Goal: Task Accomplishment & Management: Manage account settings

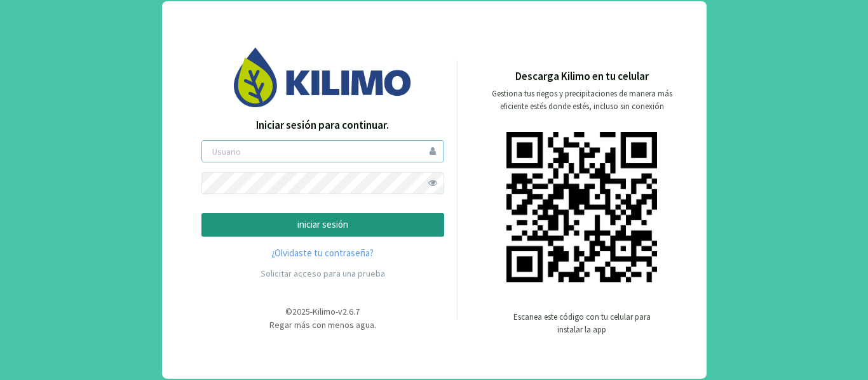
type input "asoto"
click at [321, 218] on p "iniciar sesión" at bounding box center [322, 225] width 221 height 15
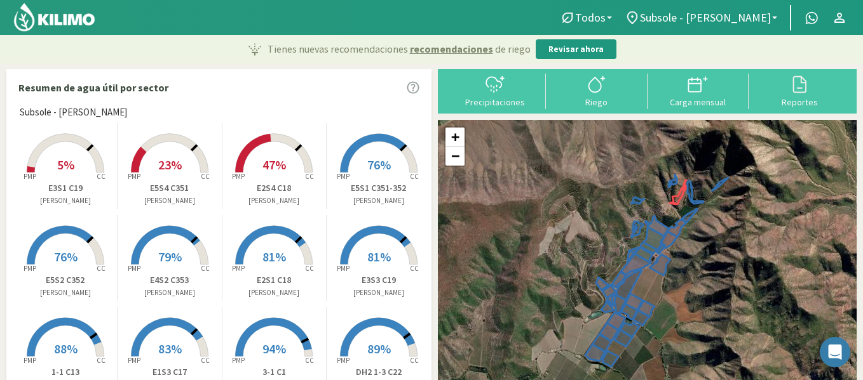
click at [57, 167] on span "5%" at bounding box center [65, 165] width 17 height 16
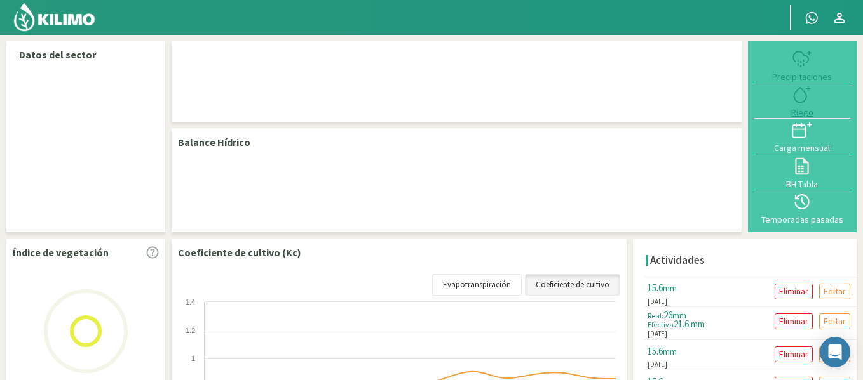
select select "34: Object"
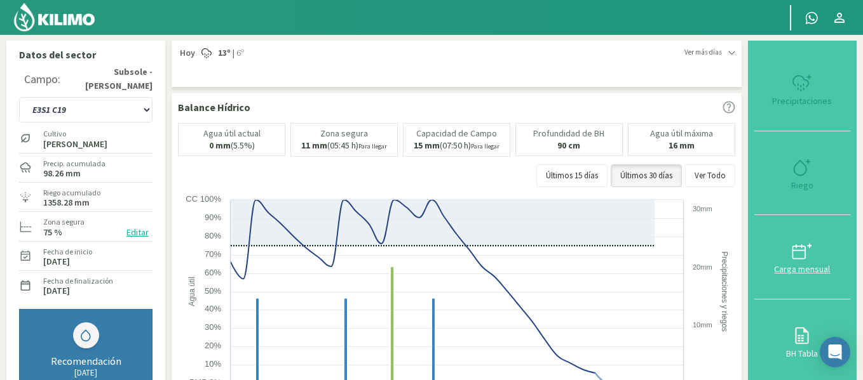
click at [800, 215] on button "Carga mensual" at bounding box center [802, 257] width 96 height 84
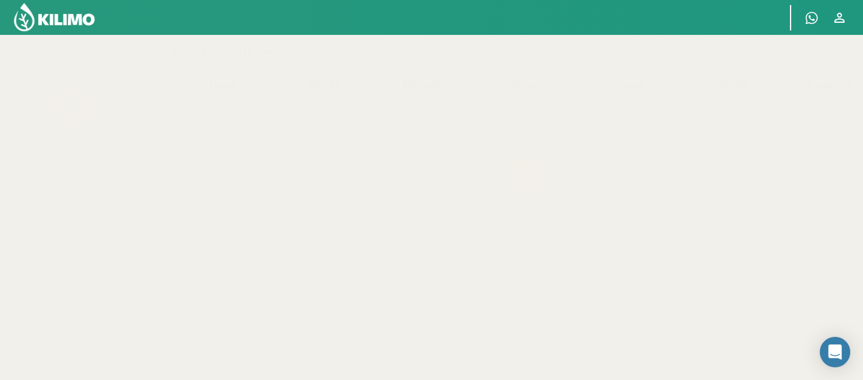
select select "34: Object"
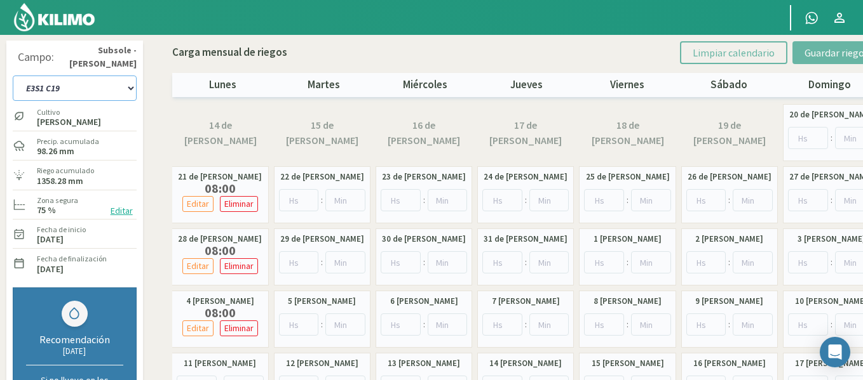
click at [119, 85] on select "1-1 C13 1-2 C14 1-3 C15 1-4 C16 2-1 C11 2-2 C7-8-9 2-3 C9-10-12 3-1 C1 3-2 C2-3…" at bounding box center [75, 88] width 124 height 25
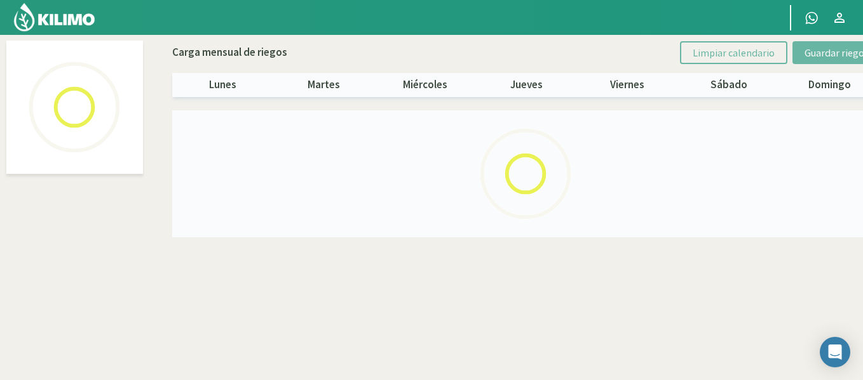
select select "24: Object"
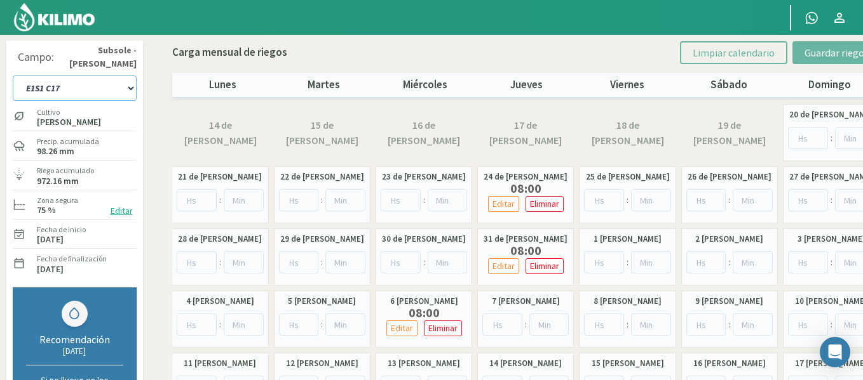
click at [121, 83] on select "1-1 C13 1-2 C14 1-3 C15 1-4 C16 2-1 C11 2-2 C7-8-9 2-3 C9-10-12 3-1 C1 3-2 C2-3…" at bounding box center [75, 88] width 124 height 25
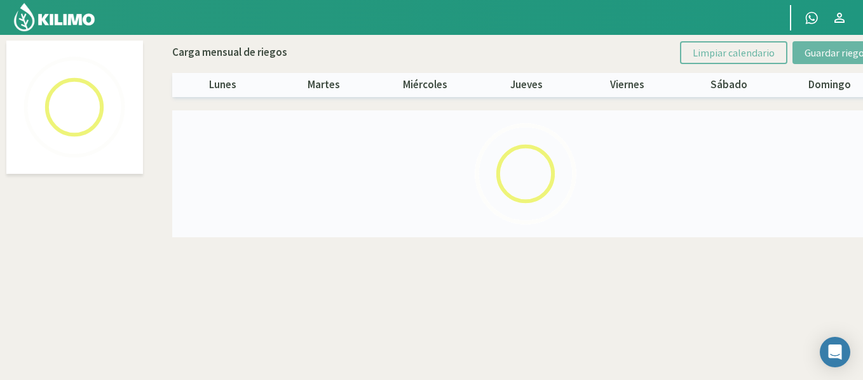
select select "28: Object"
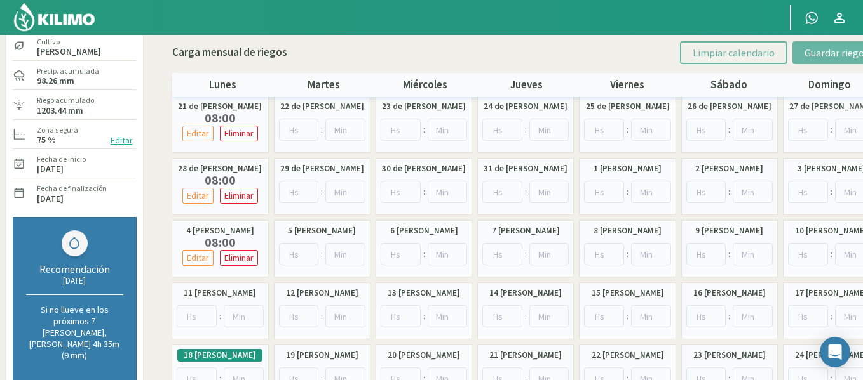
scroll to position [76, 0]
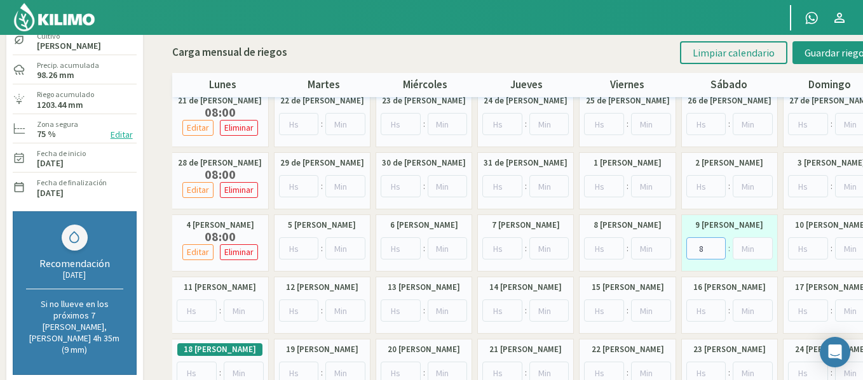
type input "8"
click at [715, 245] on input "8" at bounding box center [706, 249] width 40 height 22
click at [804, 57] on button "Guardar riegos" at bounding box center [836, 52] width 88 height 23
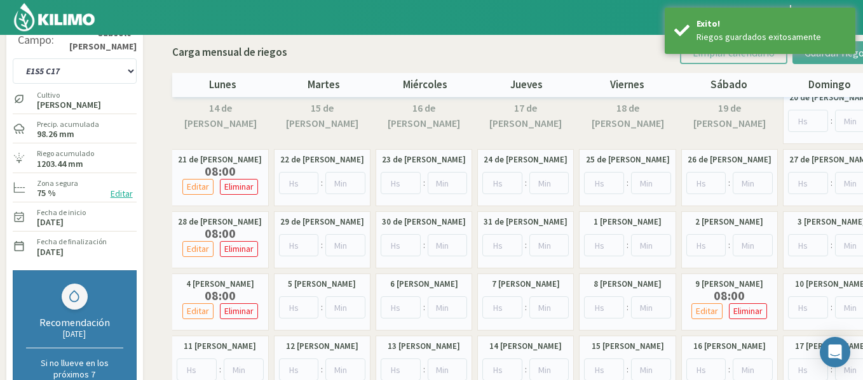
scroll to position [0, 0]
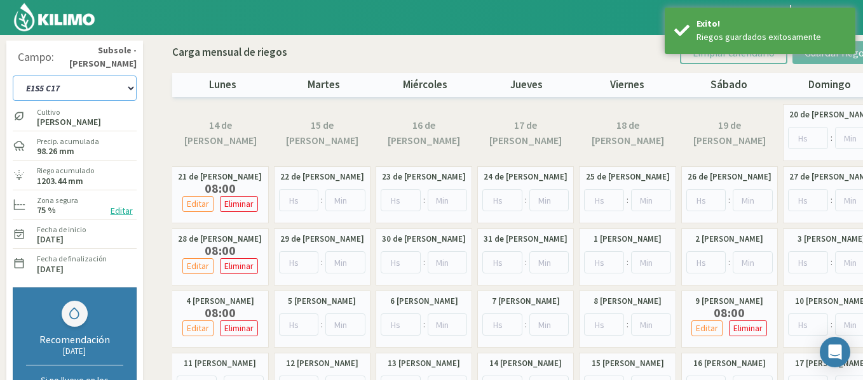
click at [57, 90] on select "1-1 C13 1-2 C14 1-3 C15 1-4 C16 2-1 C11 2-2 C7-8-9 2-3 C9-10-12 3-1 C1 3-2 C2-3…" at bounding box center [75, 88] width 124 height 25
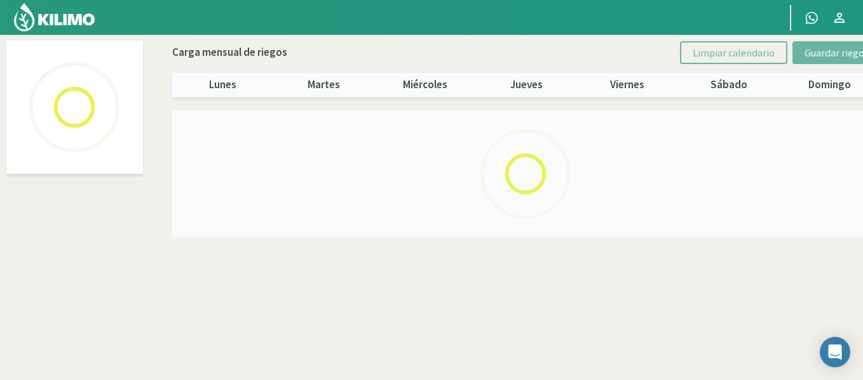
select select "32: Object"
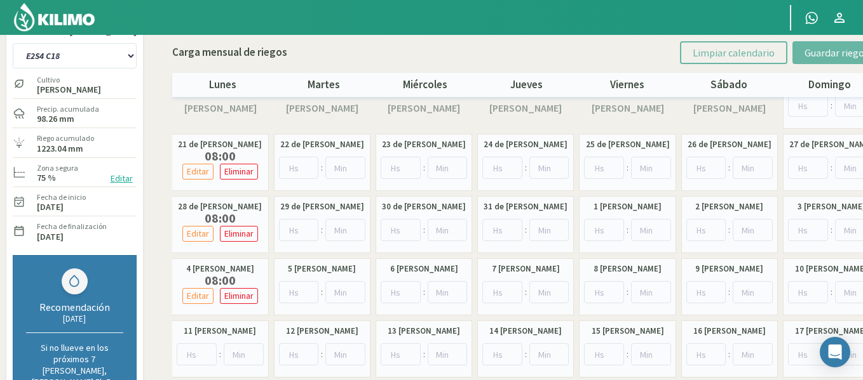
scroll to position [51, 0]
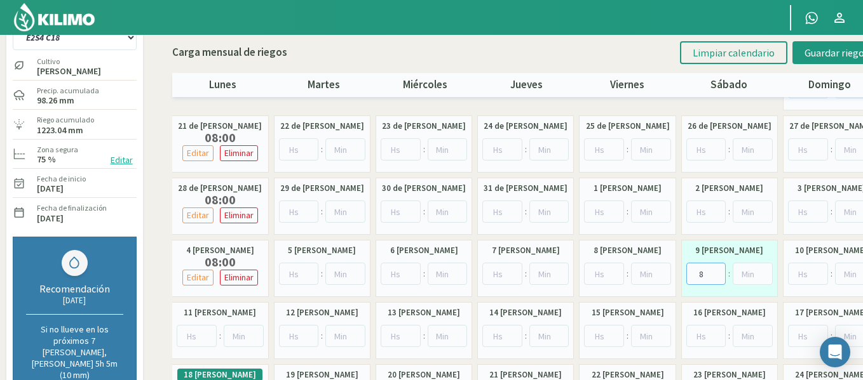
type input "8"
click at [715, 270] on input "8" at bounding box center [706, 274] width 40 height 22
click at [815, 57] on span "Guardar riegos" at bounding box center [836, 52] width 64 height 13
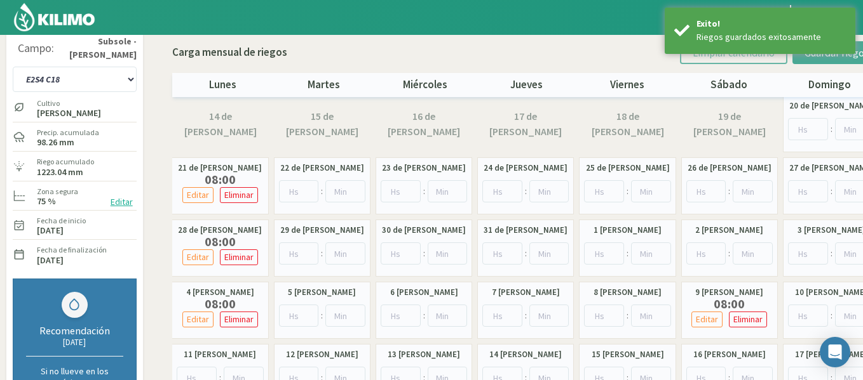
scroll to position [0, 0]
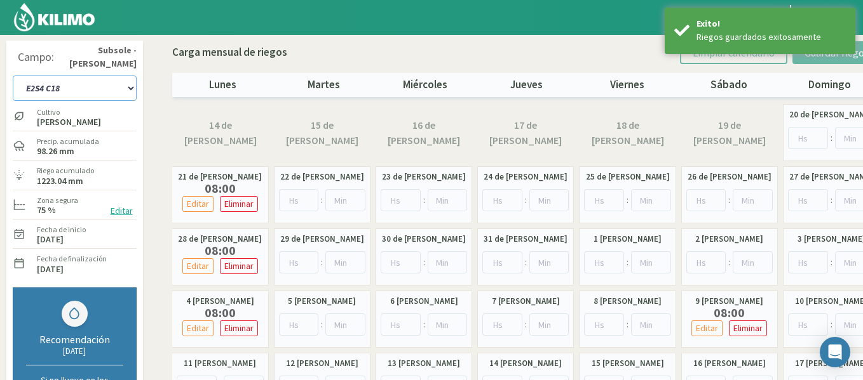
click at [118, 82] on select "1-1 C13 1-2 C14 1-3 C15 1-4 C16 2-1 C11 2-2 C7-8-9 2-3 C9-10-12 3-1 C1 3-2 C2-3…" at bounding box center [75, 88] width 124 height 25
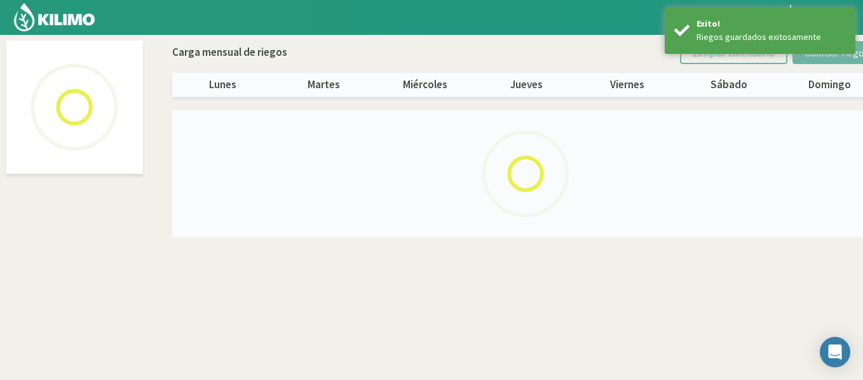
select select "34: Object"
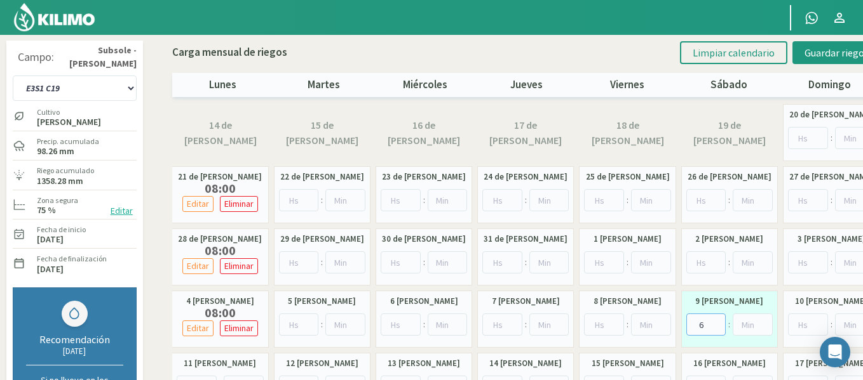
click at [716, 320] on input "6" at bounding box center [706, 325] width 40 height 22
click at [716, 320] on input "7" at bounding box center [706, 325] width 40 height 22
type input "8"
click at [716, 320] on input "8" at bounding box center [706, 325] width 40 height 22
click at [812, 64] on button "Guardar riegos" at bounding box center [836, 52] width 88 height 23
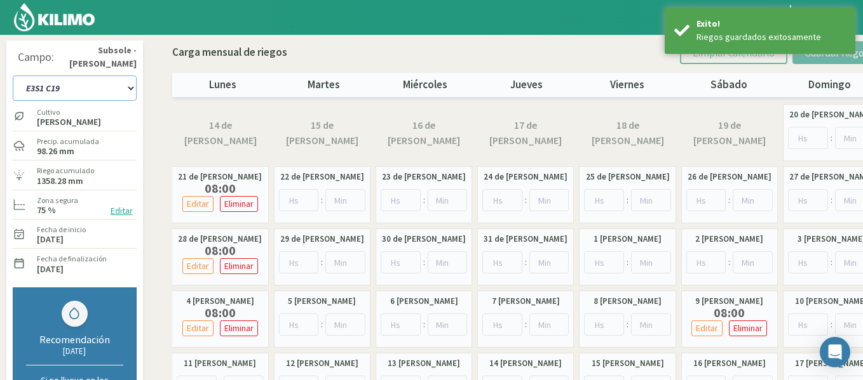
click at [109, 97] on select "1-1 C13 1-2 C14 1-3 C15 1-4 C16 2-1 C11 2-2 C7-8-9 2-3 C9-10-12 3-1 C1 3-2 C2-3…" at bounding box center [75, 88] width 124 height 25
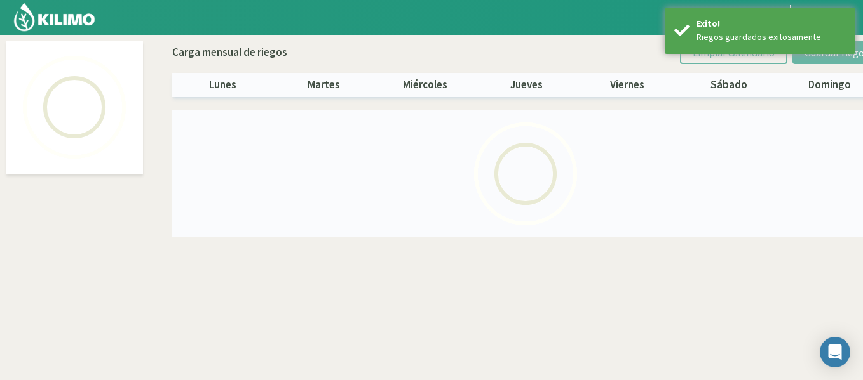
select select "24: Object"
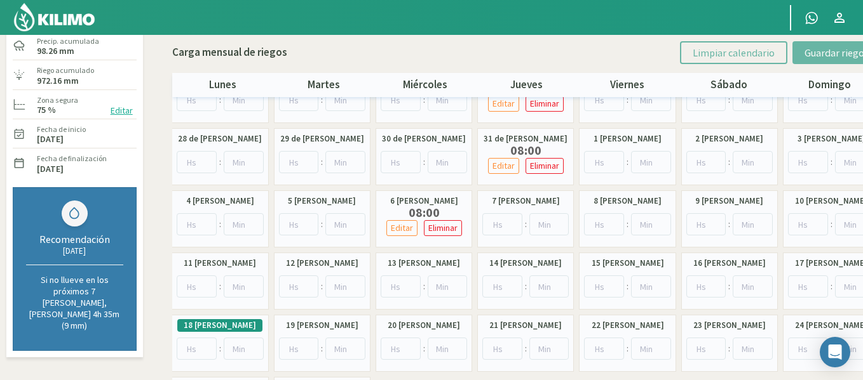
scroll to position [102, 0]
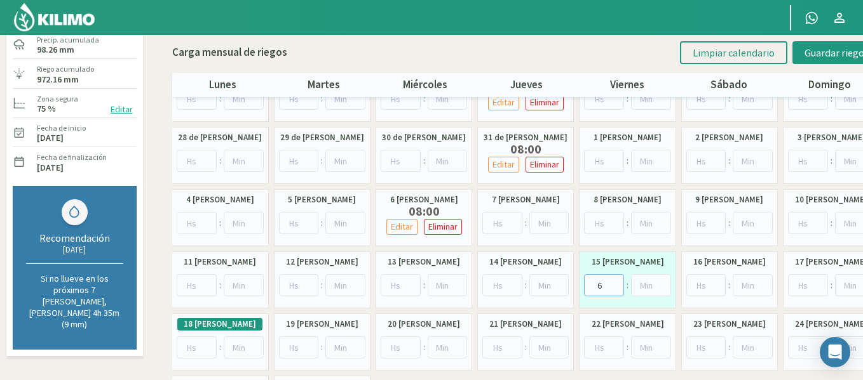
click at [615, 281] on input "6" at bounding box center [604, 285] width 40 height 22
click at [615, 281] on input "7" at bounding box center [604, 285] width 40 height 22
type input "8"
click at [615, 281] on input "8" at bounding box center [604, 285] width 40 height 22
click at [836, 49] on span "Guardar riegos" at bounding box center [836, 52] width 64 height 13
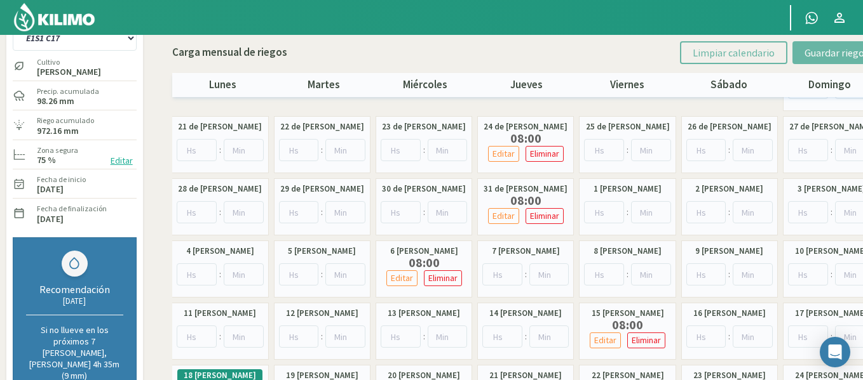
scroll to position [25, 0]
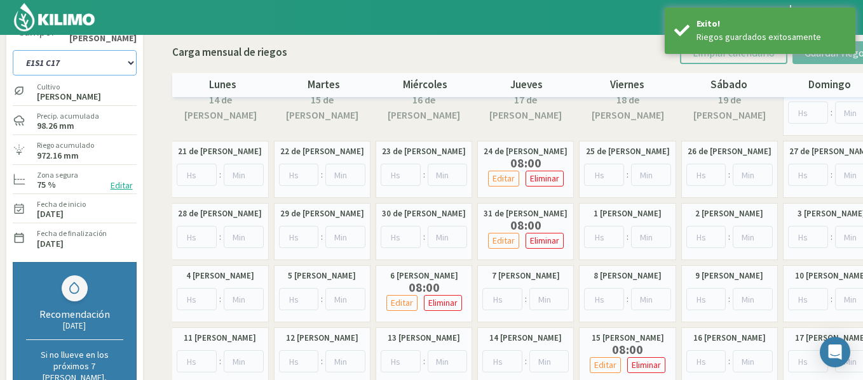
click at [76, 65] on select "1-1 C13 1-2 C14 1-3 C15 1-4 C16 2-1 C11 2-2 C7-8-9 2-3 C9-10-12 3-1 C1 3-2 C2-3…" at bounding box center [75, 62] width 124 height 25
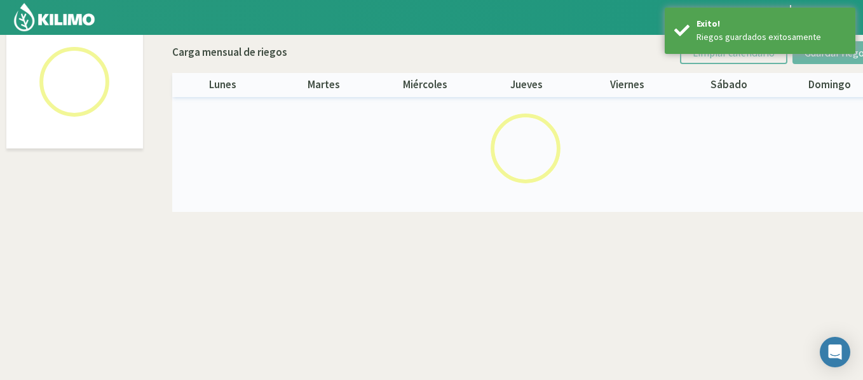
scroll to position [73, 0]
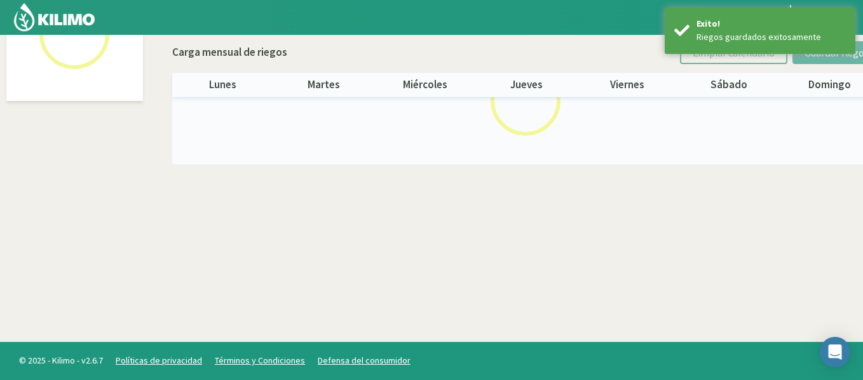
select select "25: Object"
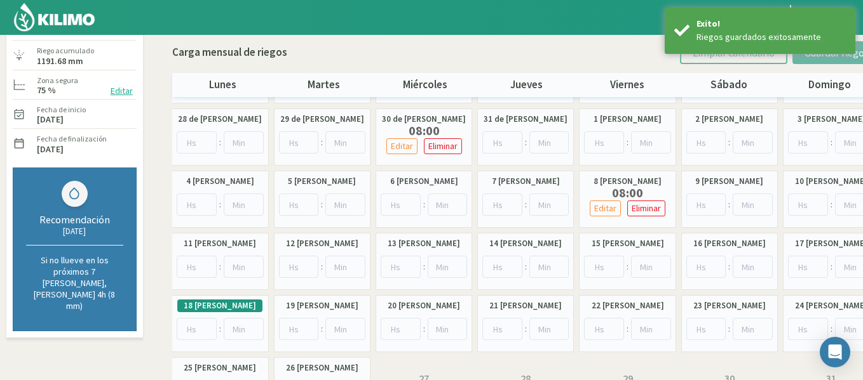
scroll to position [124, 0]
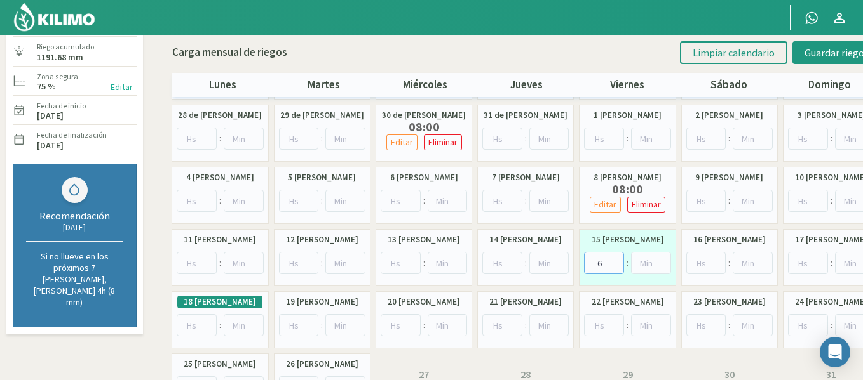
click at [615, 260] on input "6" at bounding box center [604, 263] width 40 height 22
click at [615, 260] on input "7" at bounding box center [604, 263] width 40 height 22
type input "8"
click at [615, 260] on input "8" at bounding box center [604, 263] width 40 height 22
click at [826, 59] on button "Guardar riegos" at bounding box center [836, 52] width 88 height 23
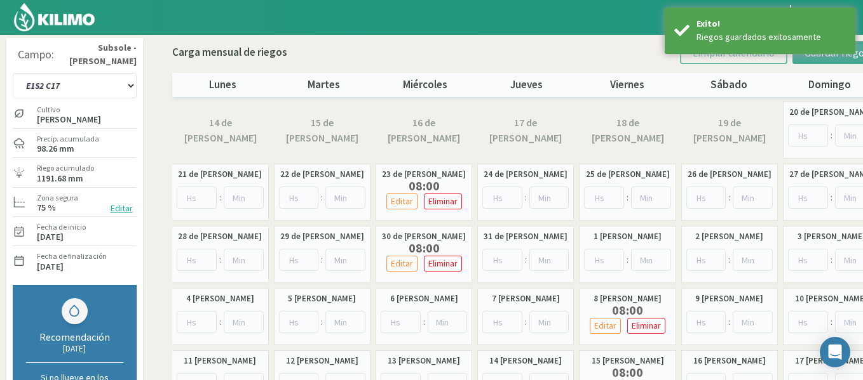
scroll to position [0, 0]
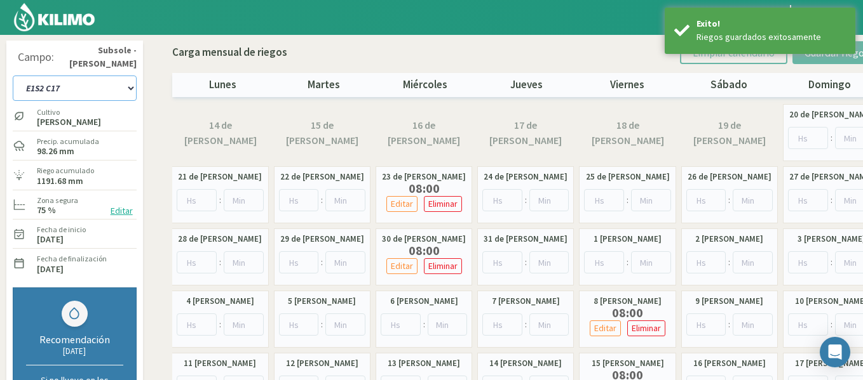
click at [121, 90] on select "1-1 C13 1-2 C14 1-3 C15 1-4 C16 2-1 C11 2-2 C7-8-9 2-3 C9-10-12 3-1 C1 3-2 C2-3…" at bounding box center [75, 88] width 124 height 25
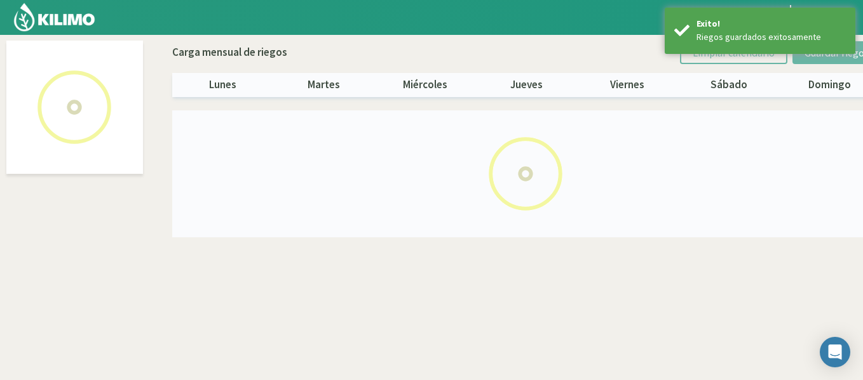
select select "26: Object"
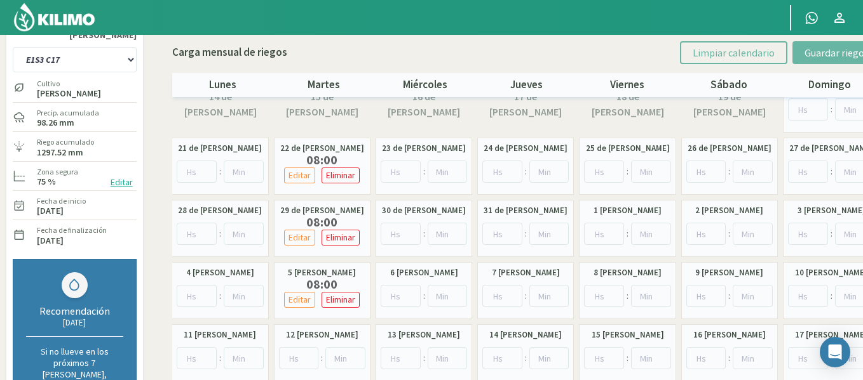
scroll to position [51, 0]
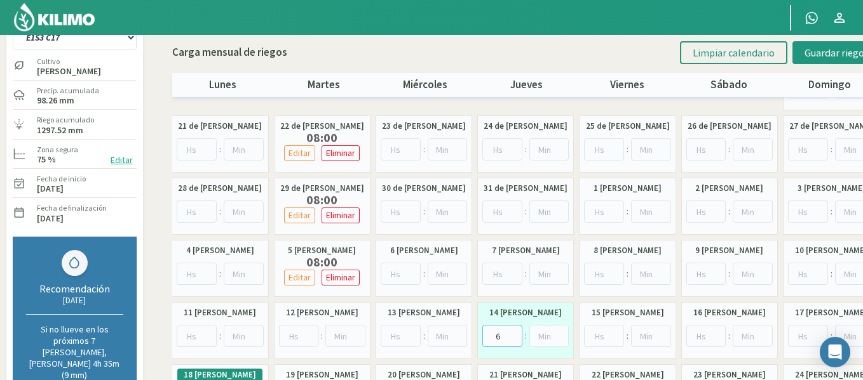
click at [515, 333] on input "6" at bounding box center [502, 336] width 40 height 22
click at [515, 333] on input "7" at bounding box center [502, 336] width 40 height 22
type input "8"
click at [515, 333] on input "8" at bounding box center [502, 336] width 40 height 22
click at [821, 56] on span "Guardar riegos" at bounding box center [836, 52] width 64 height 13
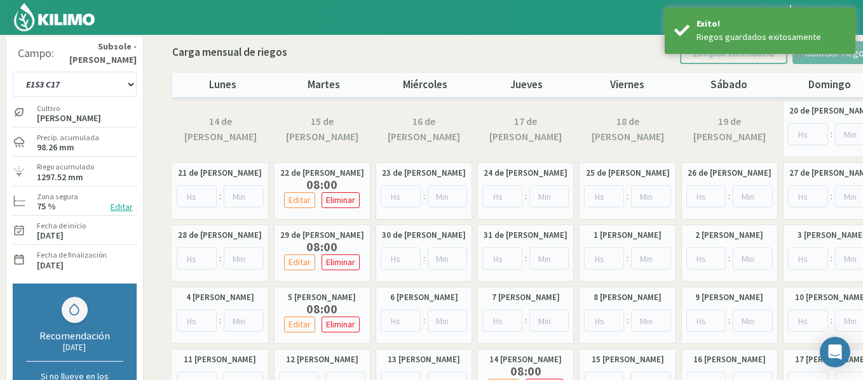
scroll to position [0, 0]
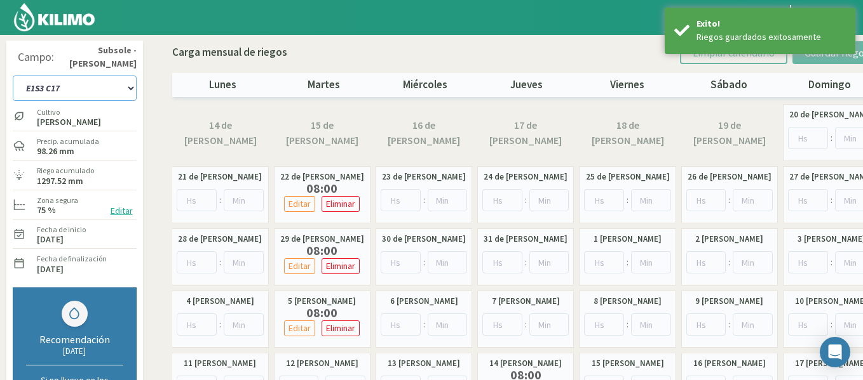
click at [113, 85] on select "1-1 C13 1-2 C14 1-3 C15 1-4 C16 2-1 C11 2-2 C7-8-9 2-3 C9-10-12 3-1 C1 3-2 C2-3…" at bounding box center [75, 88] width 124 height 25
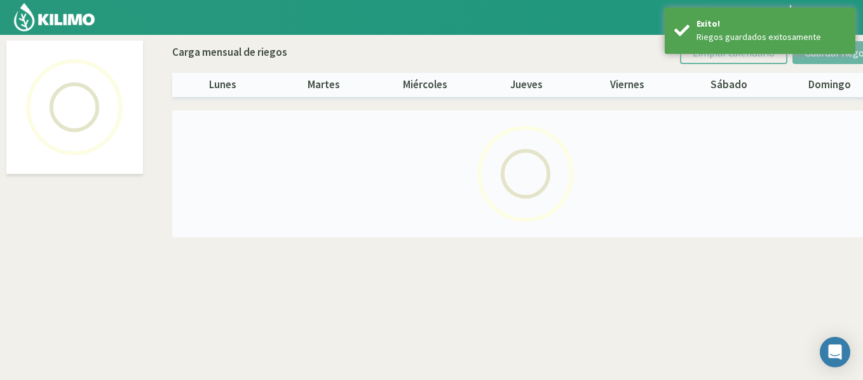
select select "27: Object"
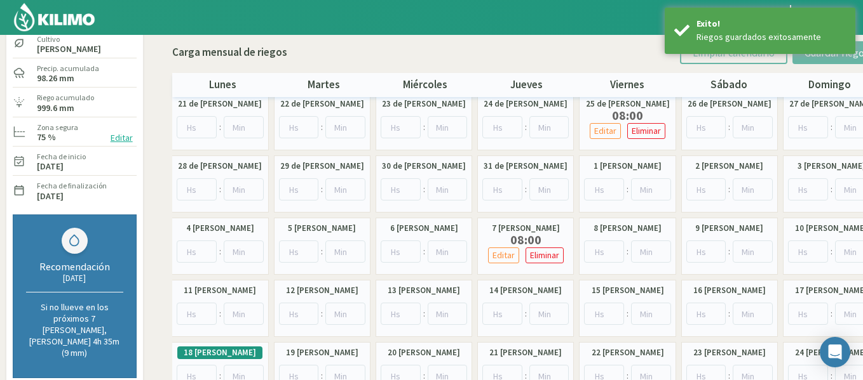
scroll to position [76, 0]
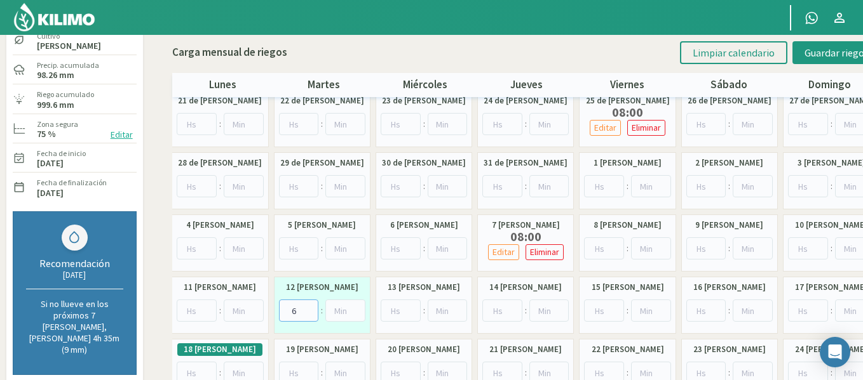
click at [309, 309] on input "6" at bounding box center [299, 311] width 40 height 22
click at [309, 309] on input "7" at bounding box center [299, 311] width 40 height 22
type input "8"
click at [309, 309] on input "8" at bounding box center [299, 311] width 40 height 22
click at [811, 48] on span "Guardar riegos" at bounding box center [836, 52] width 64 height 13
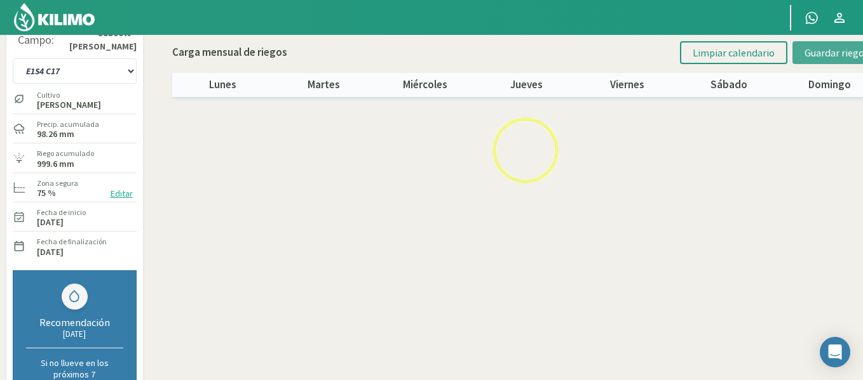
scroll to position [0, 0]
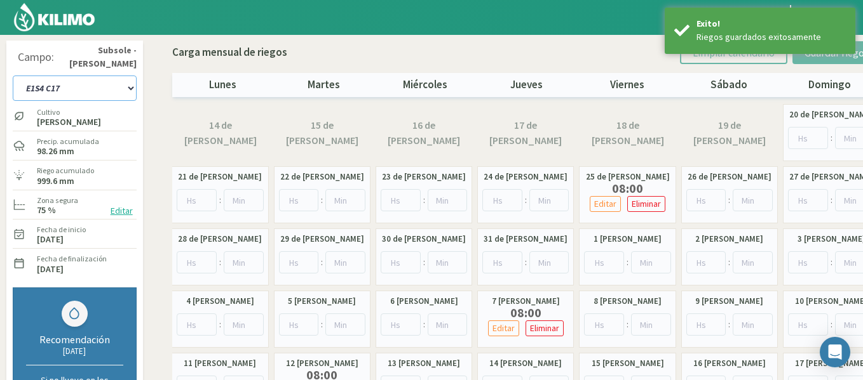
click at [63, 83] on select "1-1 C13 1-2 C14 1-3 C15 1-4 C16 2-1 C11 2-2 C7-8-9 2-3 C9-10-12 3-1 C1 3-2 C2-3…" at bounding box center [75, 88] width 124 height 25
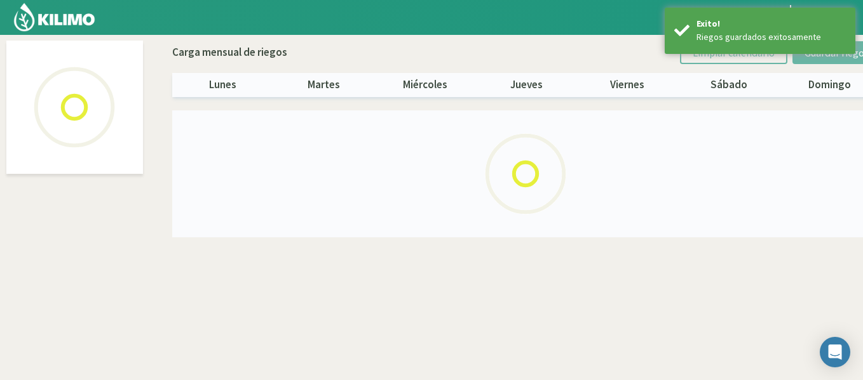
select select "28: Object"
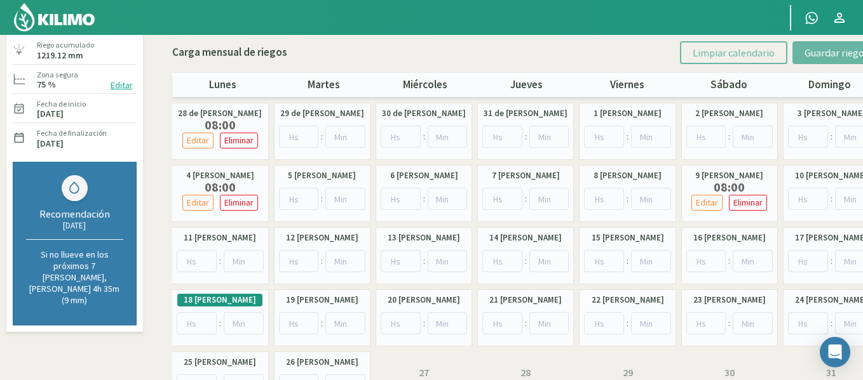
scroll to position [127, 0]
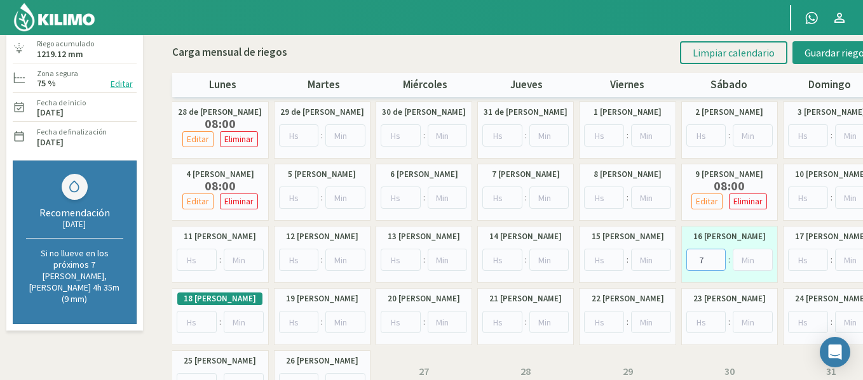
click at [717, 258] on input "7" at bounding box center [706, 260] width 40 height 22
type input "8"
click at [717, 258] on input "8" at bounding box center [706, 260] width 40 height 22
click at [847, 48] on span "Guardar riegos" at bounding box center [836, 52] width 64 height 13
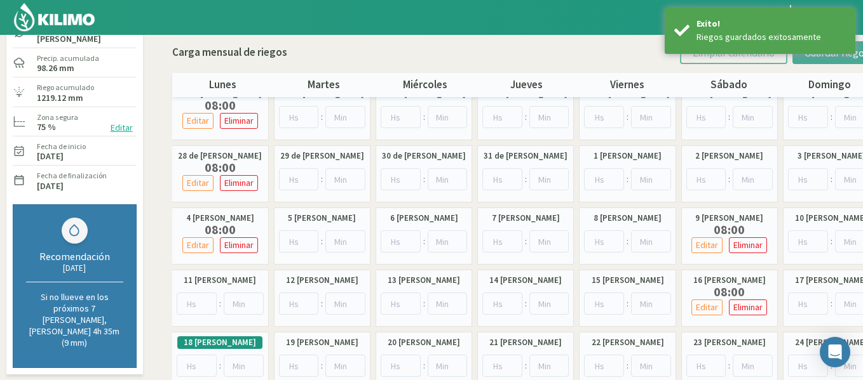
scroll to position [0, 0]
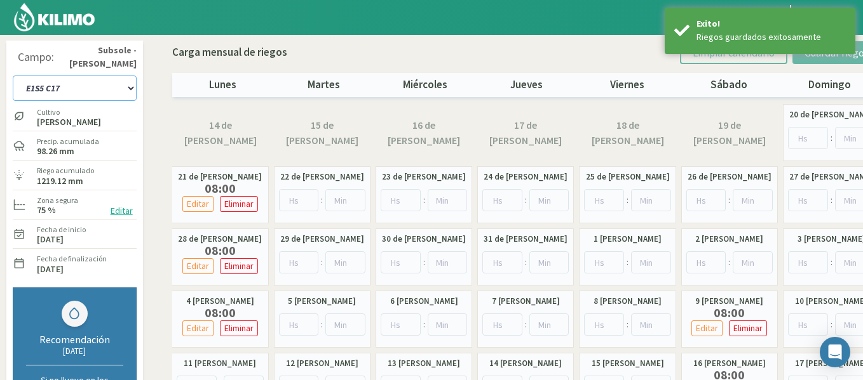
click at [111, 90] on select "1-1 C13 1-2 C14 1-3 C15 1-4 C16 2-1 C11 2-2 C7-8-9 2-3 C9-10-12 3-1 C1 3-2 C2-3…" at bounding box center [75, 88] width 124 height 25
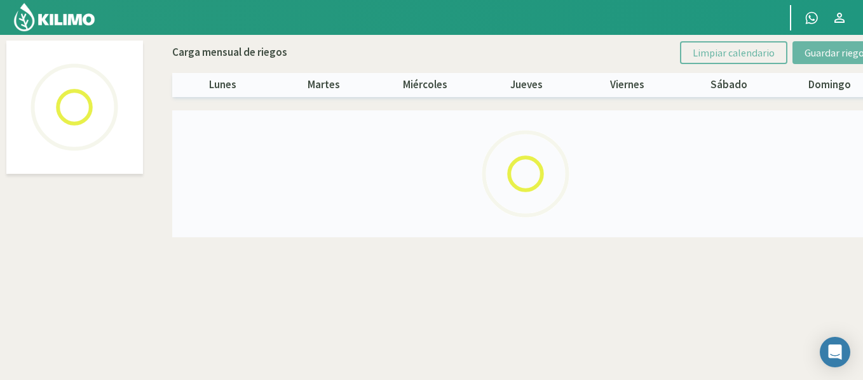
select select "29: Object"
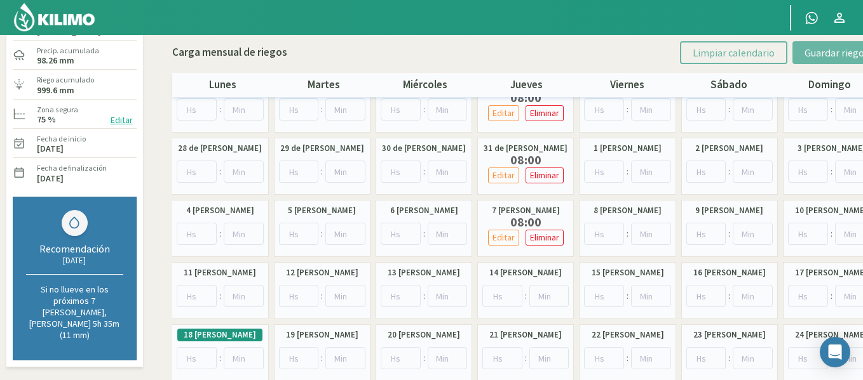
scroll to position [102, 0]
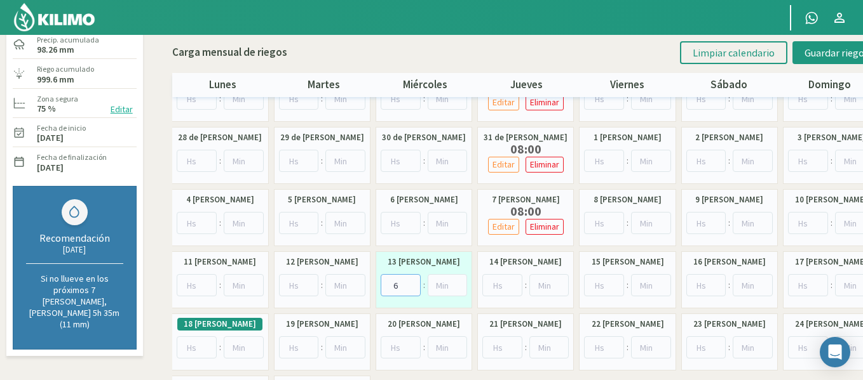
click at [410, 283] on input "6" at bounding box center [400, 285] width 40 height 22
click at [410, 283] on input "7" at bounding box center [400, 285] width 40 height 22
type input "8"
click at [410, 283] on input "8" at bounding box center [400, 285] width 40 height 22
click at [821, 57] on span "Guardar riegos" at bounding box center [836, 52] width 64 height 13
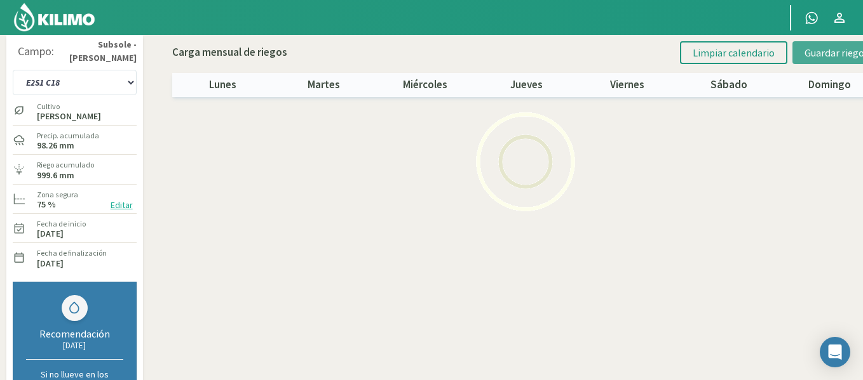
scroll to position [0, 0]
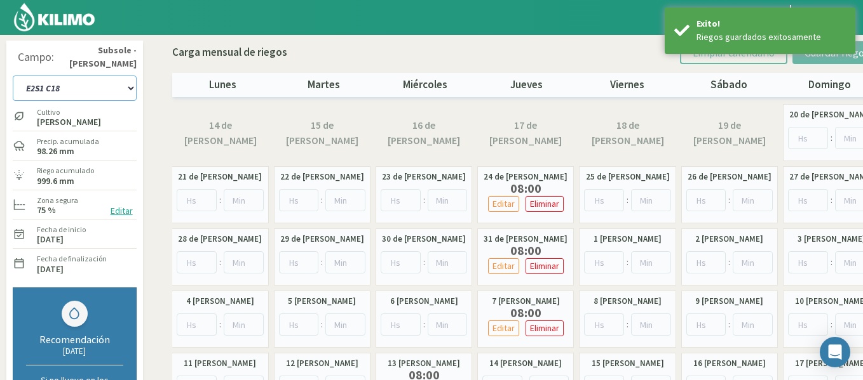
click at [121, 85] on select "1-1 C13 1-2 C14 1-3 C15 1-4 C16 2-1 C11 2-2 C7-8-9 2-3 C9-10-12 3-1 C1 3-2 C2-3…" at bounding box center [75, 88] width 124 height 25
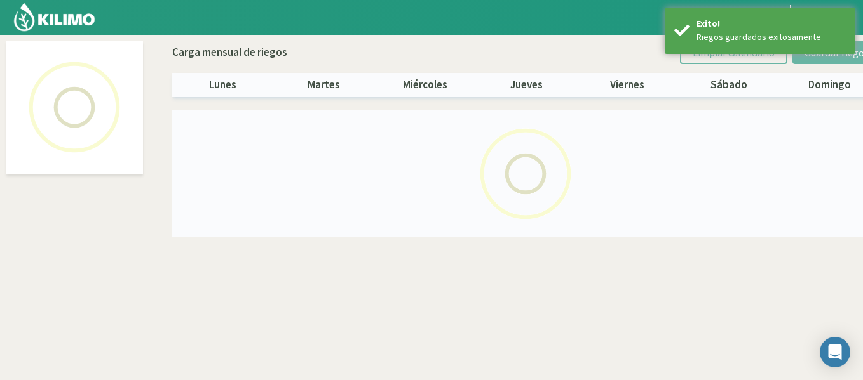
select select "30: Object"
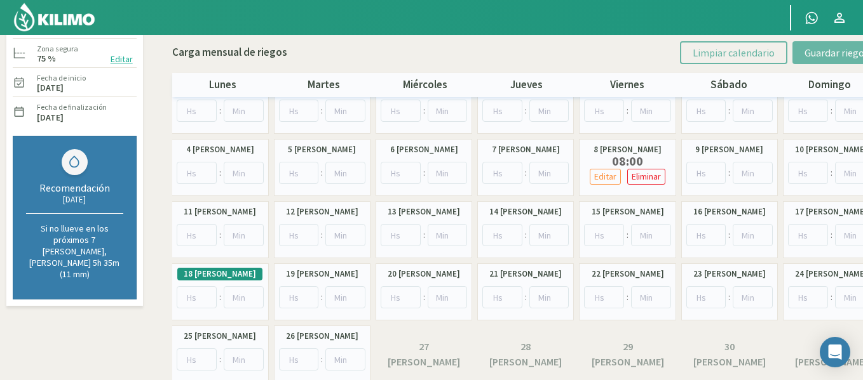
scroll to position [152, 0]
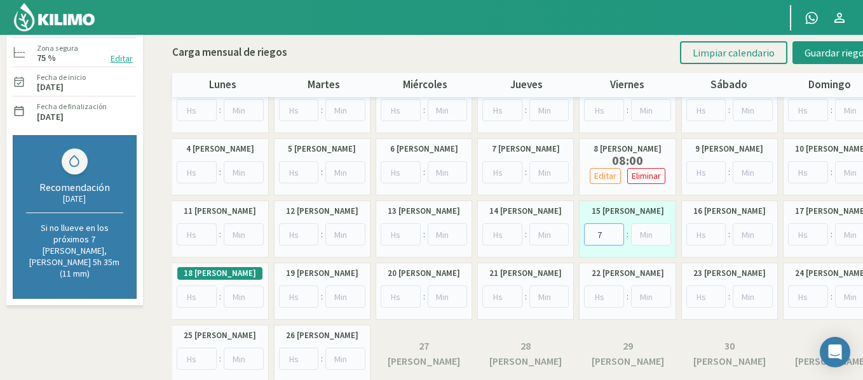
click at [617, 231] on input "7" at bounding box center [604, 235] width 40 height 22
click at [617, 230] on input "8" at bounding box center [604, 235] width 40 height 22
click at [617, 230] on input "9" at bounding box center [604, 235] width 40 height 22
type input "8"
click at [616, 240] on input "8" at bounding box center [604, 235] width 40 height 22
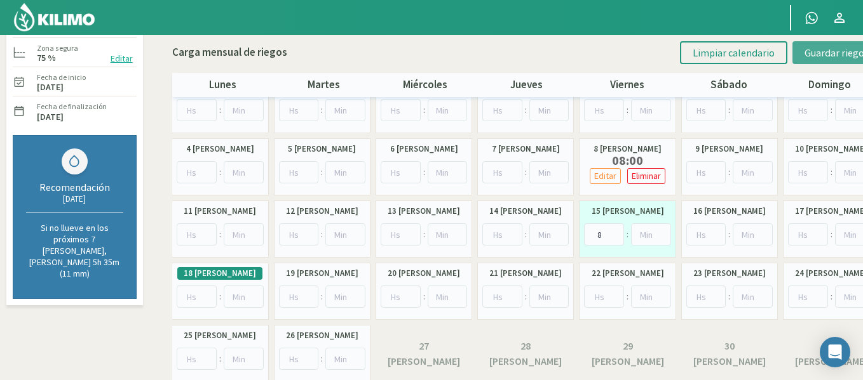
click at [800, 58] on button "Guardar riegos" at bounding box center [836, 52] width 88 height 23
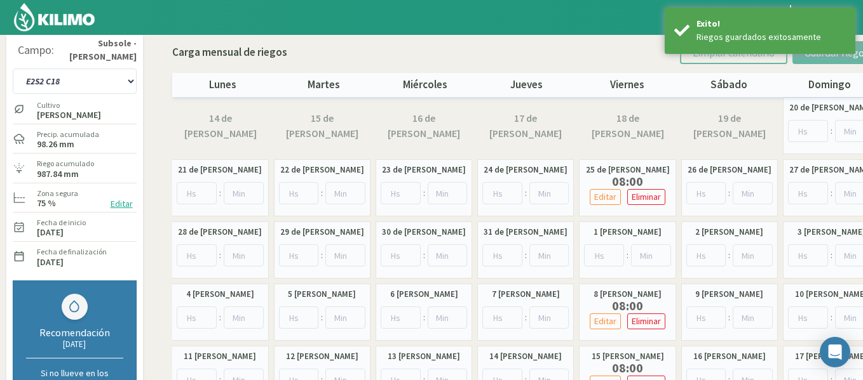
scroll to position [0, 0]
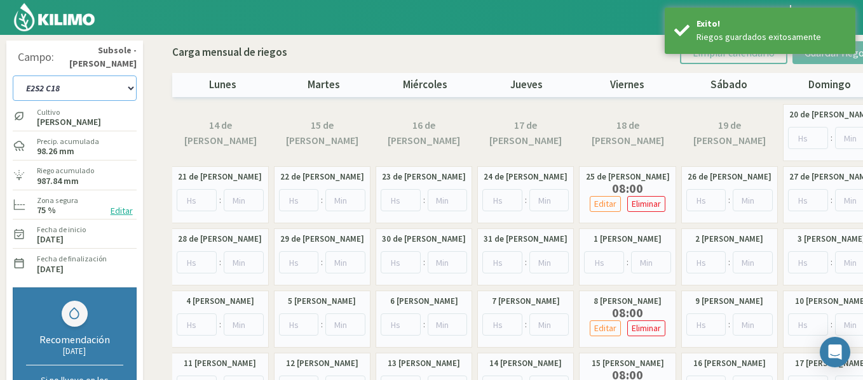
click at [86, 88] on select "1-1 C13 1-2 C14 1-3 C15 1-4 C16 2-1 C11 2-2 C7-8-9 2-3 C9-10-12 3-1 C1 3-2 C2-3…" at bounding box center [75, 88] width 124 height 25
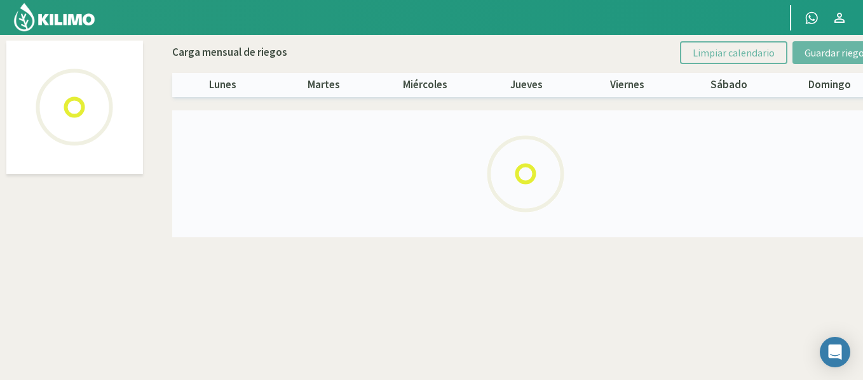
select select "31: Object"
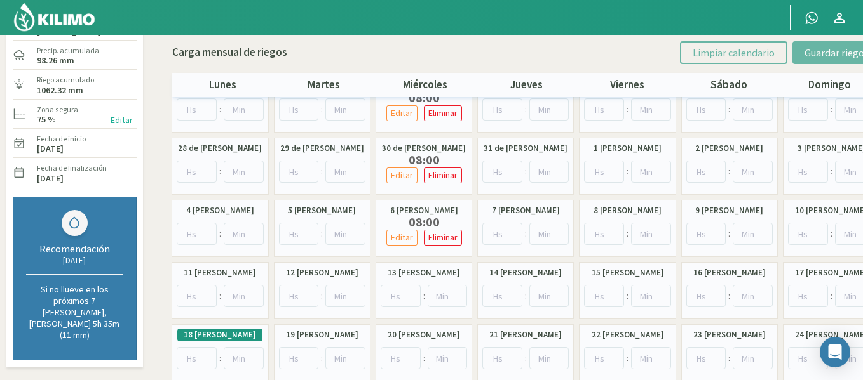
scroll to position [102, 0]
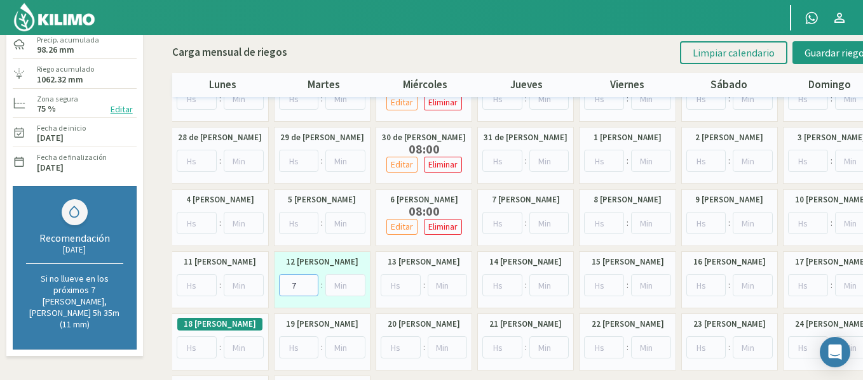
click at [312, 280] on input "7" at bounding box center [299, 285] width 40 height 22
type input "8"
click at [312, 280] on input "8" at bounding box center [299, 285] width 40 height 22
click at [808, 58] on span "Guardar riegos" at bounding box center [836, 52] width 64 height 13
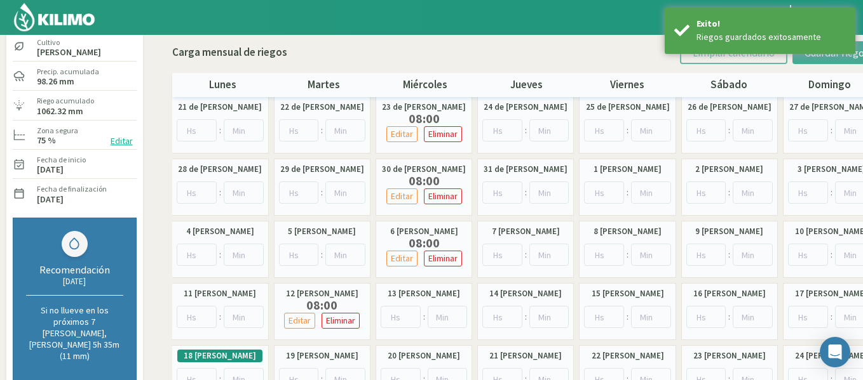
scroll to position [0, 0]
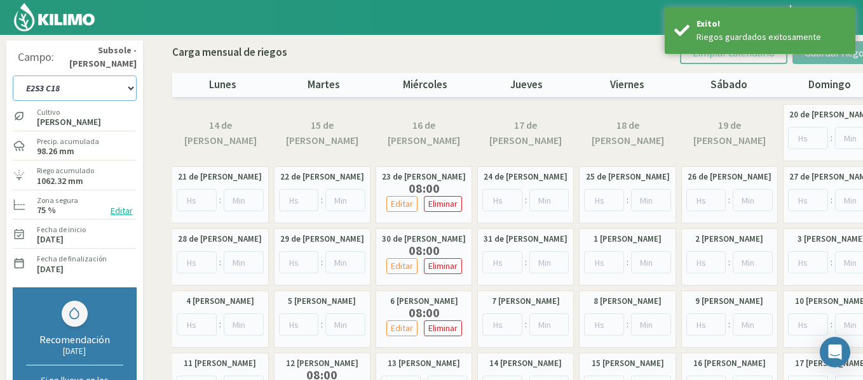
click at [112, 78] on select "1-1 C13 1-2 C14 1-3 C15 1-4 C16 2-1 C11 2-2 C7-8-9 2-3 C9-10-12 3-1 C1 3-2 C2-3…" at bounding box center [75, 88] width 124 height 25
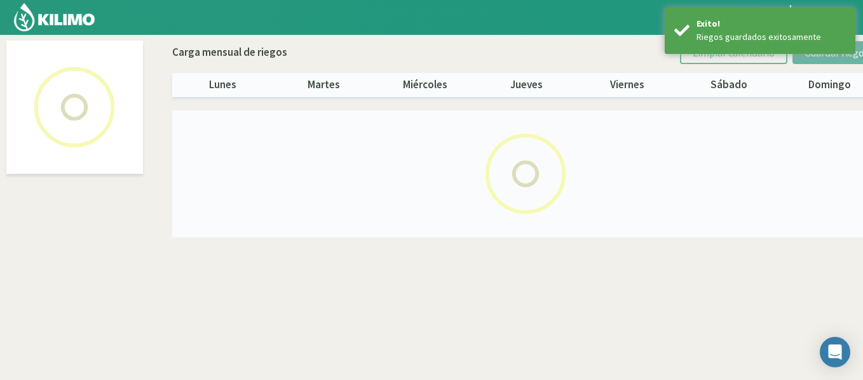
select select "32: Object"
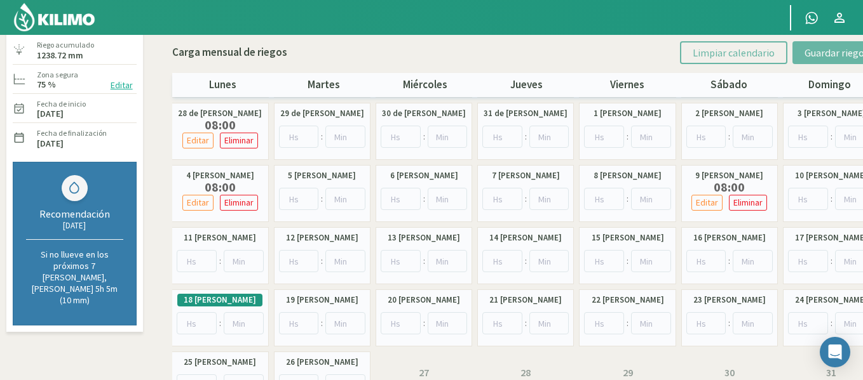
scroll to position [178, 0]
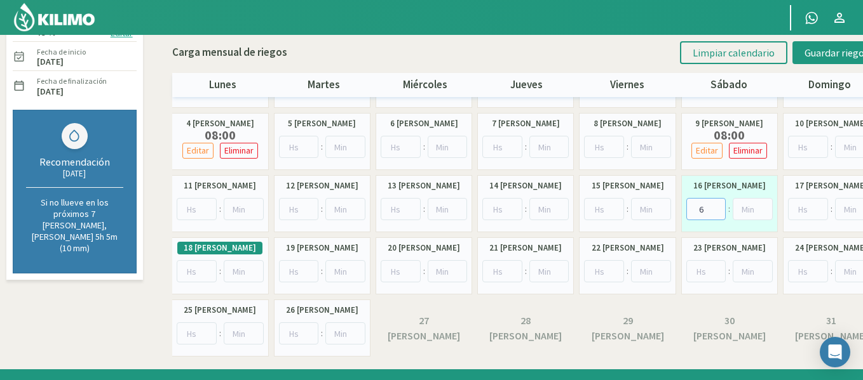
click at [718, 207] on input "6" at bounding box center [706, 209] width 40 height 22
click at [718, 207] on input "7" at bounding box center [706, 209] width 40 height 22
type input "8"
click at [718, 207] on input "8" at bounding box center [706, 209] width 40 height 22
click at [807, 57] on span "Guardar riegos" at bounding box center [836, 52] width 64 height 13
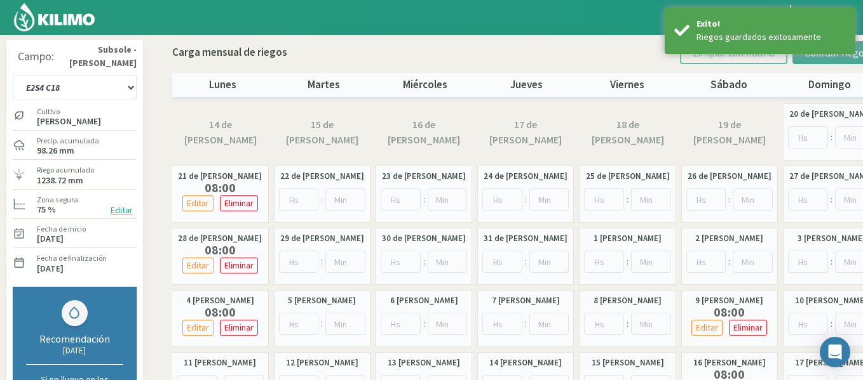
scroll to position [0, 0]
click at [69, 89] on select "1-1 C13 1-2 C14 1-3 C15 1-4 C16 2-1 C11 2-2 C7-8-9 2-3 C9-10-12 3-1 C1 3-2 C2-3…" at bounding box center [75, 88] width 124 height 25
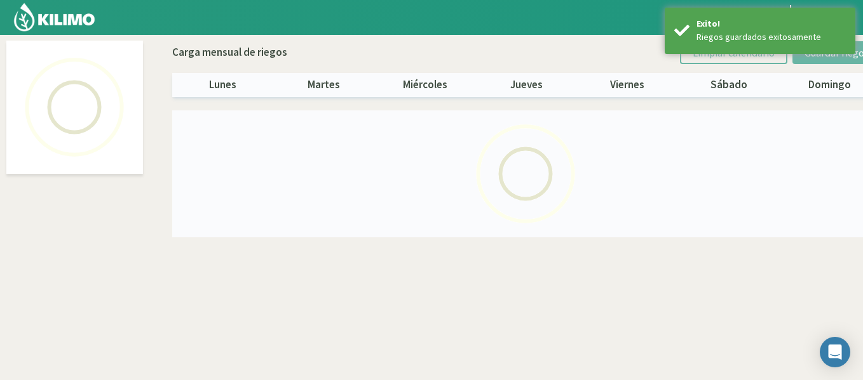
select select "33: Object"
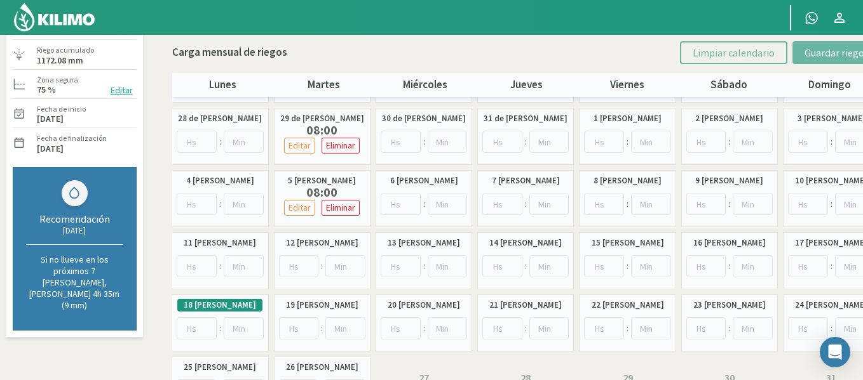
scroll to position [152, 0]
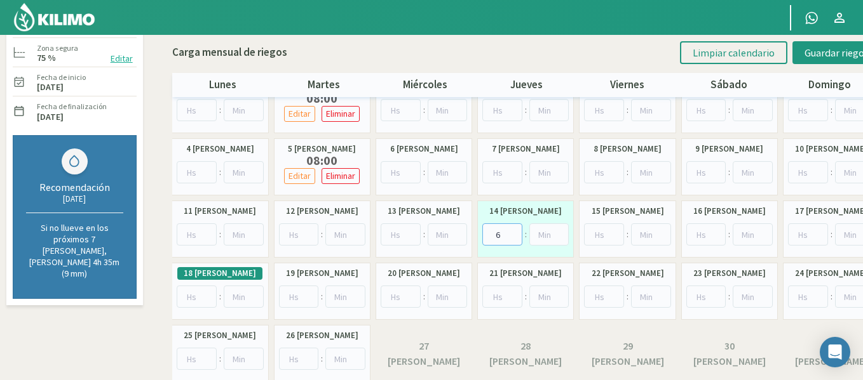
click at [515, 231] on input "6" at bounding box center [502, 235] width 40 height 22
click at [515, 231] on input "7" at bounding box center [502, 235] width 40 height 22
type input "8"
click at [515, 231] on input "8" at bounding box center [502, 235] width 40 height 22
click at [806, 55] on span "Guardar riegos" at bounding box center [836, 52] width 64 height 13
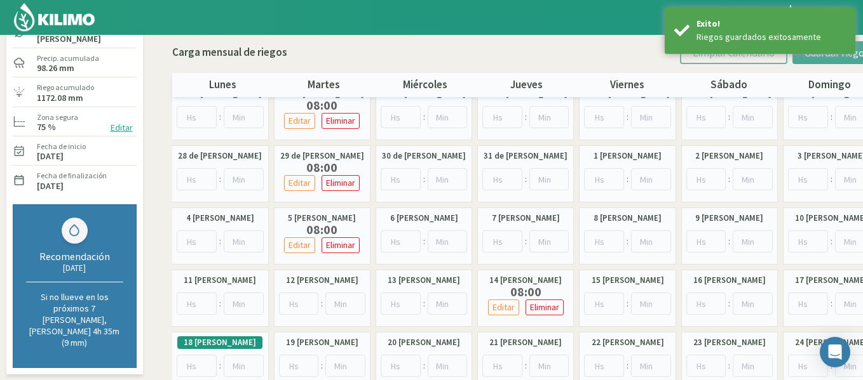
scroll to position [0, 0]
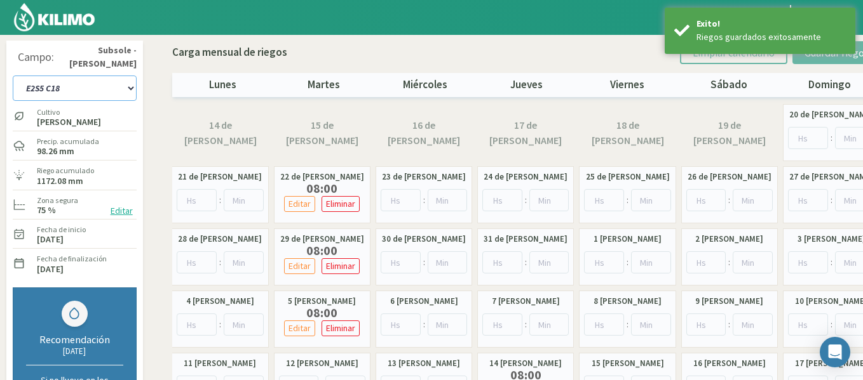
click at [39, 82] on select "1-1 C13 1-2 C14 1-3 C15 1-4 C16 2-1 C11 2-2 C7-8-9 2-3 C9-10-12 3-1 C1 3-2 C2-3…" at bounding box center [75, 88] width 124 height 25
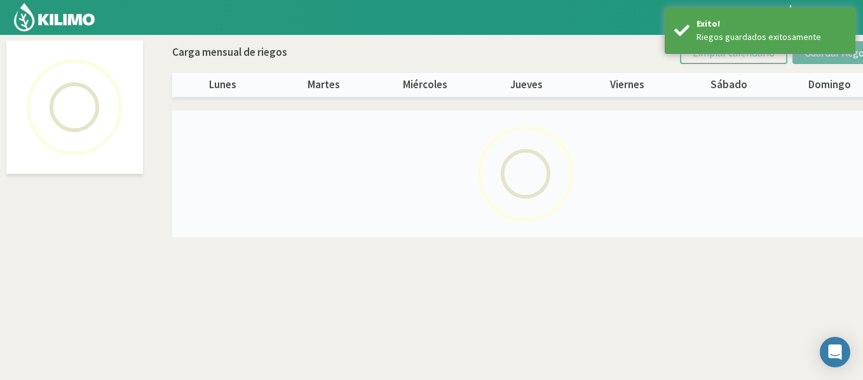
select select "34: Object"
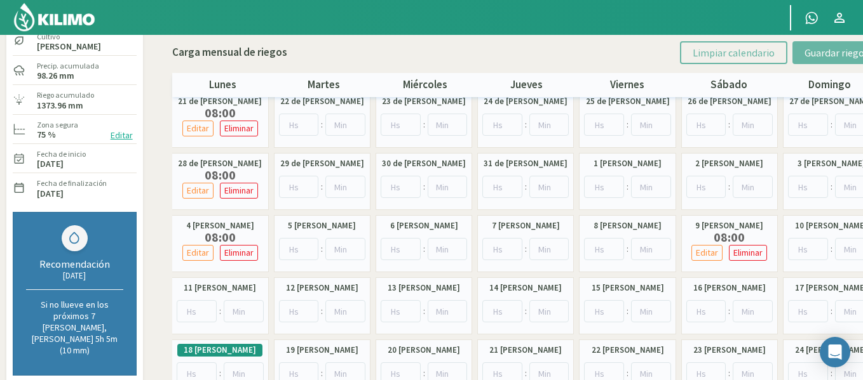
scroll to position [76, 0]
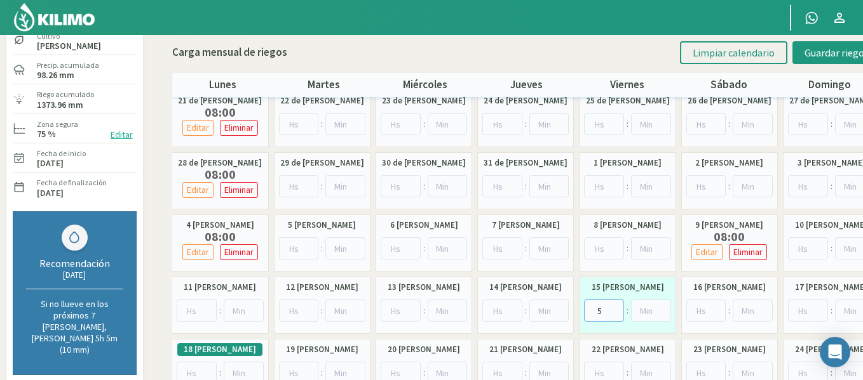
click at [617, 306] on input "5" at bounding box center [604, 311] width 40 height 22
click at [617, 306] on input "6" at bounding box center [604, 311] width 40 height 22
click at [617, 306] on input "7" at bounding box center [604, 311] width 40 height 22
type input "8"
click at [617, 306] on input "8" at bounding box center [604, 311] width 40 height 22
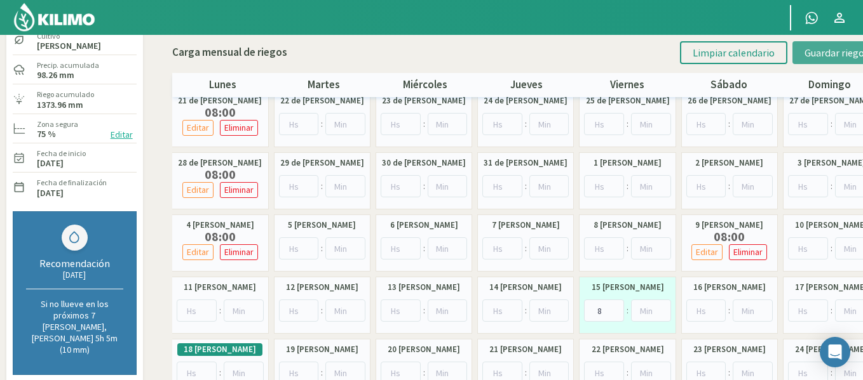
click at [807, 57] on span "Guardar riegos" at bounding box center [836, 52] width 64 height 13
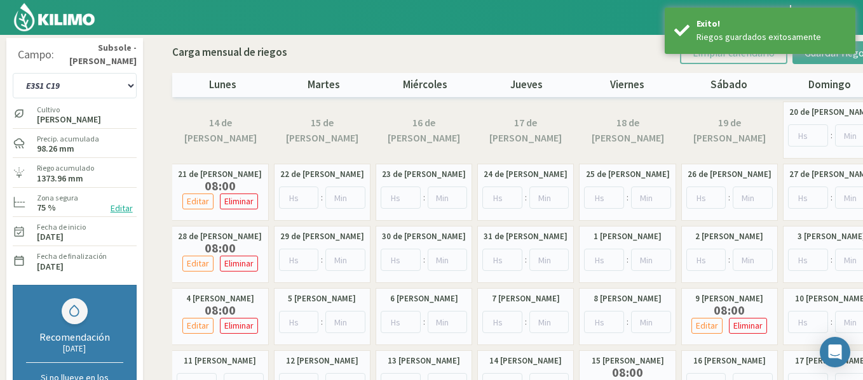
scroll to position [0, 0]
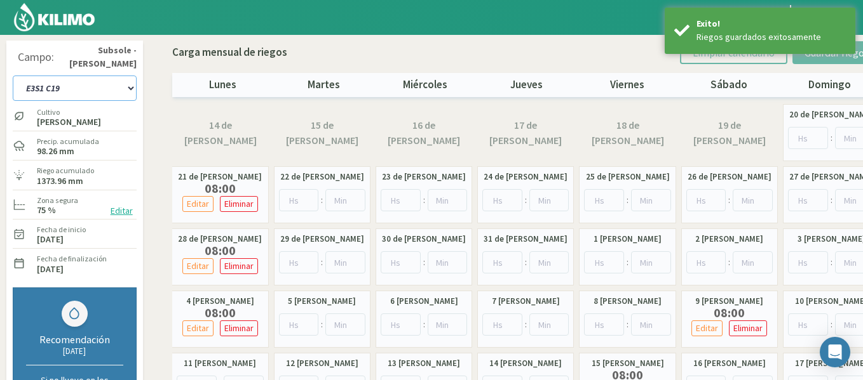
click at [98, 83] on select "1-1 C13 1-2 C14 1-3 C15 1-4 C16 2-1 C11 2-2 C7-8-9 2-3 C9-10-12 3-1 C1 3-2 C2-3…" at bounding box center [75, 88] width 124 height 25
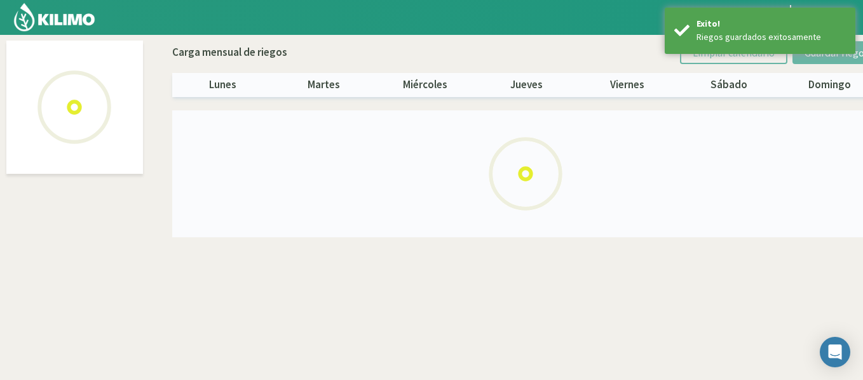
select select "35: Object"
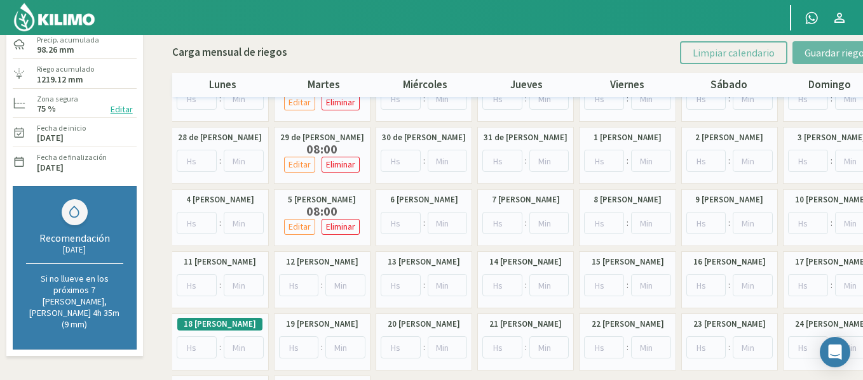
scroll to position [127, 0]
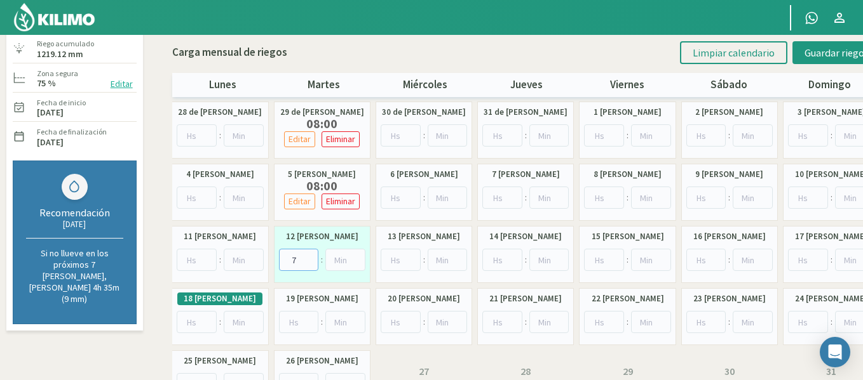
click at [313, 257] on input "7" at bounding box center [299, 260] width 40 height 22
type input "8"
click at [313, 257] on input "8" at bounding box center [299, 260] width 40 height 22
click at [817, 46] on span "Guardar riegos" at bounding box center [836, 52] width 64 height 13
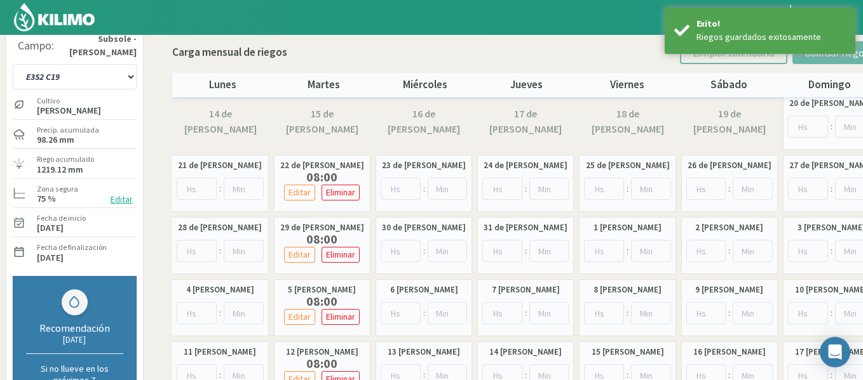
scroll to position [0, 0]
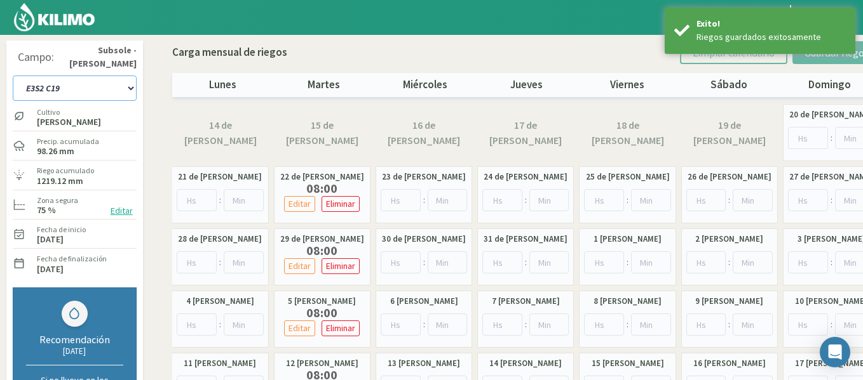
click at [122, 90] on select "1-1 C13 1-2 C14 1-3 C15 1-4 C16 2-1 C11 2-2 C7-8-9 2-3 C9-10-12 3-1 C1 3-2 C2-3…" at bounding box center [75, 88] width 124 height 25
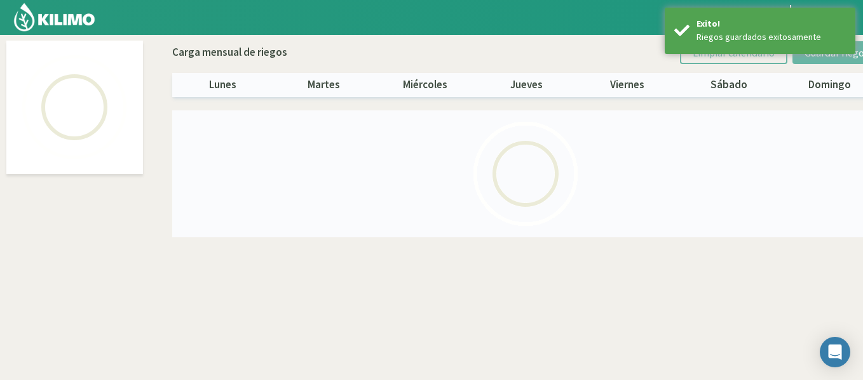
select select "36: Object"
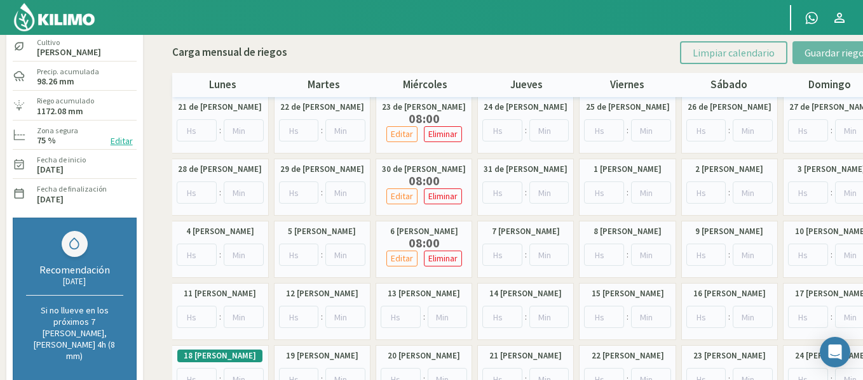
scroll to position [76, 0]
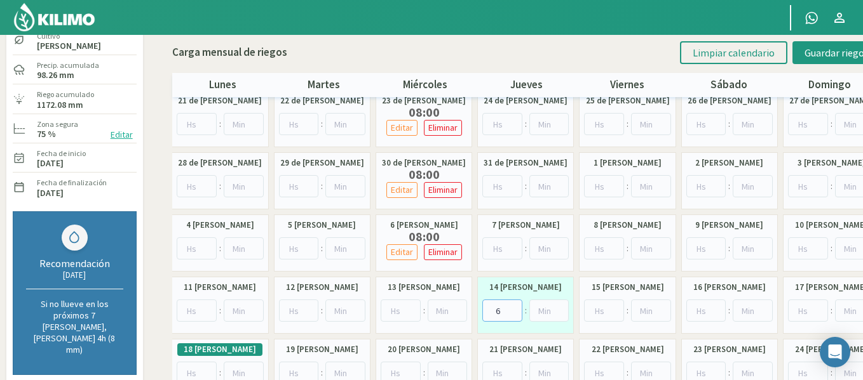
click at [515, 307] on input "6" at bounding box center [502, 311] width 40 height 22
click at [515, 307] on input "7" at bounding box center [502, 311] width 40 height 22
type input "8"
click at [515, 307] on input "8" at bounding box center [502, 311] width 40 height 22
click at [809, 55] on span "Guardar riegos" at bounding box center [836, 52] width 64 height 13
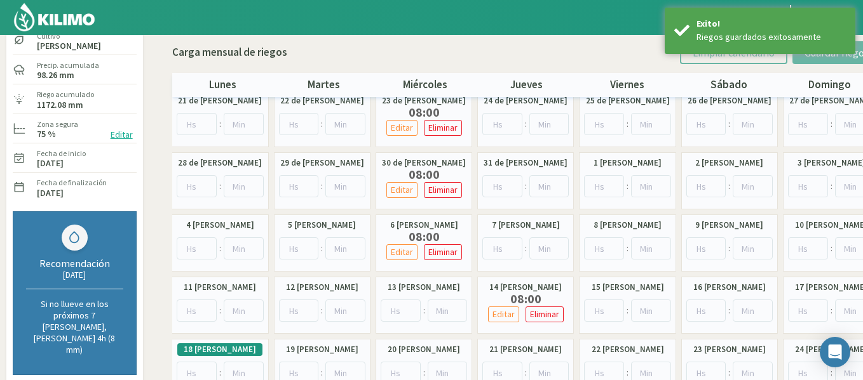
scroll to position [0, 0]
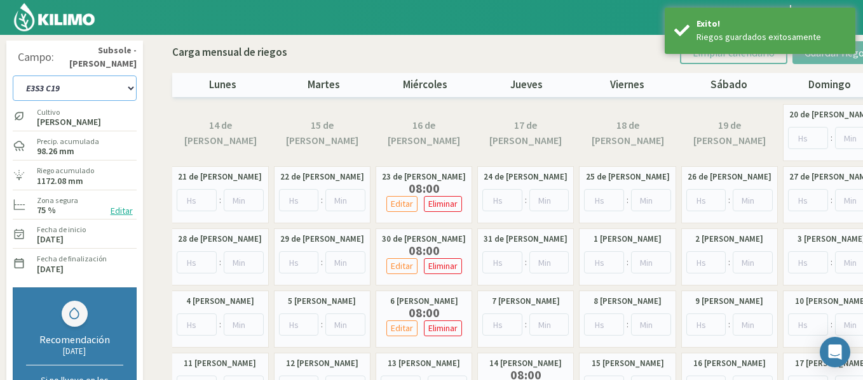
click at [114, 84] on select "1-1 C13 1-2 C14 1-3 C15 1-4 C16 2-1 C11 2-2 C7-8-9 2-3 C9-10-12 3-1 C1 3-2 C2-3…" at bounding box center [75, 88] width 124 height 25
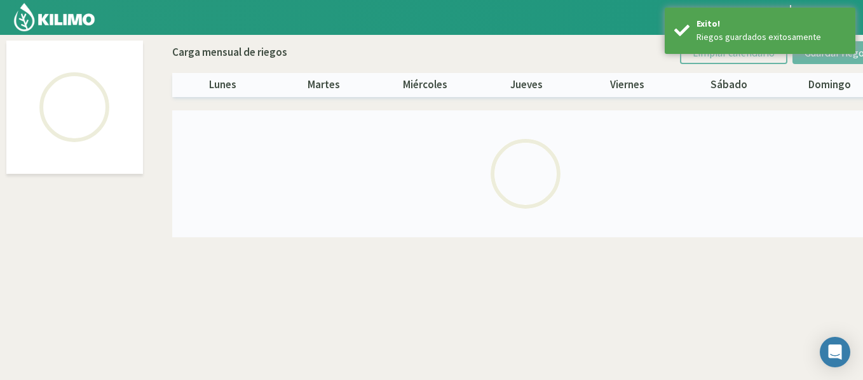
select select "37: Object"
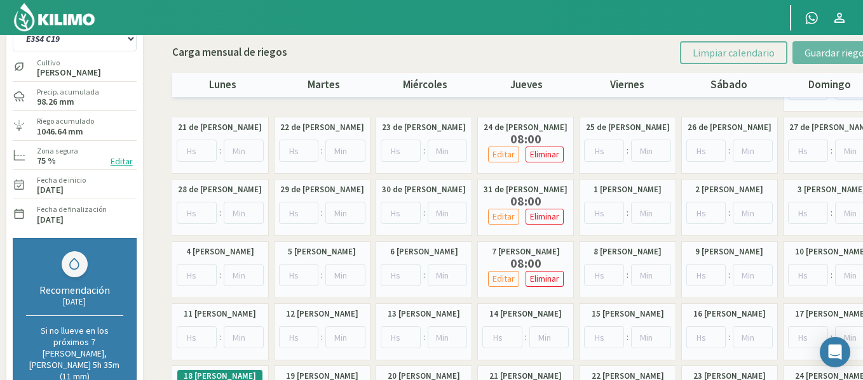
scroll to position [51, 0]
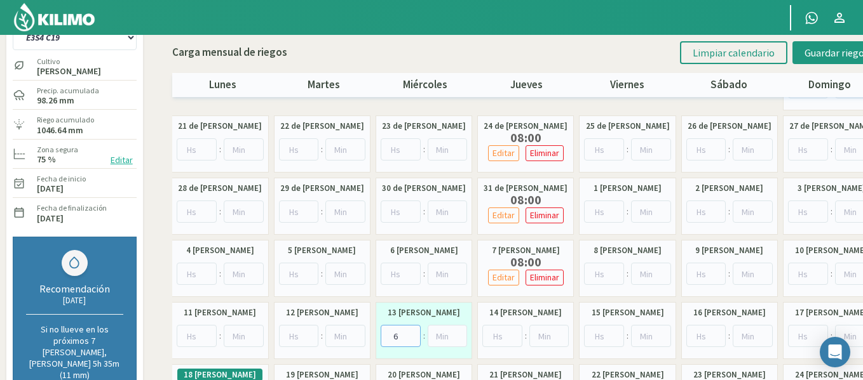
click at [414, 333] on input "6" at bounding box center [400, 336] width 40 height 22
click at [414, 333] on input "7" at bounding box center [400, 336] width 40 height 22
type input "8"
click at [414, 333] on input "8" at bounding box center [400, 336] width 40 height 22
click at [822, 62] on button "Guardar riegos" at bounding box center [836, 52] width 88 height 23
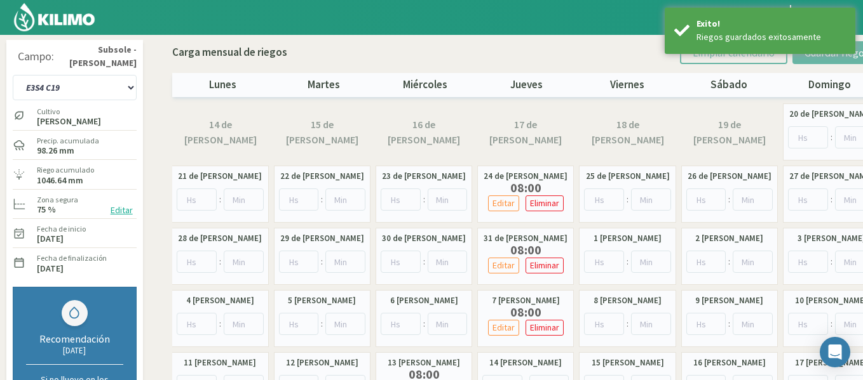
scroll to position [0, 0]
click at [105, 86] on select "1-1 C13 1-2 C14 1-3 C15 1-4 C16 2-1 C11 2-2 C7-8-9 2-3 C9-10-12 3-1 C1 3-2 C2-3…" at bounding box center [75, 88] width 124 height 25
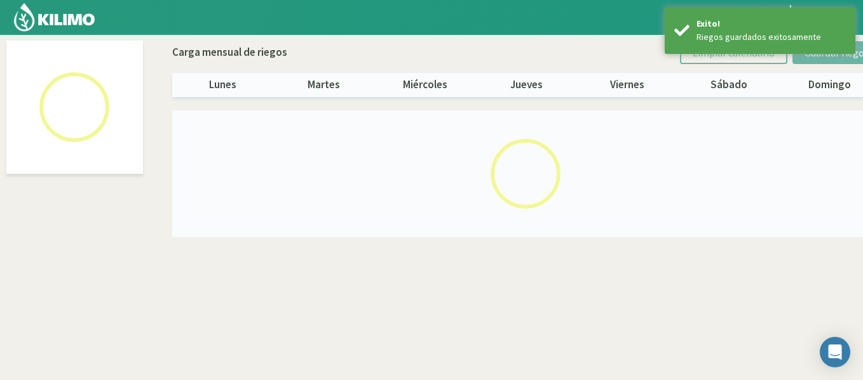
select select "38: Object"
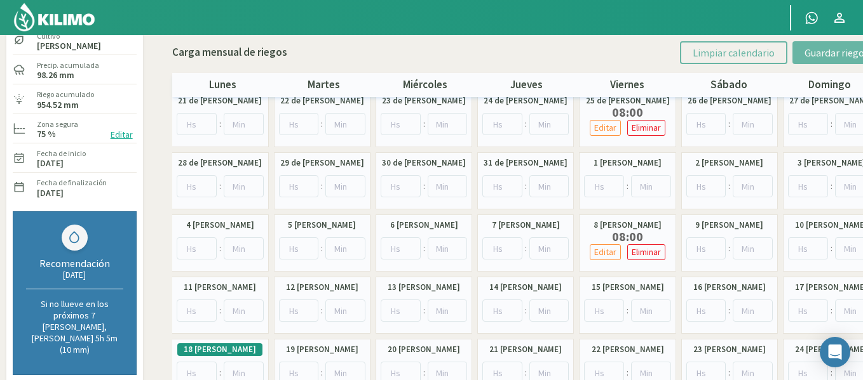
scroll to position [102, 0]
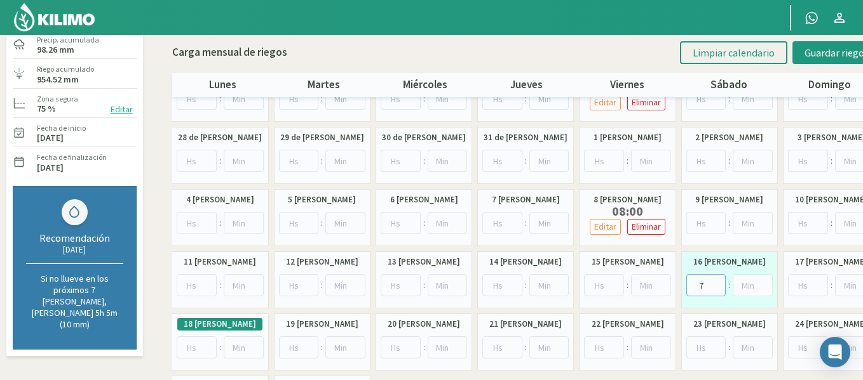
click at [717, 282] on input "7" at bounding box center [706, 285] width 40 height 22
type input "8"
click at [717, 282] on input "8" at bounding box center [706, 285] width 40 height 22
click at [828, 62] on button "Guardar riegos" at bounding box center [836, 52] width 88 height 23
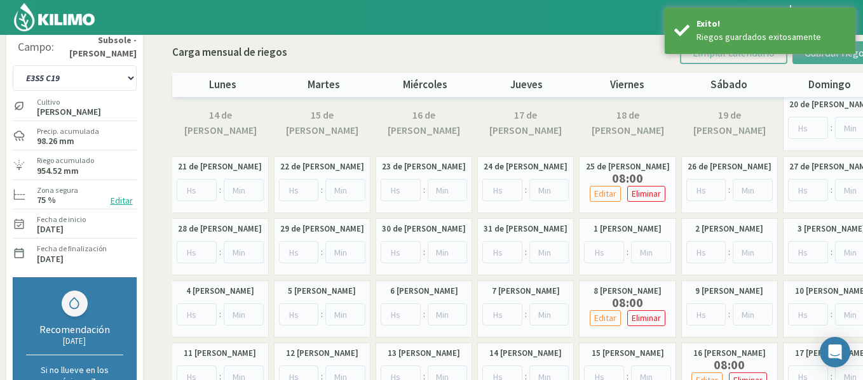
scroll to position [0, 0]
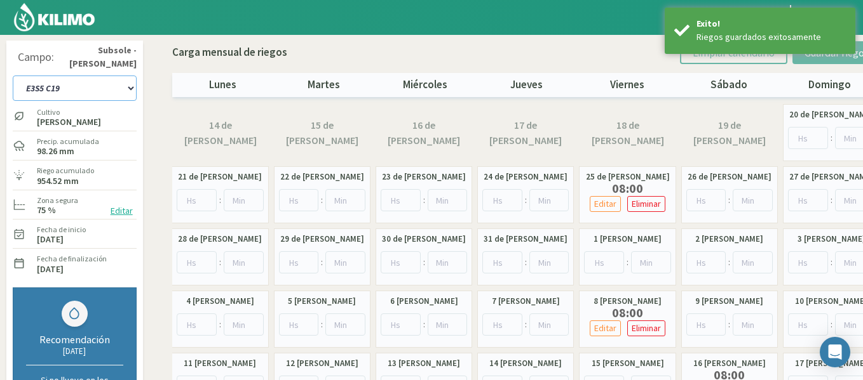
click at [97, 95] on select "1-1 C13 1-2 C14 1-3 C15 1-4 C16 2-1 C11 2-2 C7-8-9 2-3 C9-10-12 3-1 C1 3-2 C2-3…" at bounding box center [75, 88] width 124 height 25
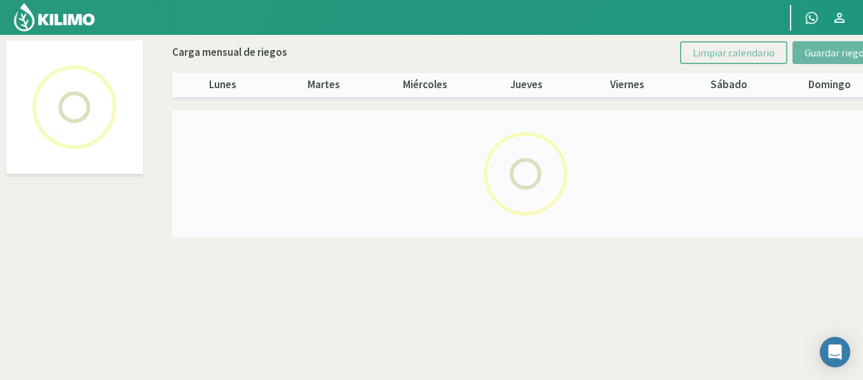
select select "39: Object"
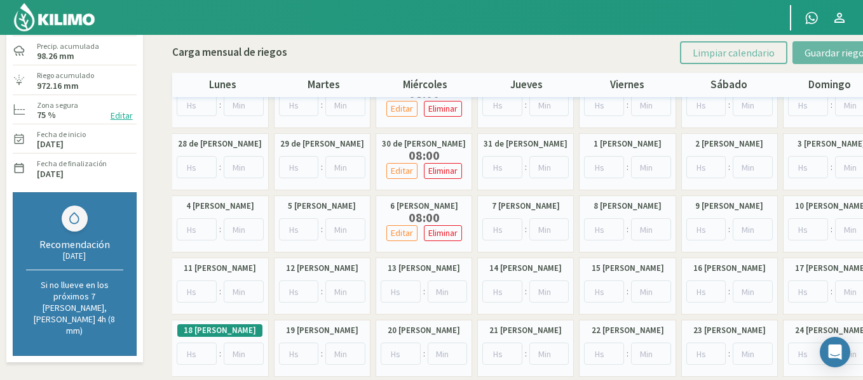
scroll to position [102, 0]
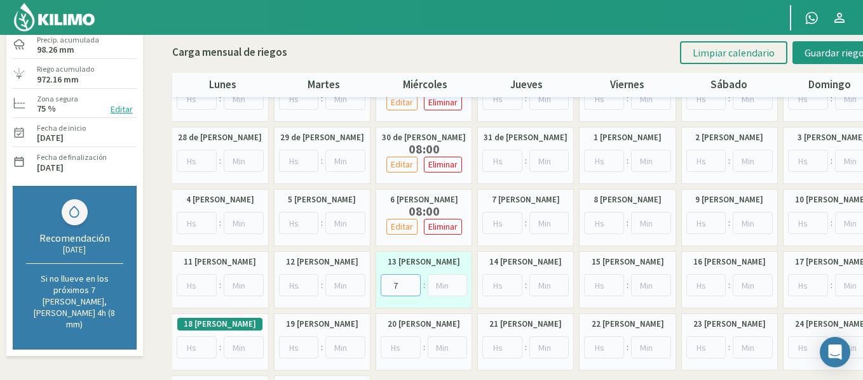
type input "8"
click at [412, 281] on input "8" at bounding box center [400, 285] width 40 height 22
click at [798, 50] on button "Guardar riegos" at bounding box center [836, 52] width 88 height 23
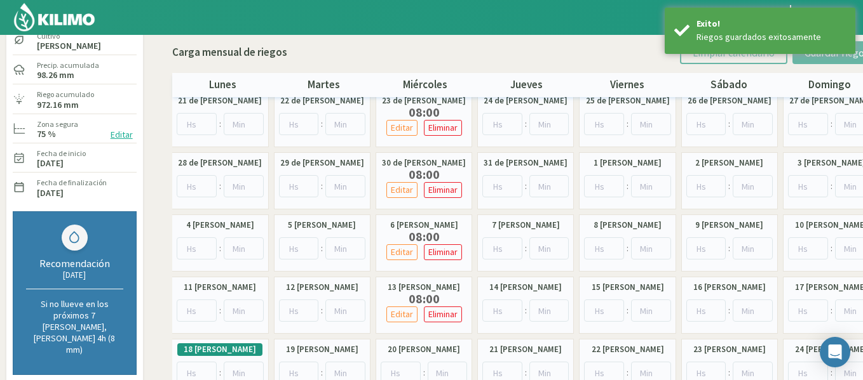
scroll to position [0, 0]
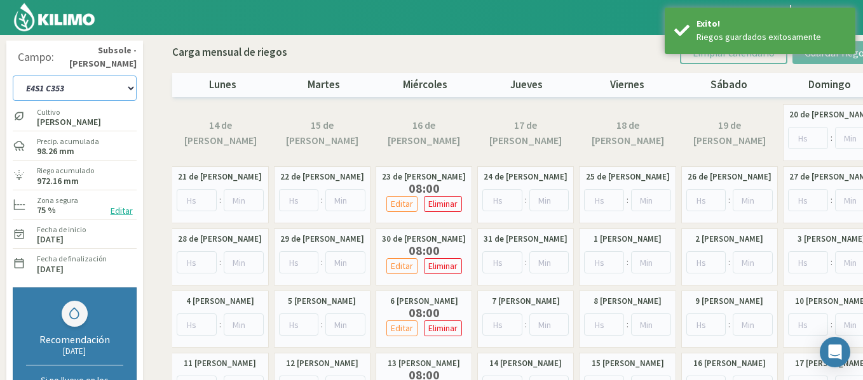
click at [110, 92] on select "1-1 C13 1-2 C14 1-3 C15 1-4 C16 2-1 C11 2-2 C7-8-9 2-3 C9-10-12 3-1 C1 3-2 C2-3…" at bounding box center [75, 88] width 124 height 25
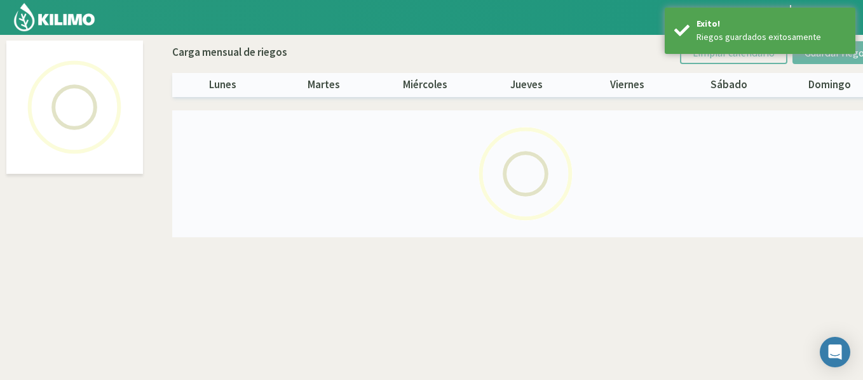
select select "40: Object"
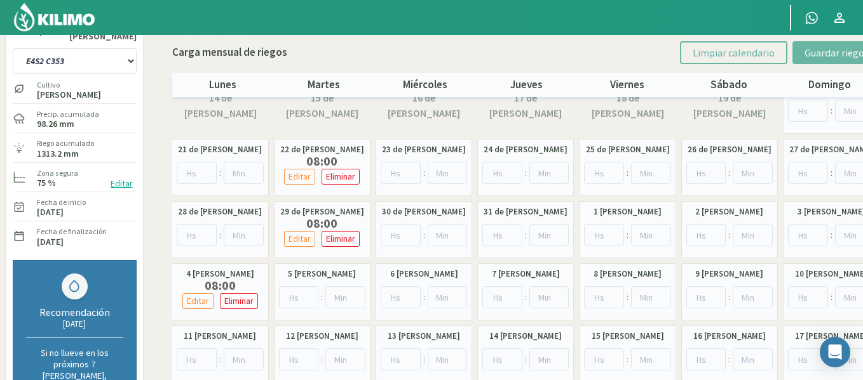
scroll to position [51, 0]
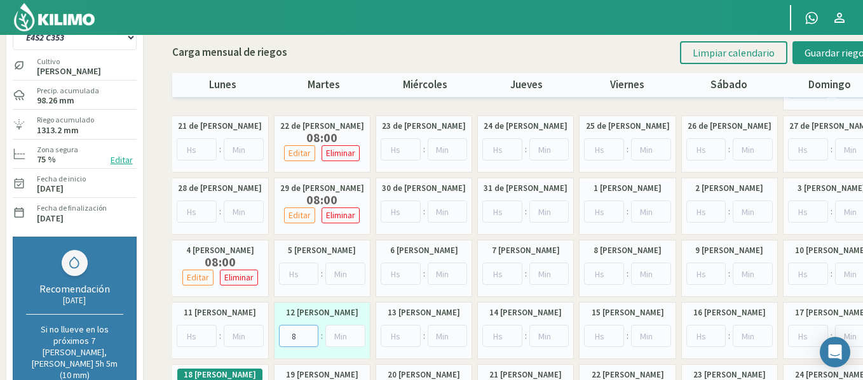
click at [307, 330] on input "8" at bounding box center [299, 336] width 40 height 22
click at [307, 330] on input "9" at bounding box center [299, 336] width 40 height 22
type input "8"
click at [311, 339] on input "8" at bounding box center [299, 336] width 40 height 22
click at [811, 59] on button "Guardar riegos" at bounding box center [836, 52] width 88 height 23
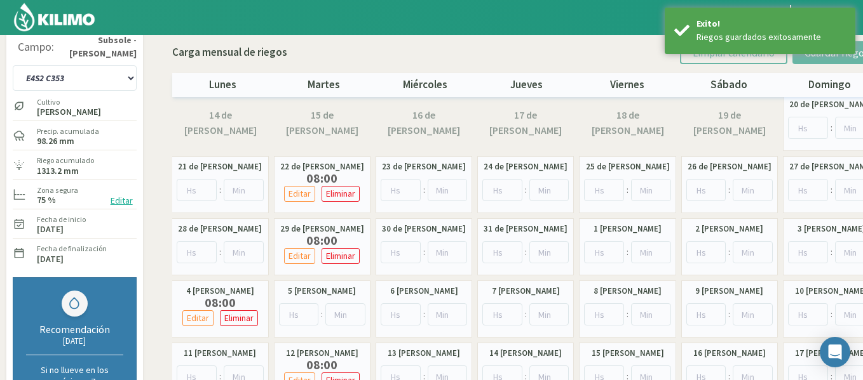
scroll to position [0, 0]
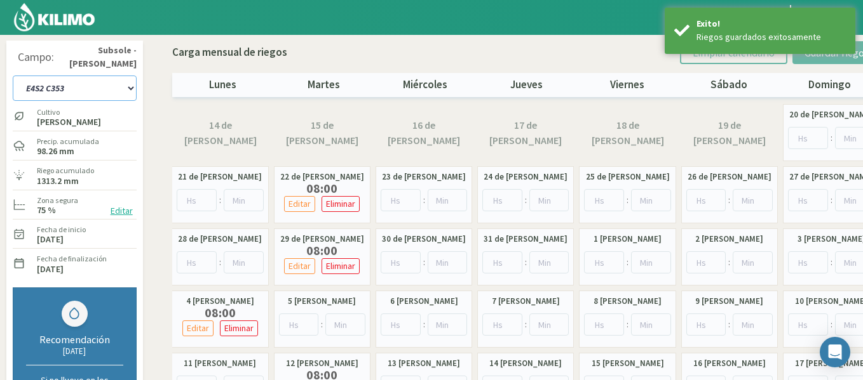
click at [86, 78] on select "1-1 C13 1-2 C14 1-3 C15 1-4 C16 2-1 C11 2-2 C7-8-9 2-3 C9-10-12 3-1 C1 3-2 C2-3…" at bounding box center [75, 88] width 124 height 25
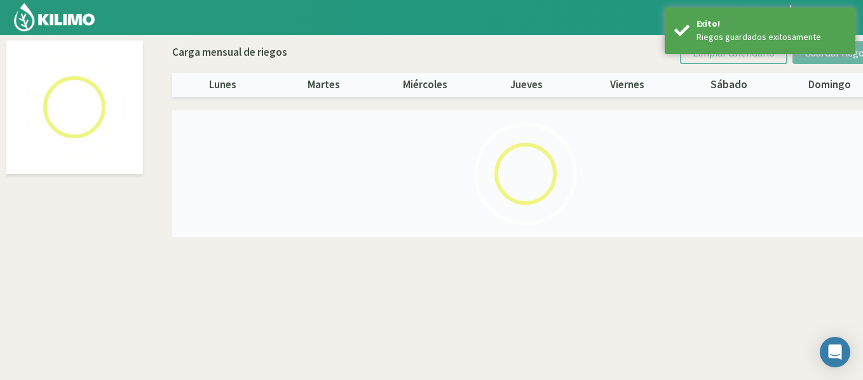
select select "41: Object"
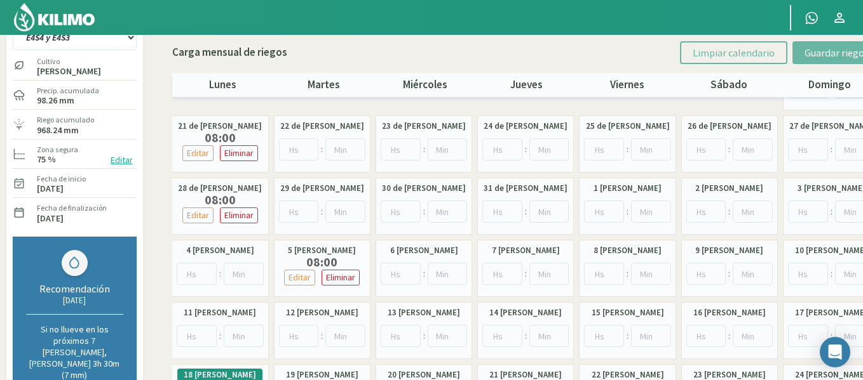
scroll to position [76, 0]
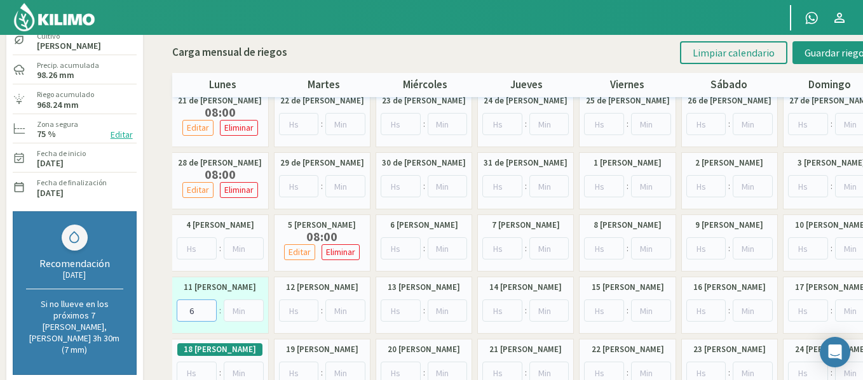
click at [208, 305] on input "6" at bounding box center [197, 311] width 40 height 22
click at [208, 305] on input "7" at bounding box center [197, 311] width 40 height 22
type input "8"
click at [208, 305] on input "8" at bounding box center [197, 311] width 40 height 22
click at [810, 58] on span "Guardar riegos" at bounding box center [836, 52] width 64 height 13
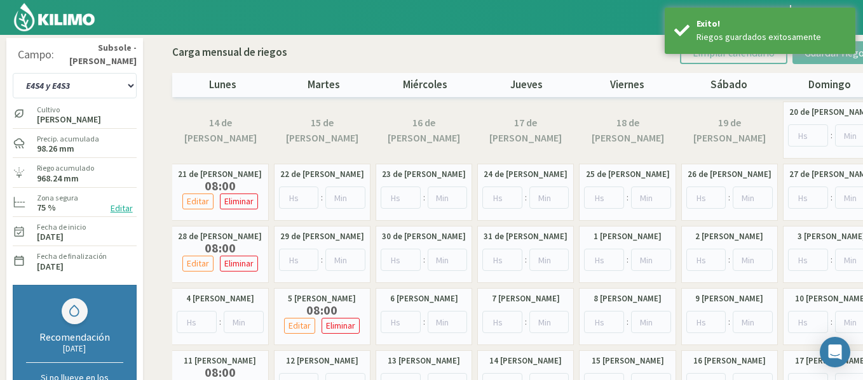
scroll to position [0, 0]
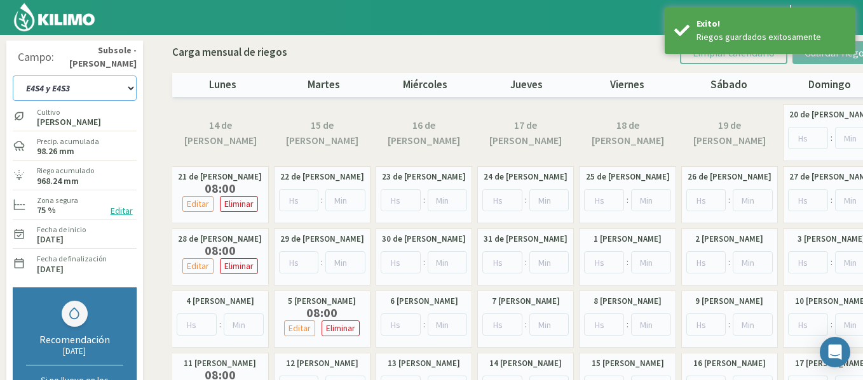
click at [110, 79] on select "1-1 C13 1-2 C14 1-3 C15 1-4 C16 2-1 C11 2-2 C7-8-9 2-3 C9-10-12 3-1 C1 3-2 C2-3…" at bounding box center [75, 88] width 124 height 25
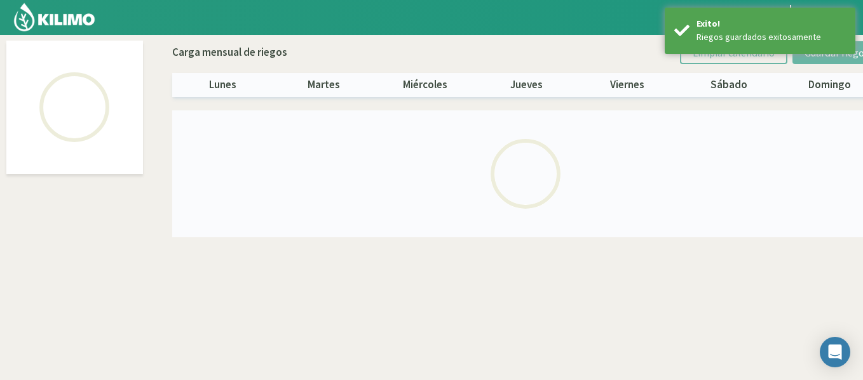
select select "42: Object"
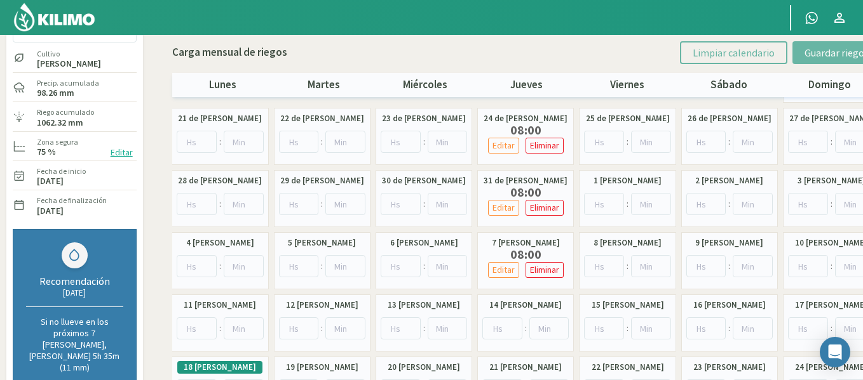
scroll to position [76, 0]
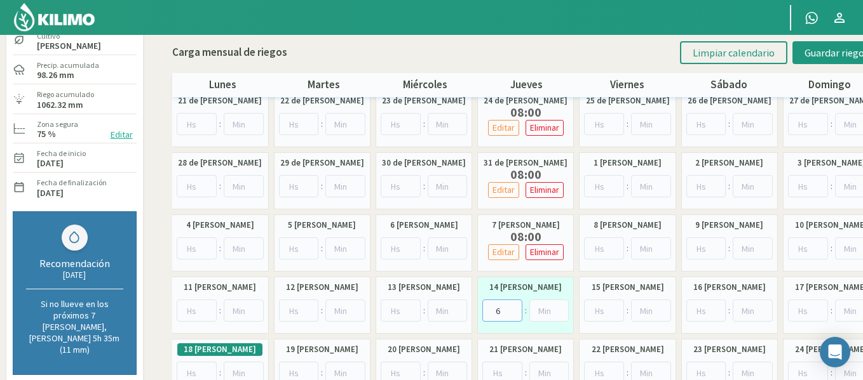
click at [513, 307] on input "6" at bounding box center [502, 311] width 40 height 22
click at [513, 307] on input "7" at bounding box center [502, 311] width 40 height 22
type input "8"
click at [513, 307] on input "8" at bounding box center [502, 311] width 40 height 22
click at [811, 57] on span "Guardar riegos" at bounding box center [836, 52] width 64 height 13
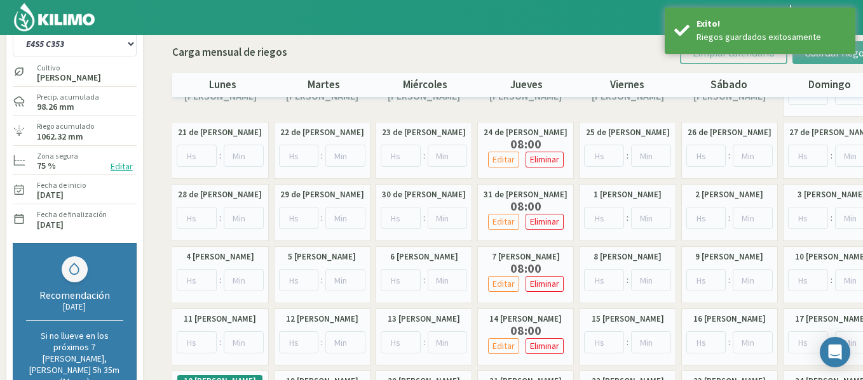
scroll to position [0, 0]
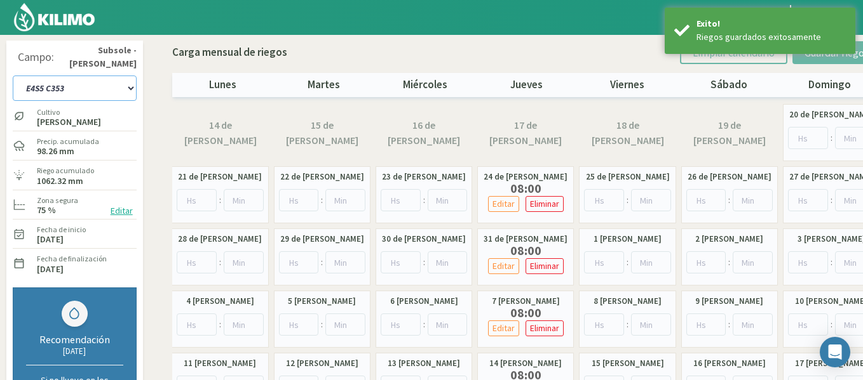
click at [81, 93] on select "1-1 C13 1-2 C14 1-3 C15 1-4 C16 2-1 C11 2-2 C7-8-9 2-3 C9-10-12 3-1 C1 3-2 C2-3…" at bounding box center [75, 88] width 124 height 25
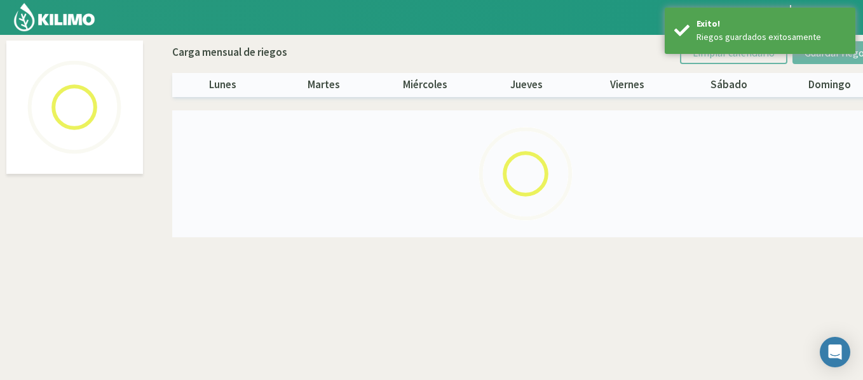
select select "43: Object"
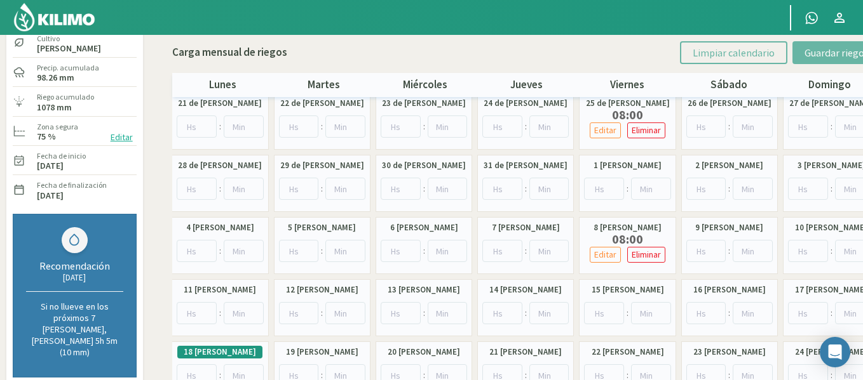
scroll to position [76, 0]
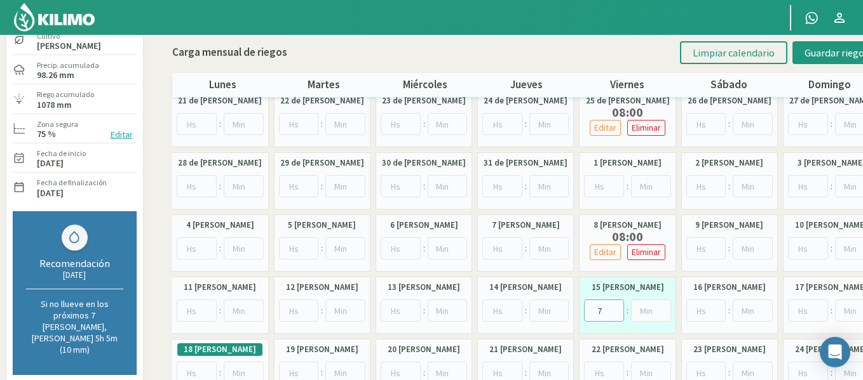
click at [615, 305] on input "7" at bounding box center [604, 311] width 40 height 22
type input "8"
click at [615, 305] on input "8" at bounding box center [604, 311] width 40 height 22
click at [805, 53] on button "Guardar riegos" at bounding box center [836, 52] width 88 height 23
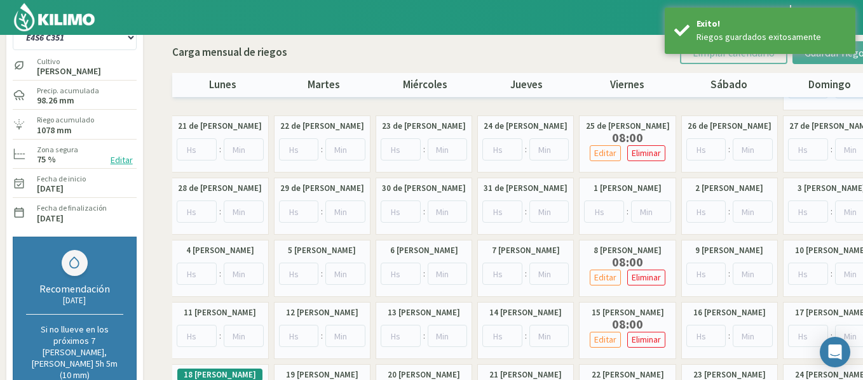
scroll to position [0, 0]
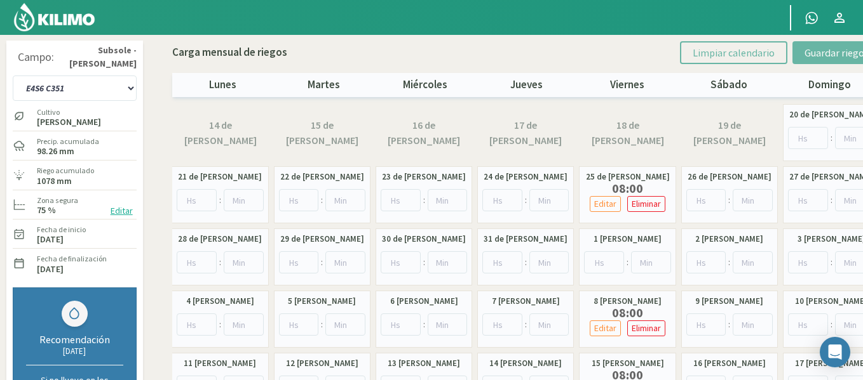
click at [119, 101] on div "1-1 C13 1-2 C14 1-3 C15 1-4 C16 2-1 C11 2-2 C7-8-9 2-3 C9-10-12 3-1 C1 3-2 C2-3…" at bounding box center [75, 87] width 124 height 32
click at [119, 89] on select "1-1 C13 1-2 C14 1-3 C15 1-4 C16 2-1 C11 2-2 C7-8-9 2-3 C9-10-12 3-1 C1 3-2 C2-3…" at bounding box center [75, 88] width 124 height 25
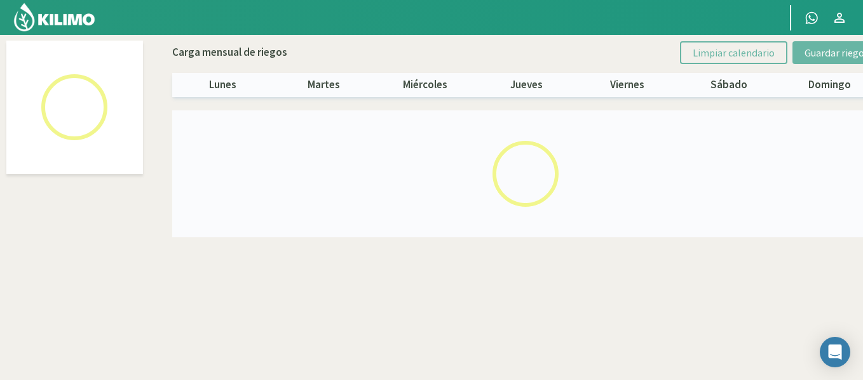
select select "44: Object"
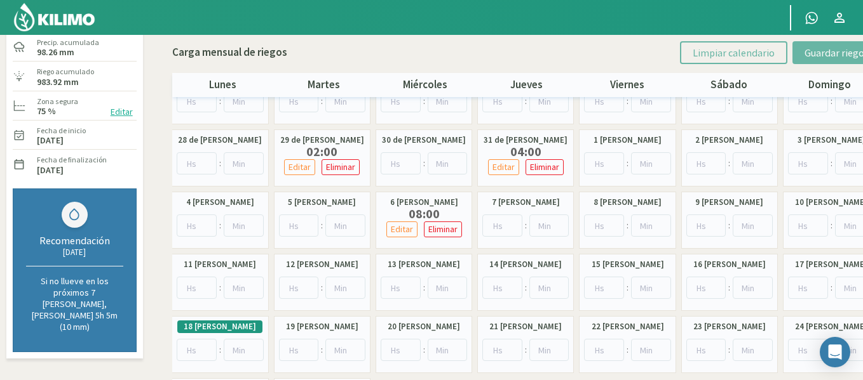
scroll to position [102, 0]
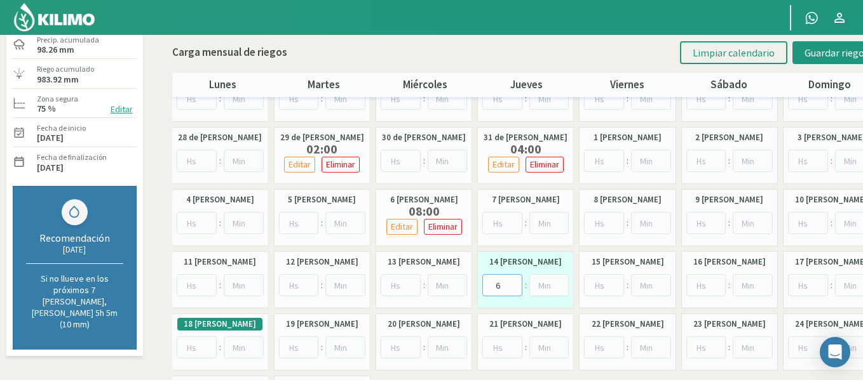
click at [517, 283] on input "6" at bounding box center [502, 285] width 40 height 22
click at [517, 283] on input "7" at bounding box center [502, 285] width 40 height 22
type input "8"
click at [517, 283] on input "8" at bounding box center [502, 285] width 40 height 22
click at [806, 60] on button "Guardar riegos" at bounding box center [836, 52] width 88 height 23
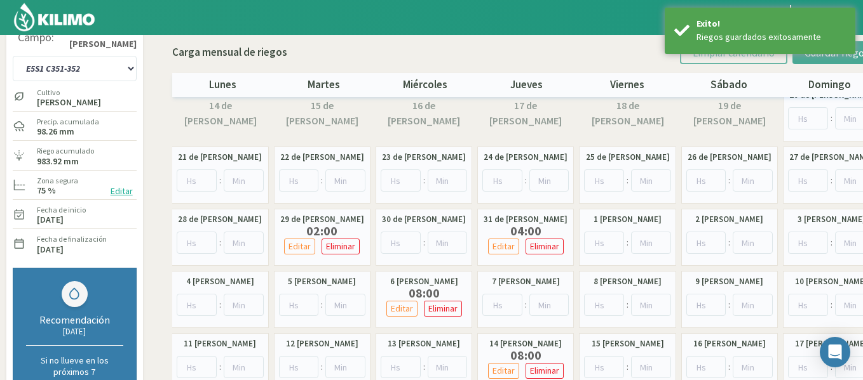
scroll to position [0, 0]
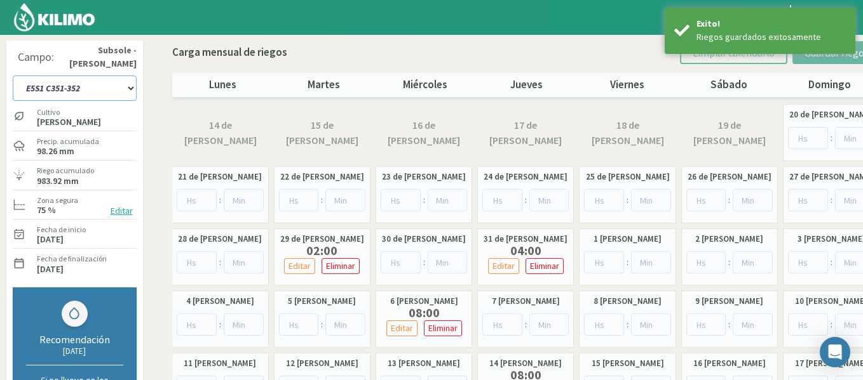
click at [93, 84] on select "1-1 C13 1-2 C14 1-3 C15 1-4 C16 2-1 C11 2-2 C7-8-9 2-3 C9-10-12 3-1 C1 3-2 C2-3…" at bounding box center [75, 88] width 124 height 25
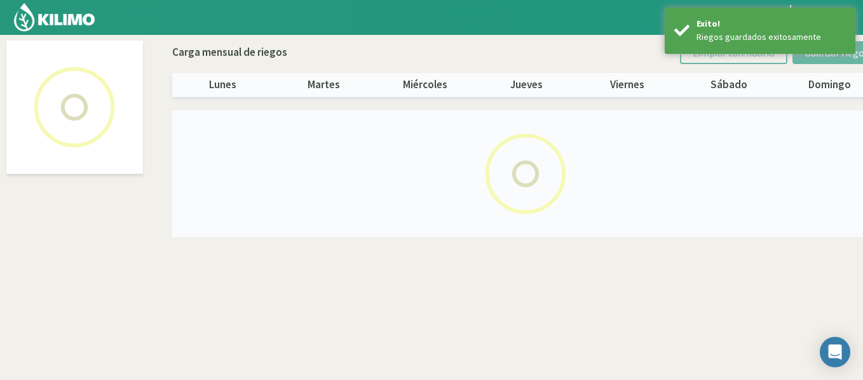
select select "45: Object"
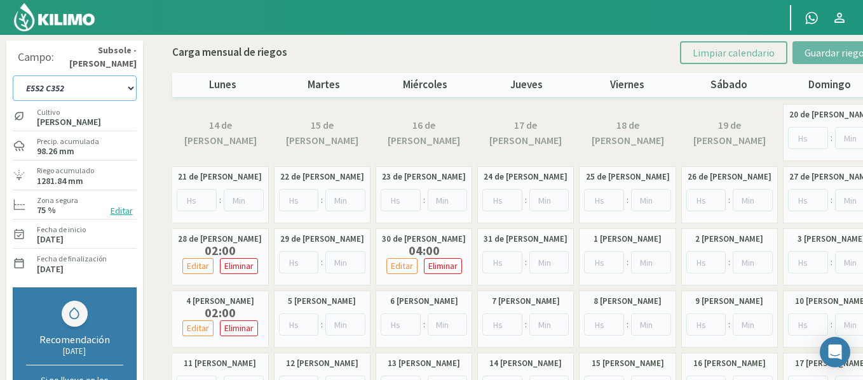
click at [93, 84] on select "1-1 C13 1-2 C14 1-3 C15 1-4 C16 2-1 C11 2-2 C7-8-9 2-3 C9-10-12 3-1 C1 3-2 C2-3…" at bounding box center [75, 88] width 124 height 25
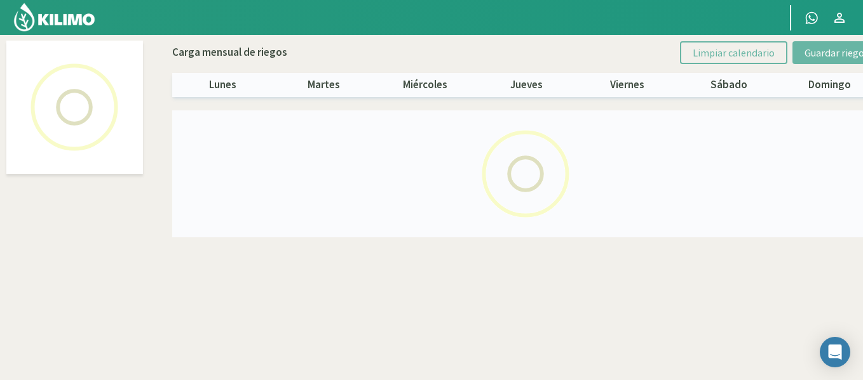
select select "44: Object"
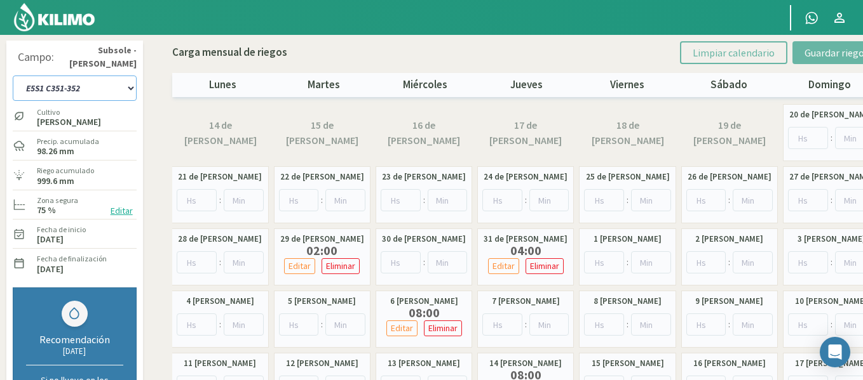
click at [93, 84] on select "1-1 C13 1-2 C14 1-3 C15 1-4 C16 2-1 C11 2-2 C7-8-9 2-3 C9-10-12 3-1 C1 3-2 C2-3…" at bounding box center [75, 88] width 124 height 25
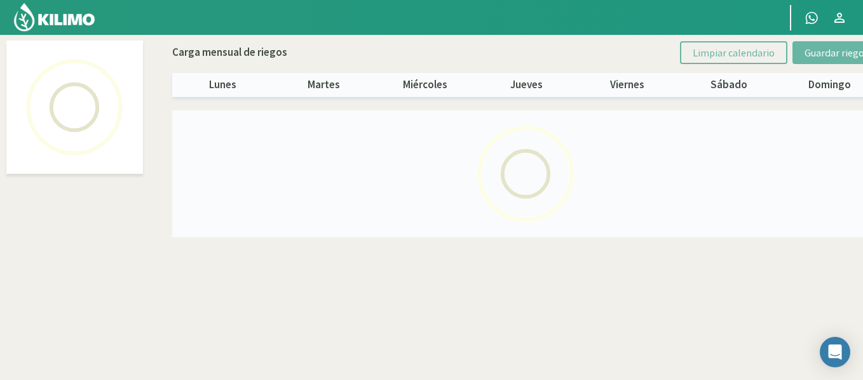
select select "45: Object"
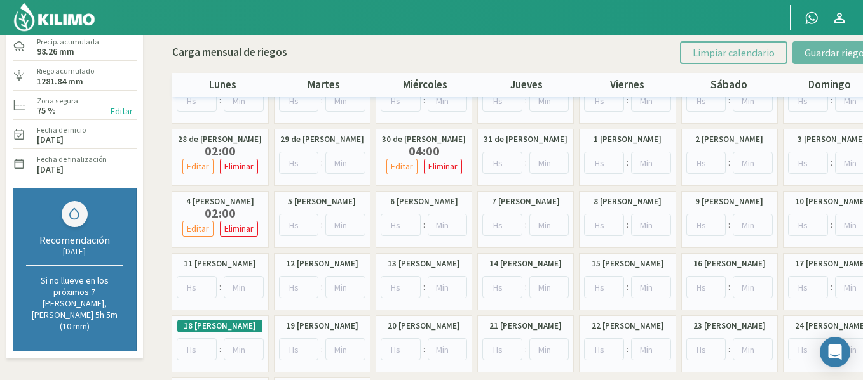
scroll to position [102, 0]
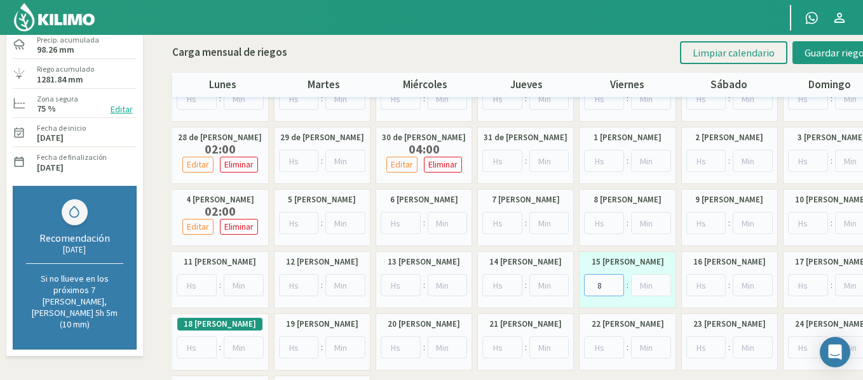
type input "8"
click at [617, 280] on input "8" at bounding box center [604, 285] width 40 height 22
click at [807, 58] on span "Guardar riegos" at bounding box center [836, 52] width 64 height 13
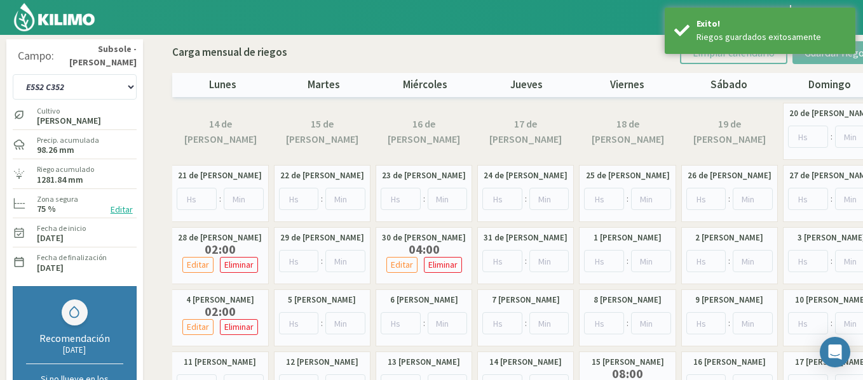
scroll to position [0, 0]
click at [41, 88] on select "1-1 C13 1-2 C14 1-3 C15 1-4 C16 2-1 C11 2-2 C7-8-9 2-3 C9-10-12 3-1 C1 3-2 C2-3…" at bounding box center [75, 88] width 124 height 25
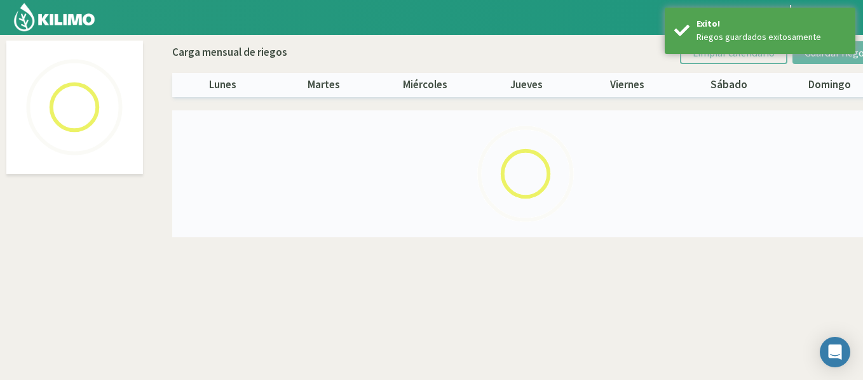
select select "46: Object"
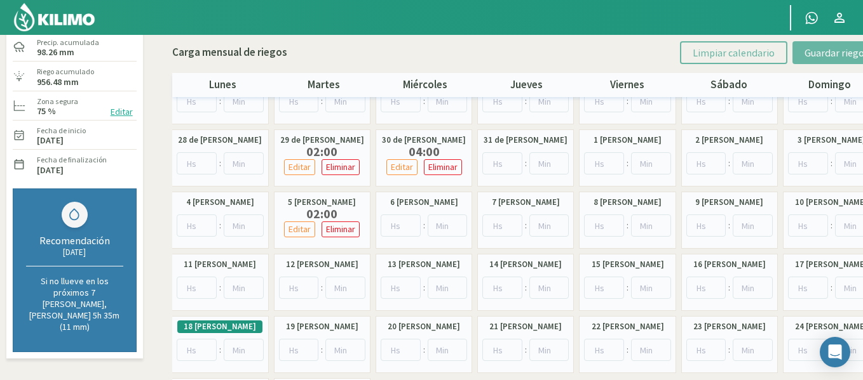
scroll to position [102, 0]
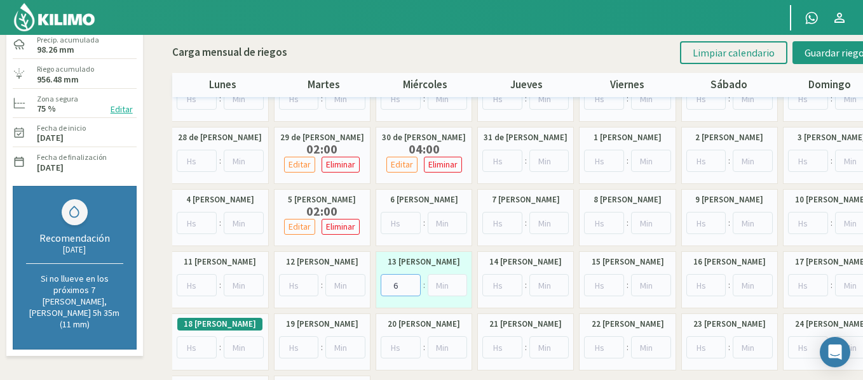
click at [413, 282] on input "6" at bounding box center [400, 285] width 40 height 22
click at [413, 282] on input "7" at bounding box center [400, 285] width 40 height 22
type input "8"
click at [413, 282] on input "8" at bounding box center [400, 285] width 40 height 22
click at [814, 50] on span "Guardar riegos" at bounding box center [836, 52] width 64 height 13
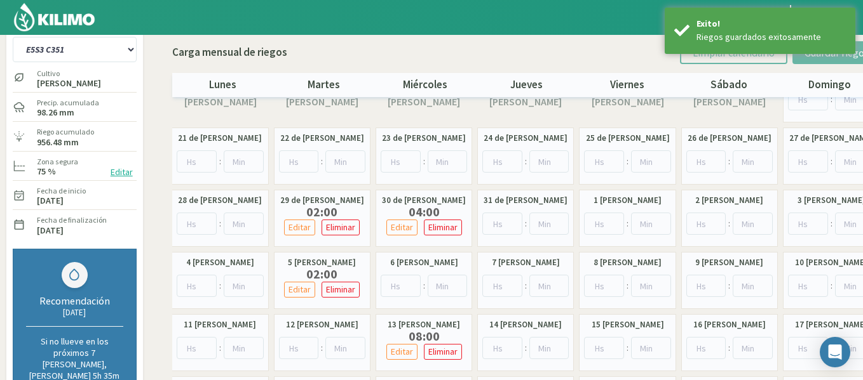
scroll to position [0, 0]
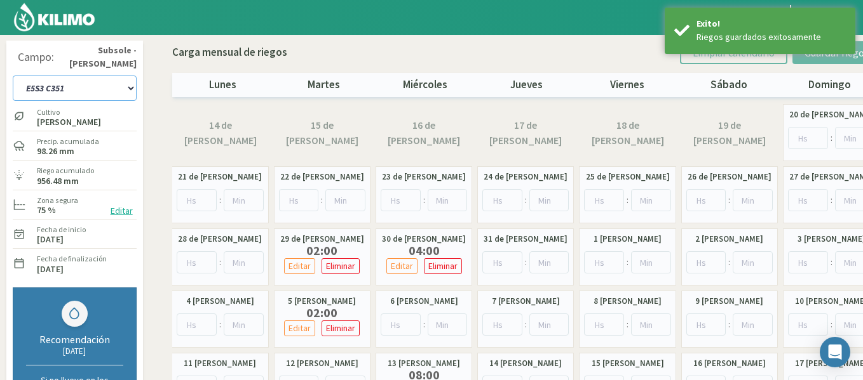
click at [74, 98] on select "1-1 C13 1-2 C14 1-3 C15 1-4 C16 2-1 C11 2-2 C7-8-9 2-3 C9-10-12 3-1 C1 3-2 C2-3…" at bounding box center [75, 88] width 124 height 25
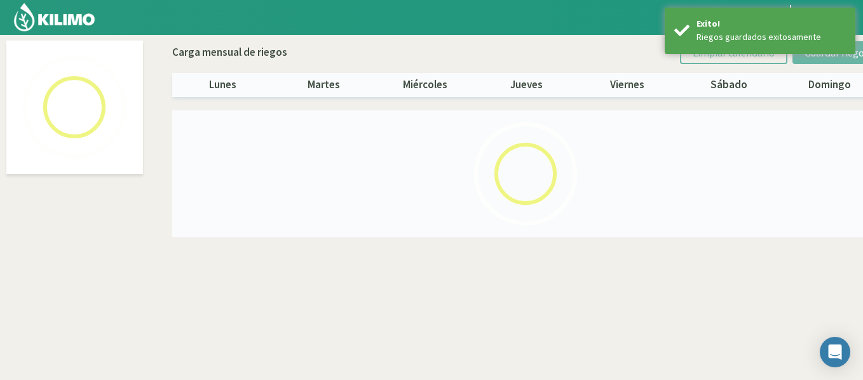
select select "47: Object"
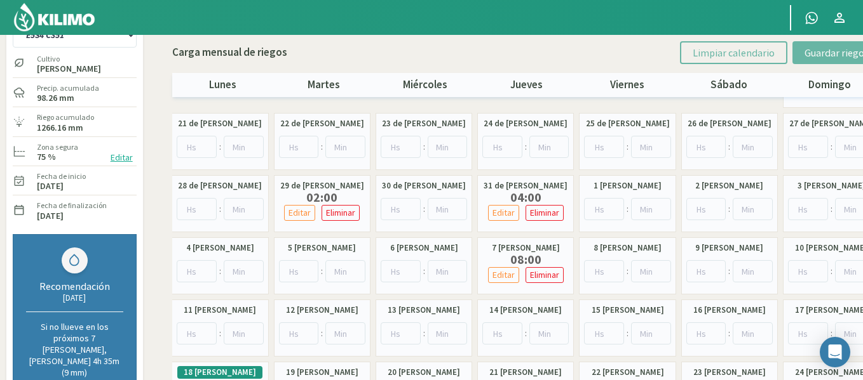
scroll to position [76, 0]
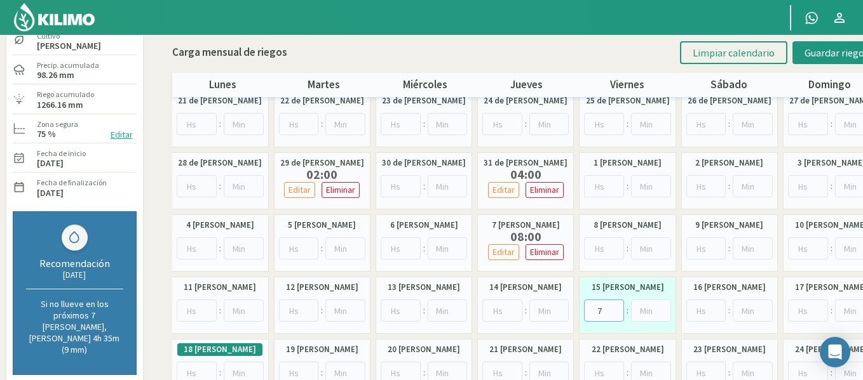
click at [615, 307] on input "7" at bounding box center [604, 311] width 40 height 22
type input "8"
click at [615, 307] on input "8" at bounding box center [604, 311] width 40 height 22
click at [810, 61] on button "Guardar riegos" at bounding box center [836, 52] width 88 height 23
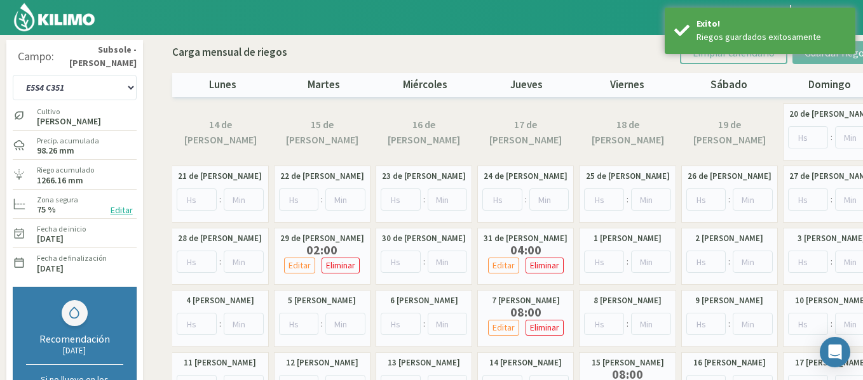
scroll to position [0, 0]
click at [110, 95] on select "1-1 C13 1-2 C14 1-3 C15 1-4 C16 2-1 C11 2-2 C7-8-9 2-3 C9-10-12 3-1 C1 3-2 C2-3…" at bounding box center [75, 88] width 124 height 25
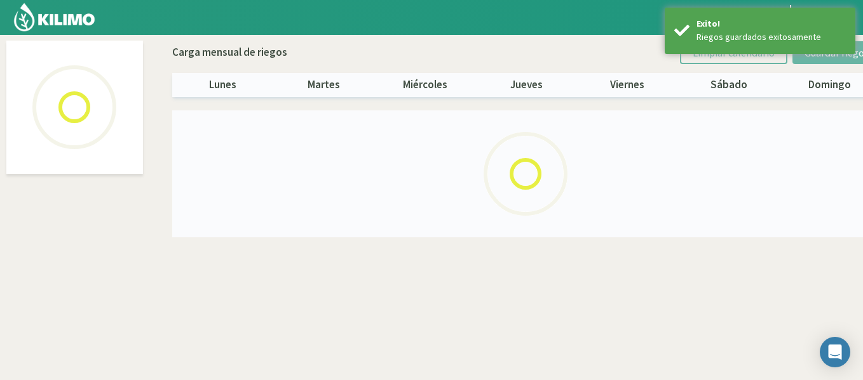
select select "48: Object"
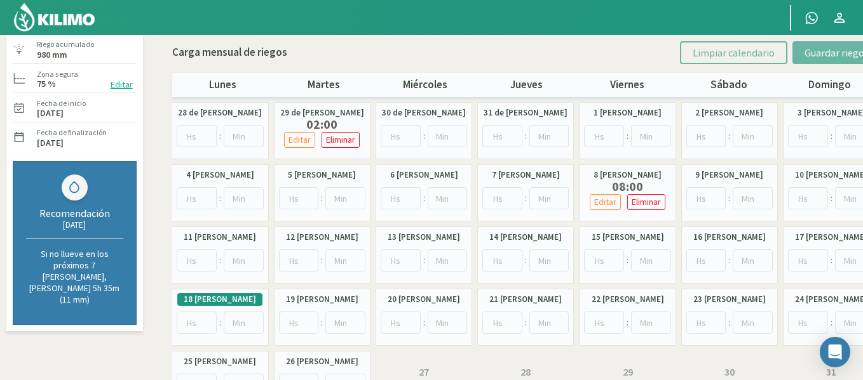
scroll to position [127, 0]
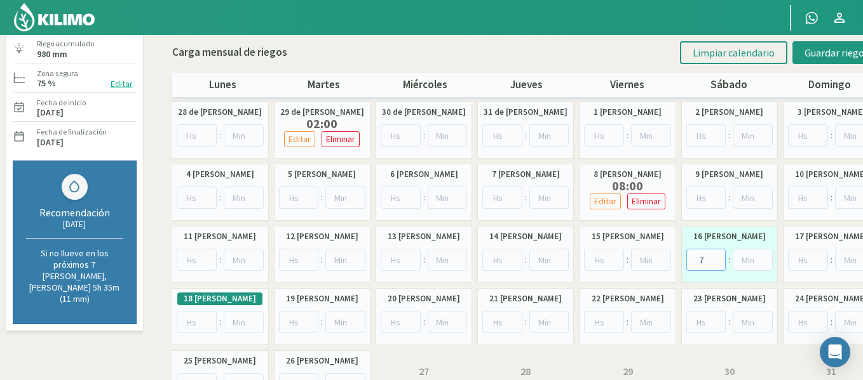
click at [718, 255] on input "7" at bounding box center [706, 260] width 40 height 22
type input "8"
click at [718, 255] on input "8" at bounding box center [706, 260] width 40 height 22
click at [814, 61] on button "Guardar riegos" at bounding box center [836, 52] width 88 height 23
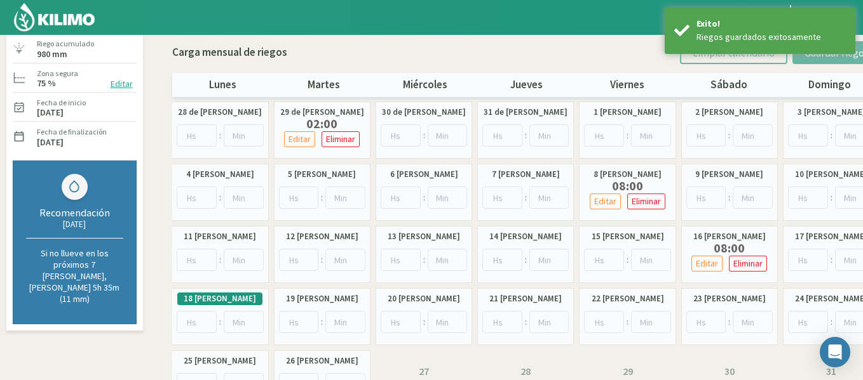
click at [77, 20] on img at bounding box center [54, 17] width 83 height 30
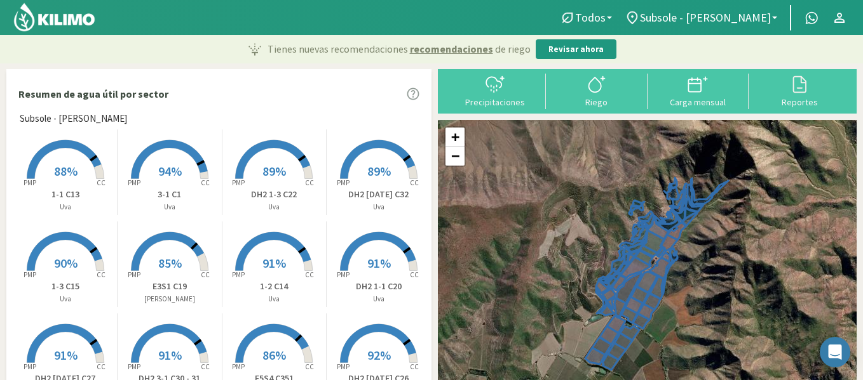
click at [60, 155] on rect at bounding box center [66, 181] width 102 height 102
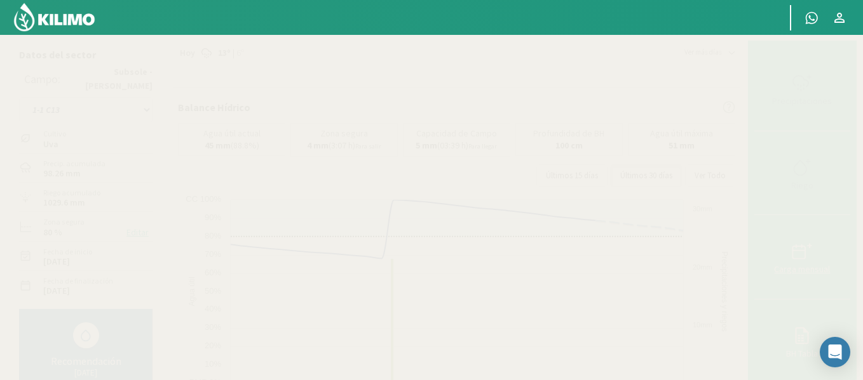
click at [794, 249] on icon at bounding box center [801, 251] width 20 height 20
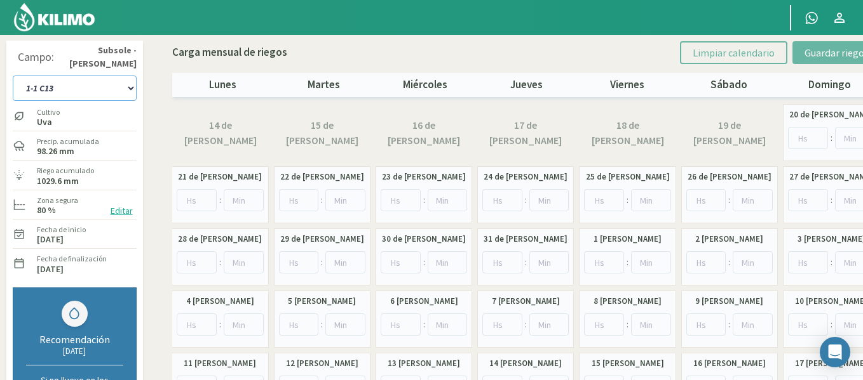
click at [111, 98] on select "1-1 C13 1-2 C14 1-3 C15 1-4 C16 2-1 C11 2-2 C7-8-9 2-3 C9-10-12 3-1 C1 3-2 C2-3…" at bounding box center [75, 88] width 124 height 25
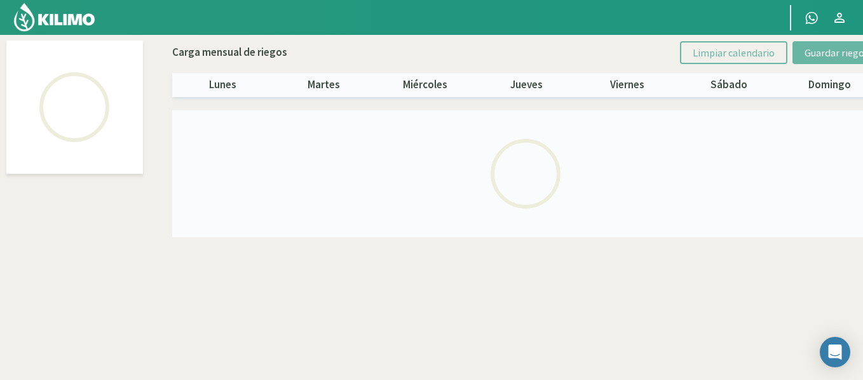
select select "8: Object"
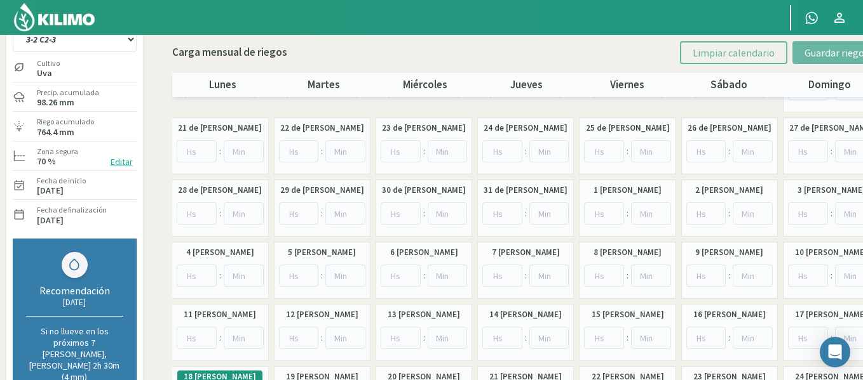
scroll to position [51, 0]
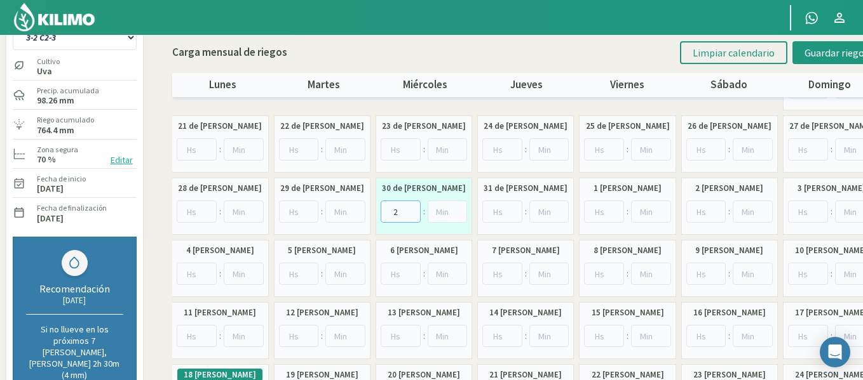
type input "2"
click at [413, 210] on input "2" at bounding box center [400, 212] width 40 height 22
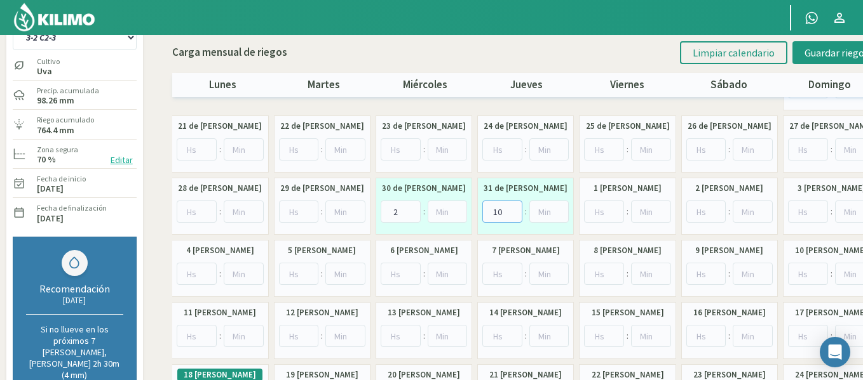
click at [516, 207] on input "10" at bounding box center [502, 212] width 40 height 22
click at [516, 207] on input "11" at bounding box center [502, 212] width 40 height 22
click at [516, 207] on input "12" at bounding box center [502, 212] width 40 height 22
click at [516, 207] on input "13" at bounding box center [502, 212] width 40 height 22
click at [516, 207] on input "14" at bounding box center [502, 212] width 40 height 22
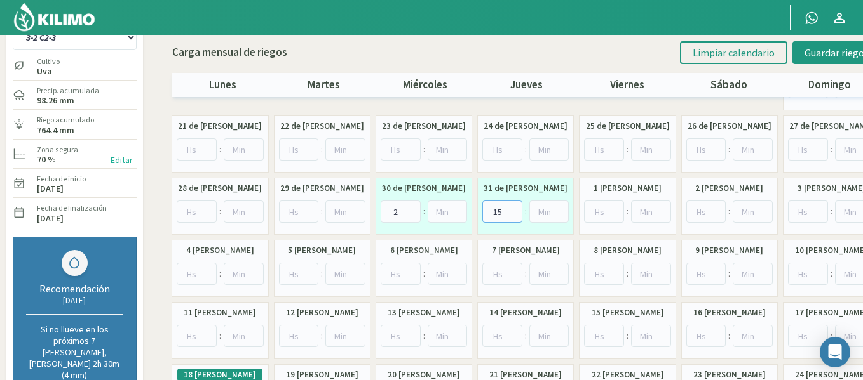
type input "15"
click at [516, 207] on input "15" at bounding box center [502, 212] width 40 height 22
click at [800, 62] on button "Guardar riegos" at bounding box center [836, 52] width 88 height 23
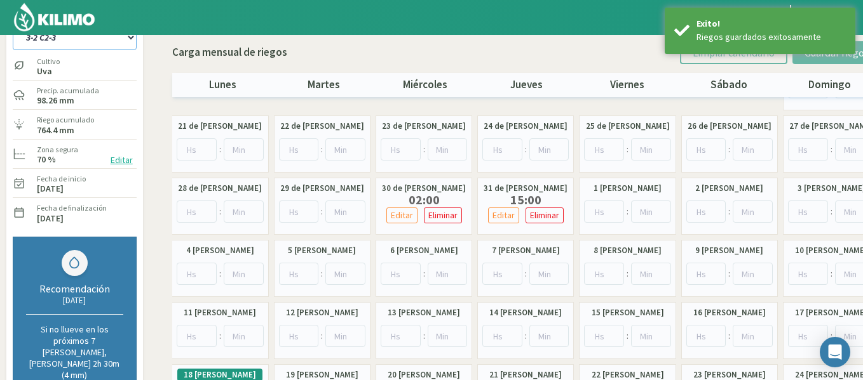
click at [117, 39] on select "1-1 C13 1-2 C14 1-3 C15 1-4 C16 2-1 C11 2-2 C7-8-9 2-3 C9-10-12 3-1 C1 3-2 C2-3…" at bounding box center [75, 37] width 124 height 25
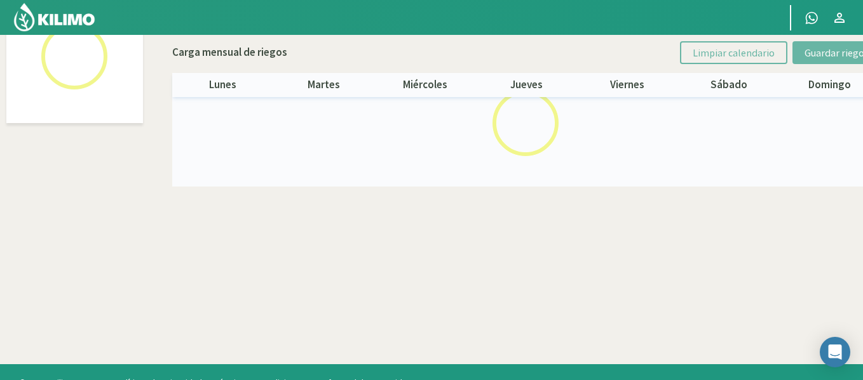
scroll to position [73, 0]
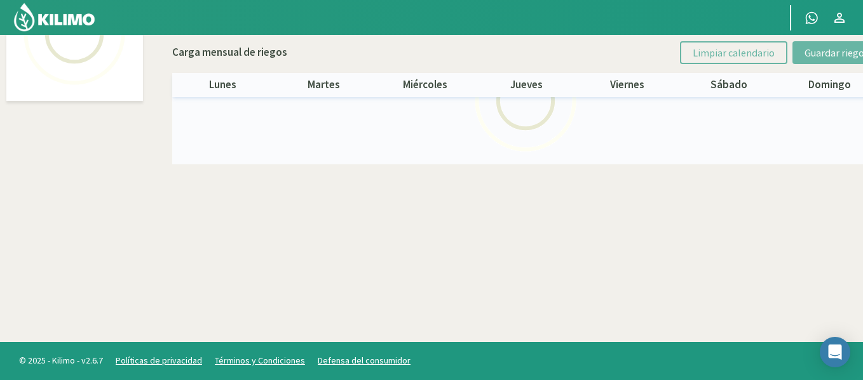
select select "9: Object"
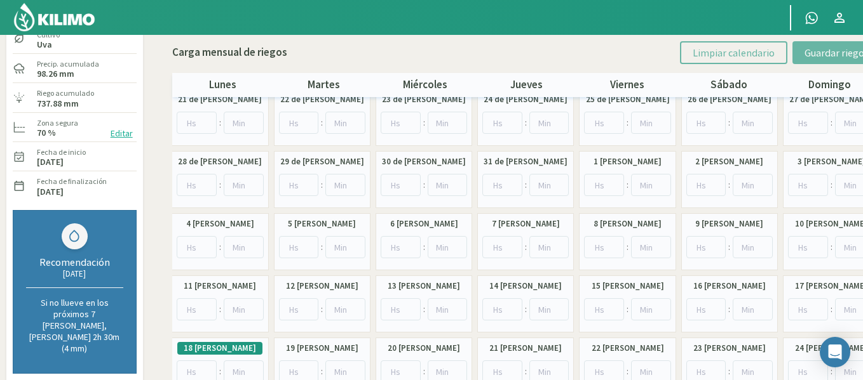
scroll to position [76, 0]
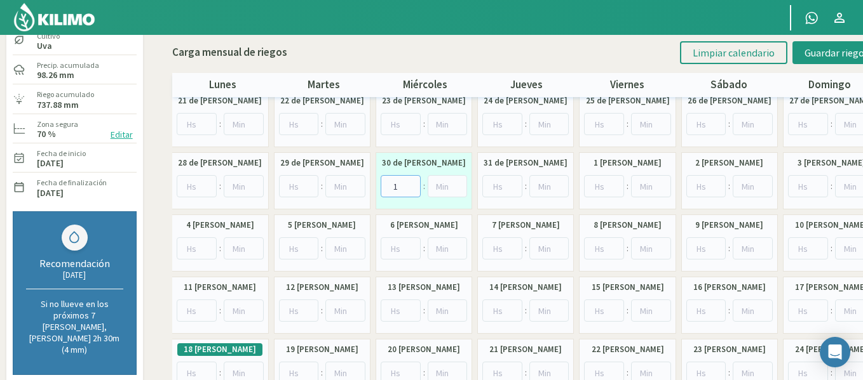
click at [409, 184] on input "1" at bounding box center [400, 186] width 40 height 22
type input "2"
click at [409, 184] on input "2" at bounding box center [400, 186] width 40 height 22
click at [816, 50] on span "Guardar riegos" at bounding box center [836, 52] width 64 height 13
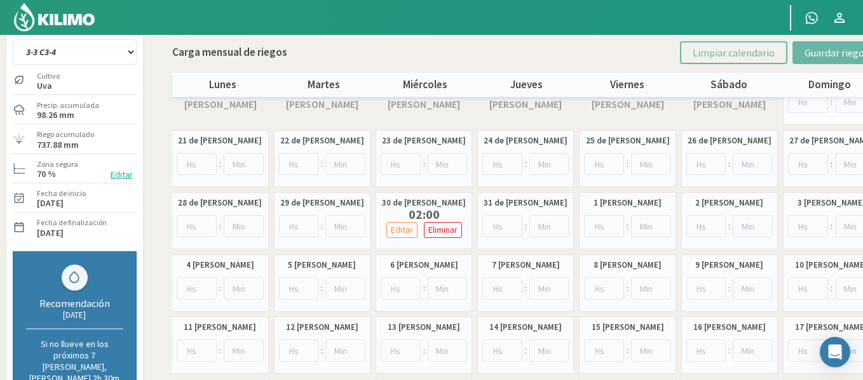
scroll to position [0, 0]
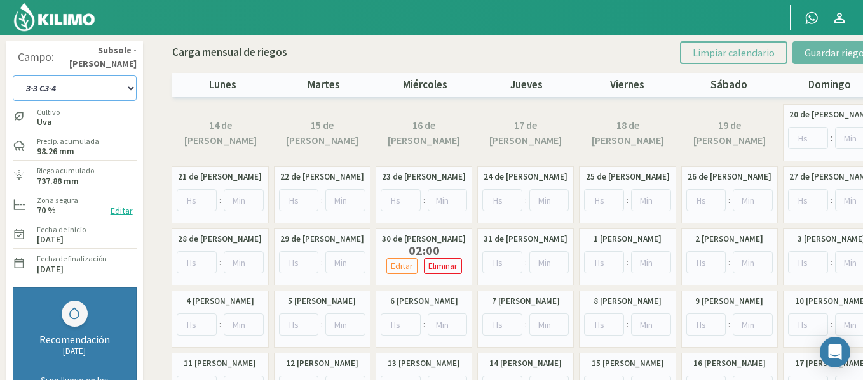
click at [124, 89] on select "1-1 C13 1-2 C14 1-3 C15 1-4 C16 2-1 C11 2-2 C7-8-9 2-3 C9-10-12 3-1 C1 3-2 C2-3…" at bounding box center [75, 88] width 124 height 25
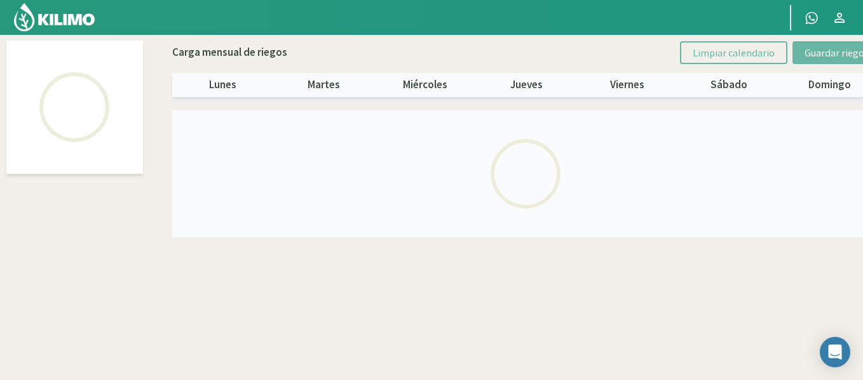
select select "10: Object"
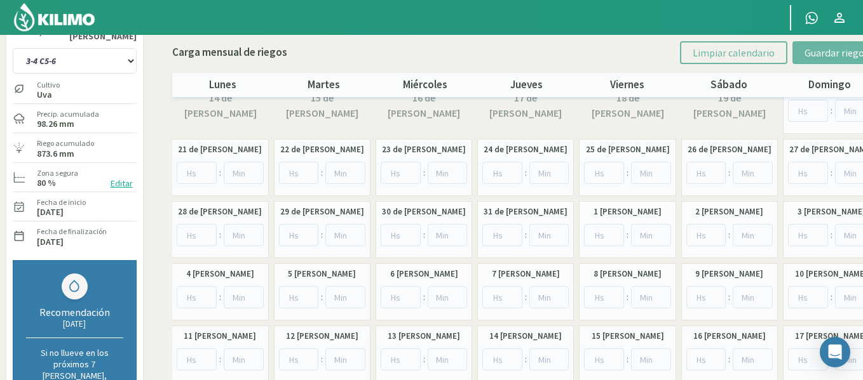
scroll to position [51, 0]
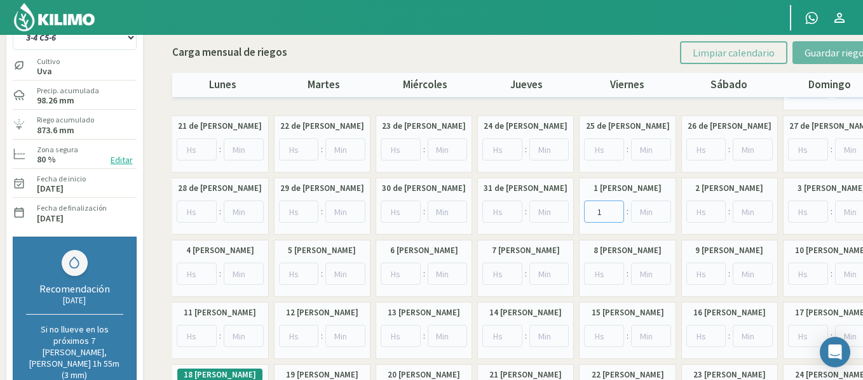
click at [616, 210] on input "1" at bounding box center [604, 212] width 40 height 22
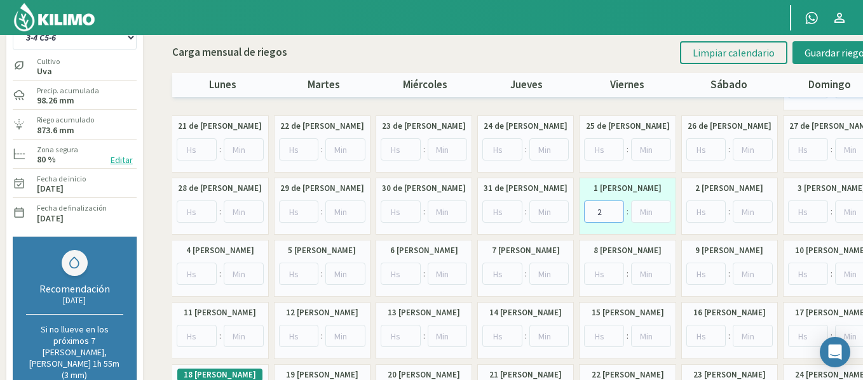
type input "2"
click at [616, 210] on input "2" at bounding box center [604, 212] width 40 height 22
click at [845, 53] on span "Guardar riegos" at bounding box center [836, 52] width 64 height 13
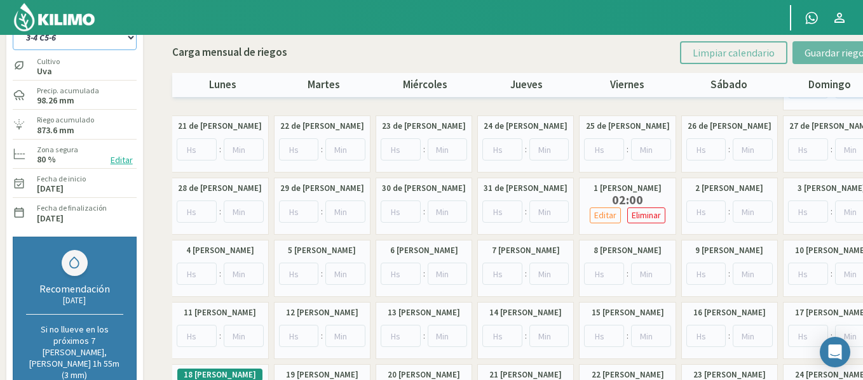
click at [67, 41] on select "1-1 C13 1-2 C14 1-3 C15 1-4 C16 2-1 C11 2-2 C7-8-9 2-3 C9-10-12 3-1 C1 3-2 C2-3…" at bounding box center [75, 37] width 124 height 25
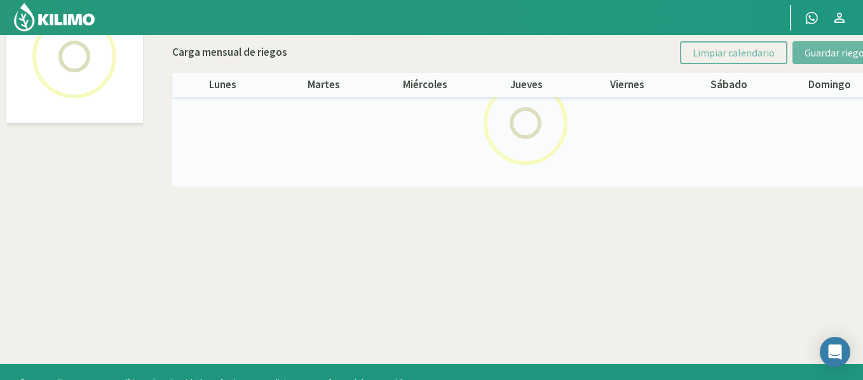
scroll to position [73, 0]
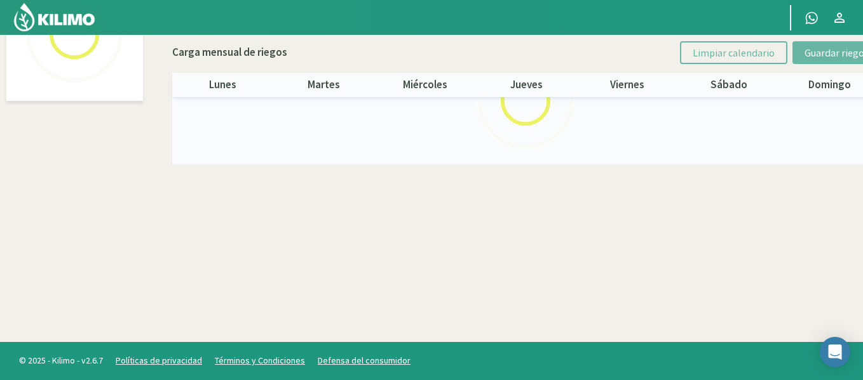
select select "5: Object"
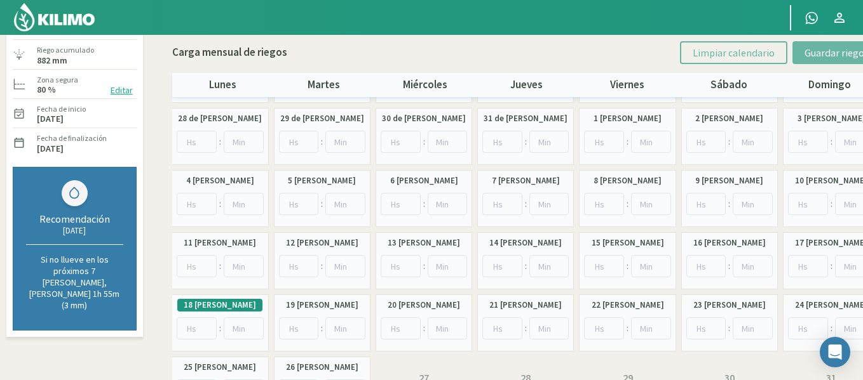
scroll to position [74, 0]
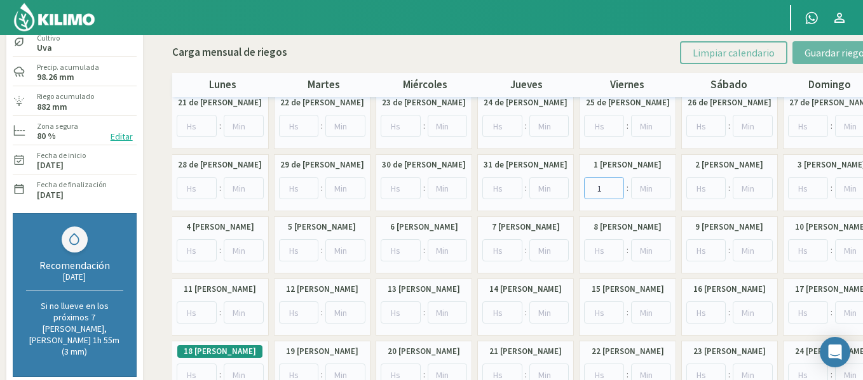
click at [617, 186] on input "1" at bounding box center [604, 188] width 40 height 22
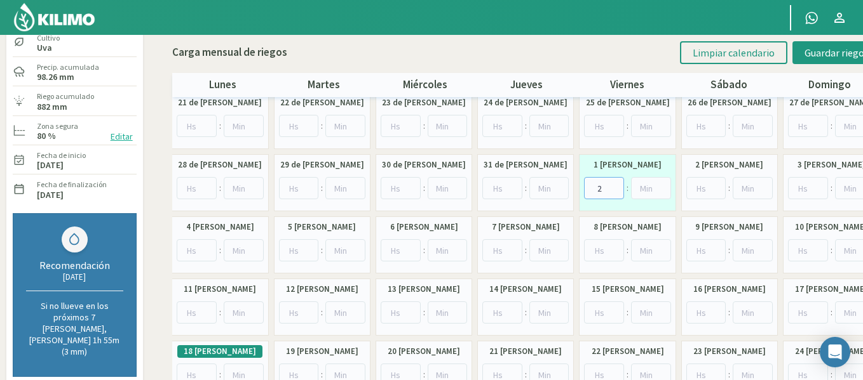
type input "2"
click at [617, 186] on input "2" at bounding box center [604, 188] width 40 height 22
click at [819, 57] on span "Guardar riegos" at bounding box center [836, 52] width 64 height 13
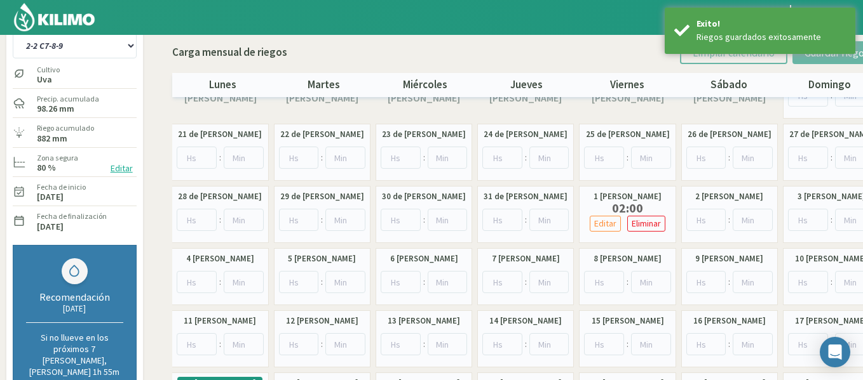
scroll to position [0, 0]
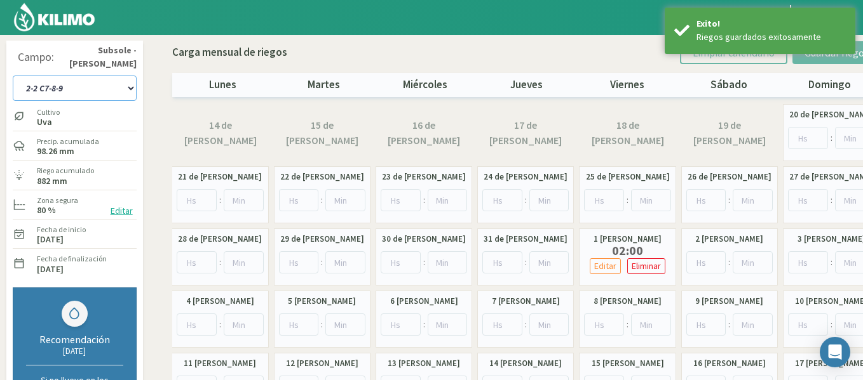
click at [116, 97] on select "1-1 C13 1-2 C14 1-3 C15 1-4 C16 2-1 C11 2-2 C7-8-9 2-3 C9-10-12 3-1 C1 3-2 C2-3…" at bounding box center [75, 88] width 124 height 25
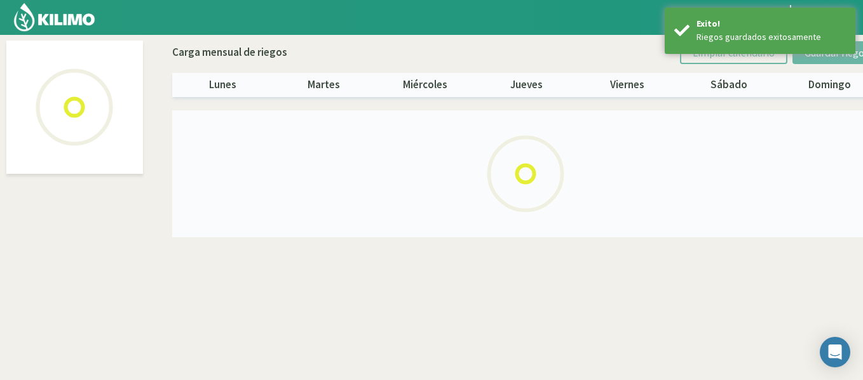
select select "6: Object"
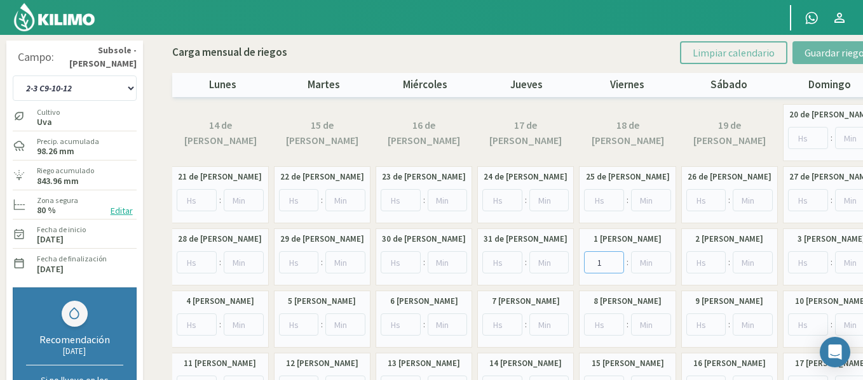
click at [616, 258] on input "1" at bounding box center [604, 263] width 40 height 22
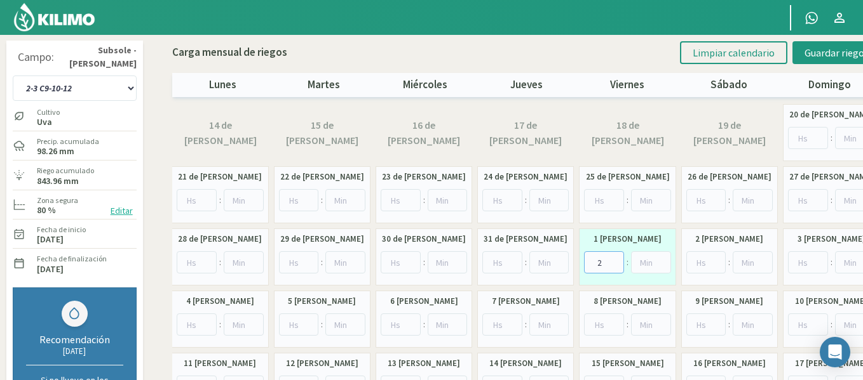
type input "2"
click at [616, 258] on input "2" at bounding box center [604, 263] width 40 height 22
click at [821, 55] on span "Guardar riegos" at bounding box center [836, 52] width 64 height 13
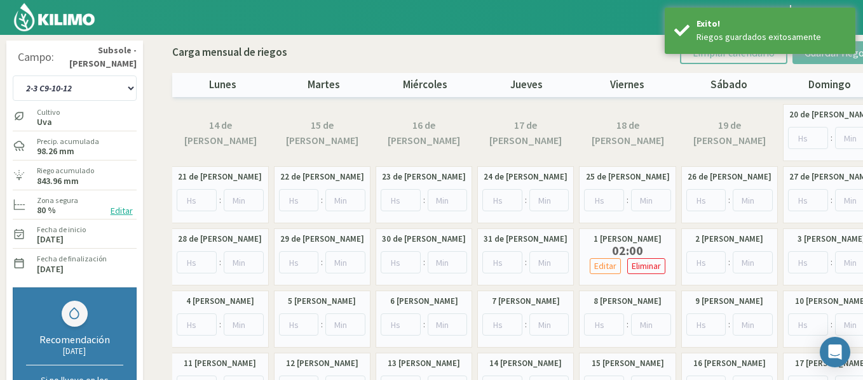
click at [74, 18] on img at bounding box center [54, 17] width 83 height 30
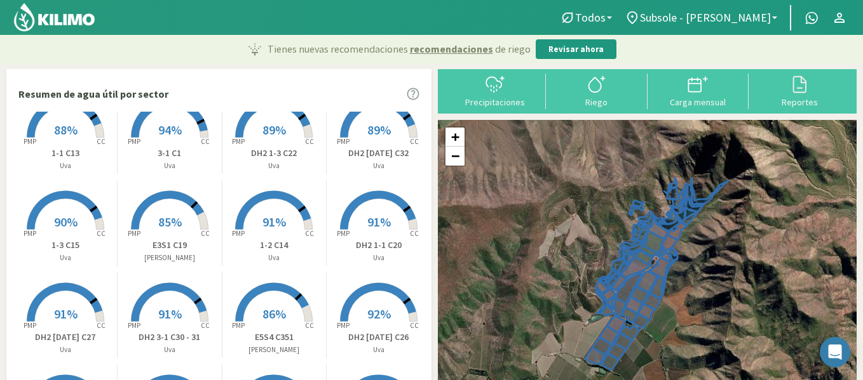
scroll to position [127, 0]
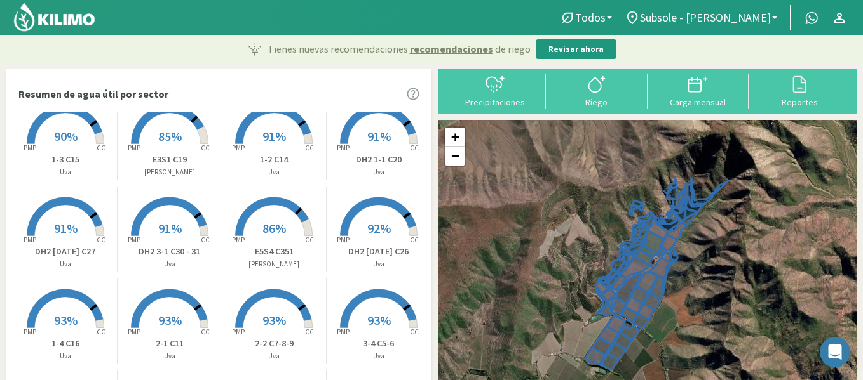
click at [63, 154] on p "1-3 C15" at bounding box center [65, 159] width 104 height 13
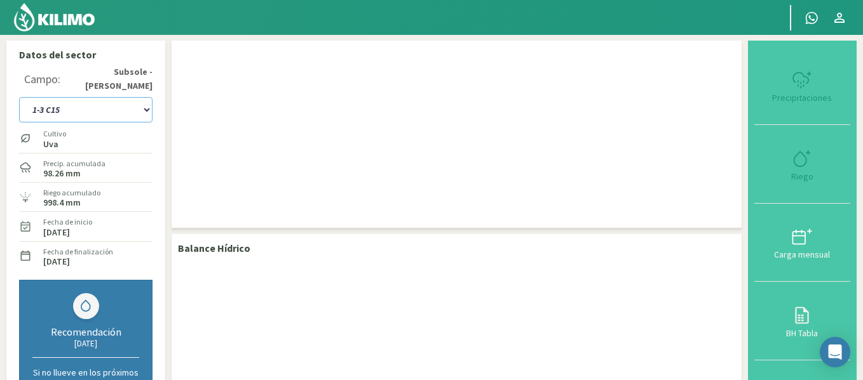
click at [123, 114] on select "1-1 C13 1-2 C14 1-3 C15 1-4 C16 2-1 C11 2-2 C7-8-9 2-3 C9-10-12 3-1 C1 3-2 C2-3…" at bounding box center [85, 109] width 133 height 25
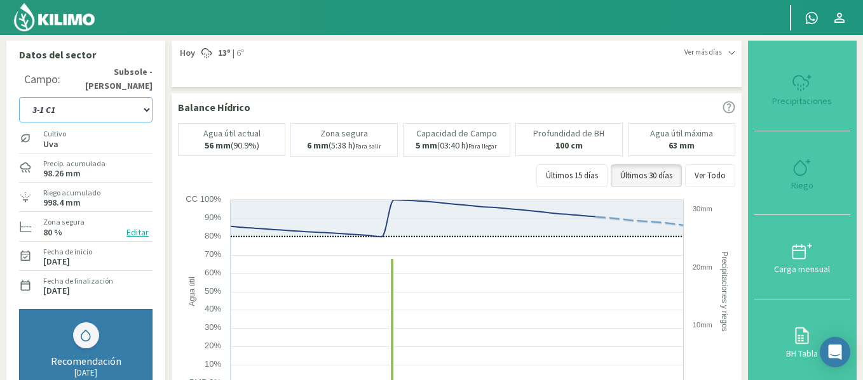
click at [19, 97] on select "1-1 C13 1-2 C14 1-3 C15 1-4 C16 2-1 C11 2-2 C7-8-9 2-3 C9-10-12 3-1 C1 3-2 C2-3…" at bounding box center [85, 109] width 133 height 25
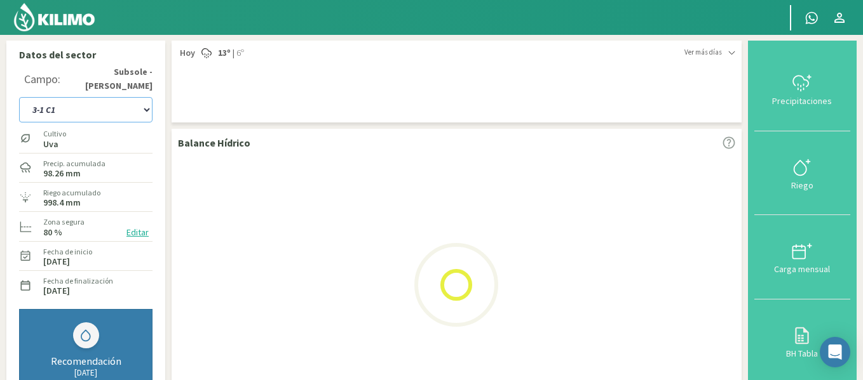
select select "51: Object"
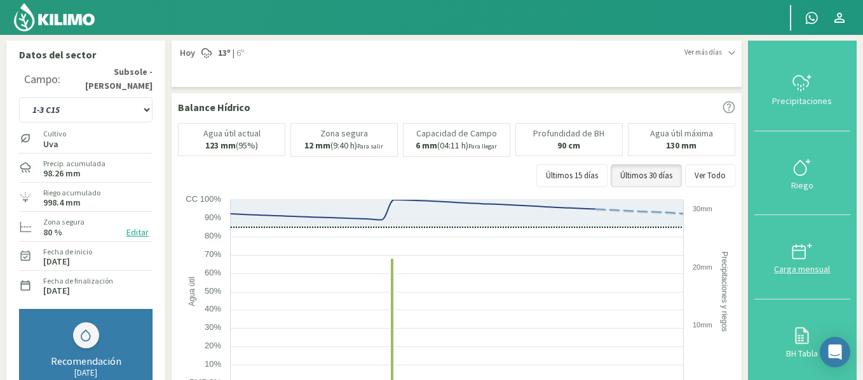
click at [814, 241] on div at bounding box center [802, 251] width 88 height 20
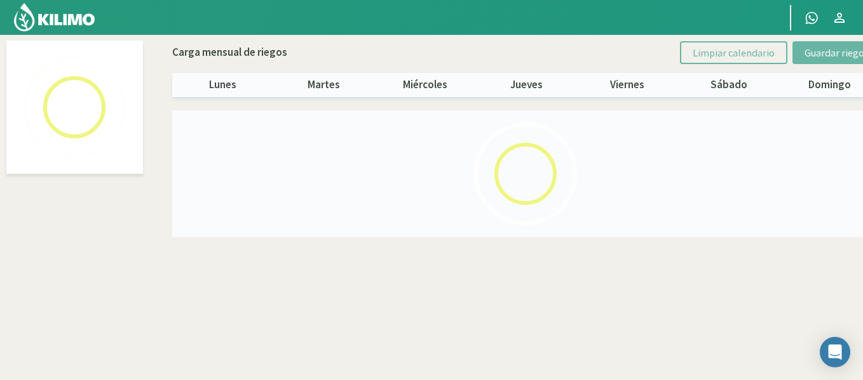
select select "7: Object"
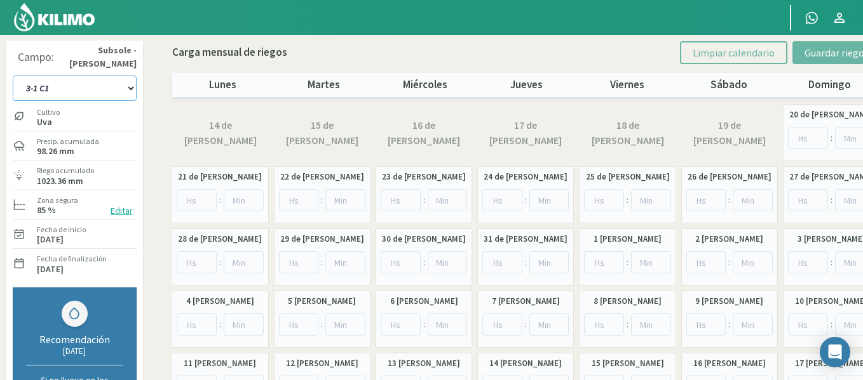
click at [112, 86] on select "1-1 C13 1-2 C14 1-3 C15 1-4 C16 2-1 C11 2-2 C7-8-9 2-3 C9-10-12 3-1 C1 3-2 C2-3…" at bounding box center [75, 88] width 124 height 25
click at [13, 76] on select "1-1 C13 1-2 C14 1-3 C15 1-4 C16 2-1 C11 2-2 C7-8-9 2-3 C9-10-12 3-1 C1 3-2 C2-3…" at bounding box center [75, 88] width 124 height 25
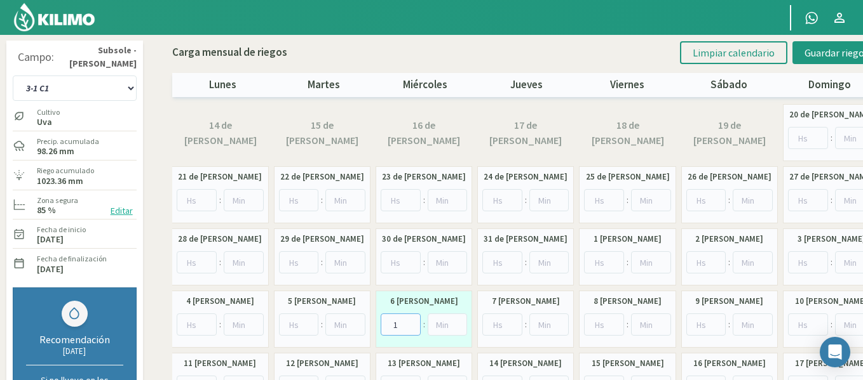
click at [409, 321] on input "1" at bounding box center [400, 325] width 40 height 22
type input "2"
click at [409, 321] on input "2" at bounding box center [400, 325] width 40 height 22
click at [807, 53] on span "Guardar riegos" at bounding box center [836, 52] width 64 height 13
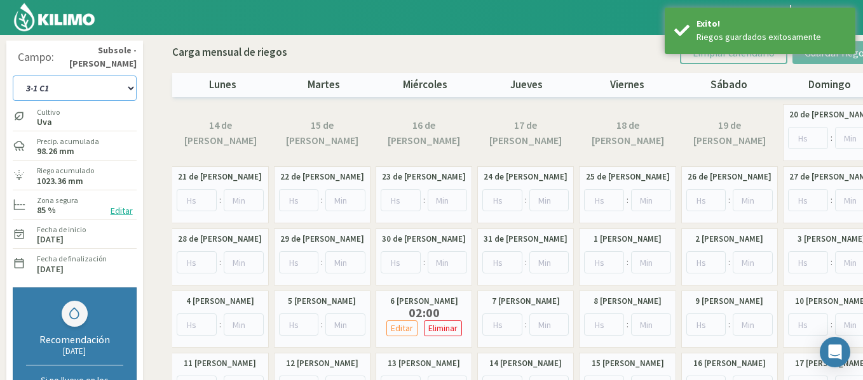
click at [111, 88] on select "1-1 C13 1-2 C14 1-3 C15 1-4 C16 2-1 C11 2-2 C7-8-9 2-3 C9-10-12 3-1 C1 3-2 C2-3…" at bounding box center [75, 88] width 124 height 25
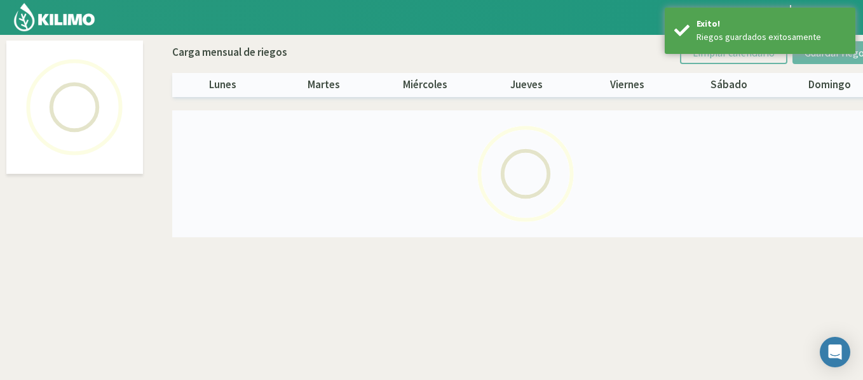
select select "10: Object"
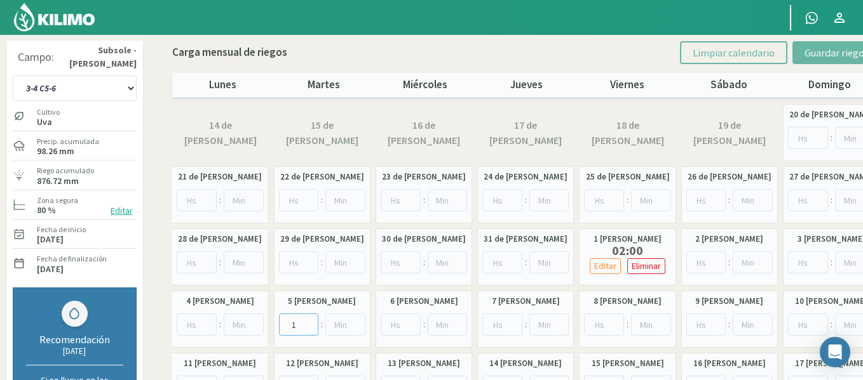
click at [310, 321] on input "1" at bounding box center [299, 325] width 40 height 22
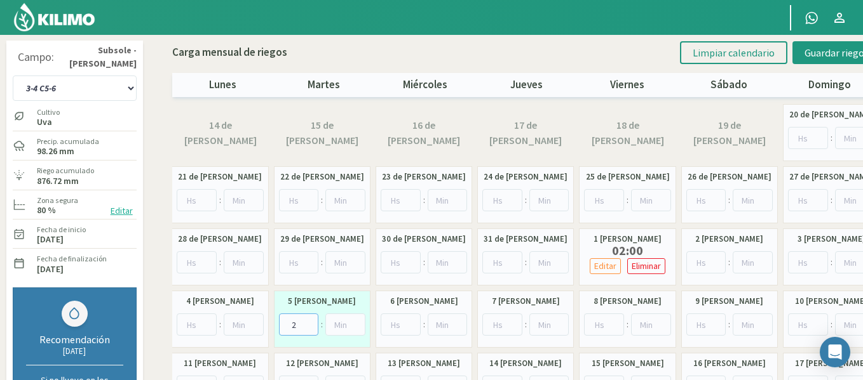
type input "2"
click at [309, 321] on input "2" at bounding box center [299, 325] width 40 height 22
click at [810, 62] on button "Guardar riegos" at bounding box center [836, 52] width 88 height 23
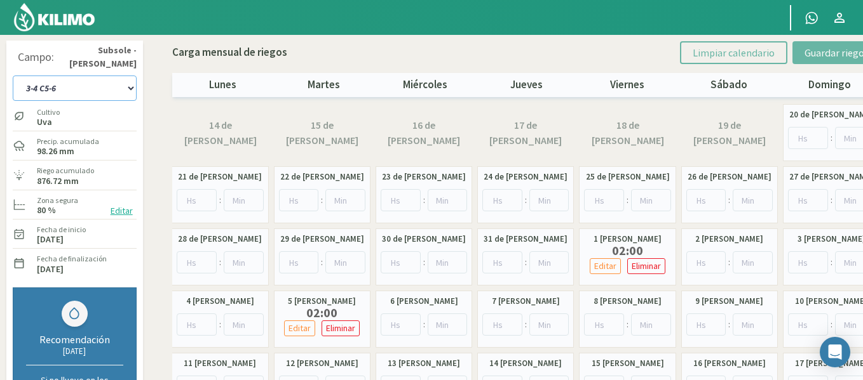
click at [57, 90] on select "1-1 C13 1-2 C14 1-3 C15 1-4 C16 2-1 C11 2-2 C7-8-9 2-3 C9-10-12 3-1 C1 3-2 C2-3…" at bounding box center [75, 88] width 124 height 25
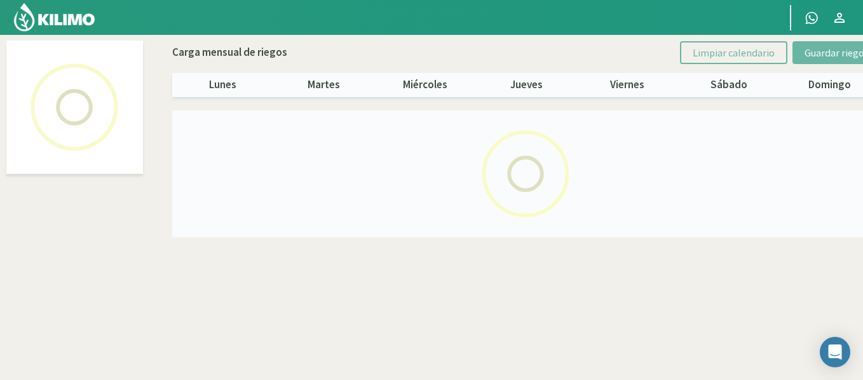
select select "4: Object"
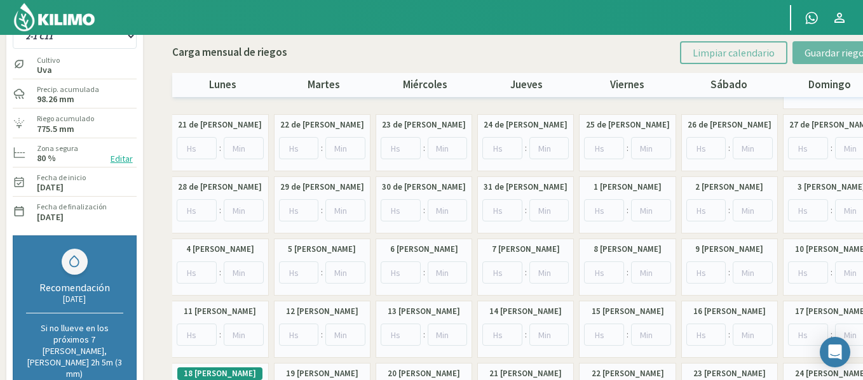
scroll to position [55, 0]
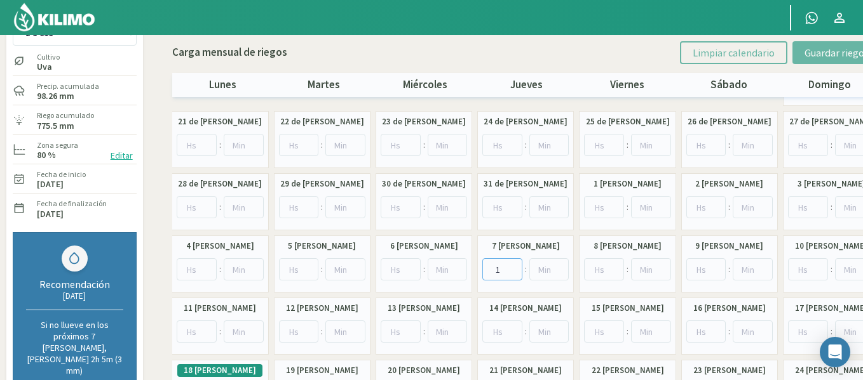
click at [516, 266] on input "1" at bounding box center [502, 270] width 40 height 22
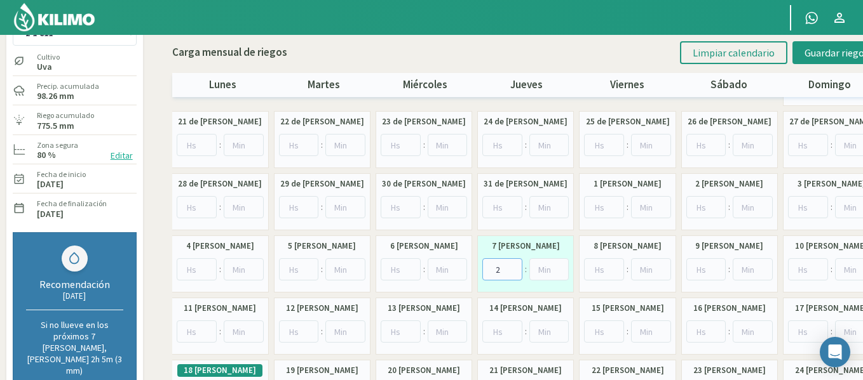
type input "2"
click at [516, 266] on input "2" at bounding box center [502, 270] width 40 height 22
click at [815, 55] on span "Guardar riegos" at bounding box center [836, 52] width 64 height 13
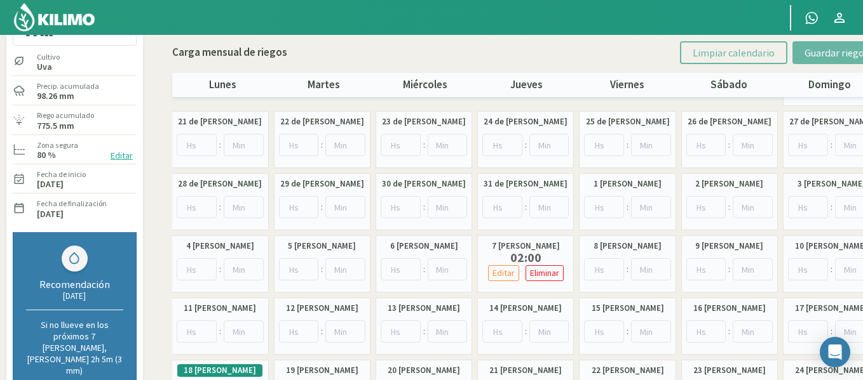
scroll to position [0, 0]
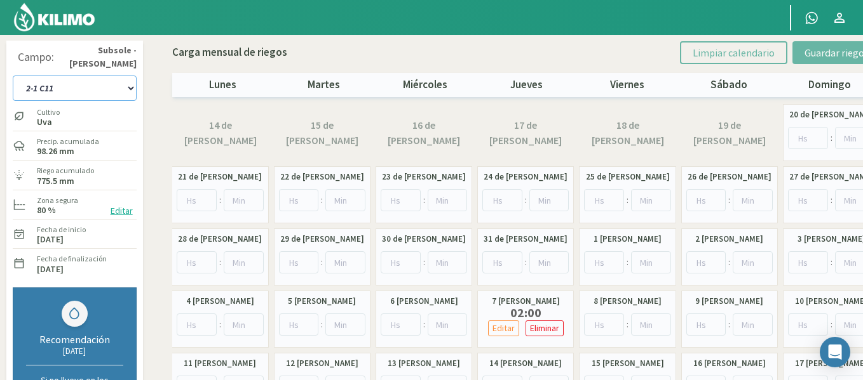
click at [102, 88] on select "1-1 C13 1-2 C14 1-3 C15 1-4 C16 2-1 C11 2-2 C7-8-9 2-3 C9-10-12 3-1 C1 3-2 C2-3…" at bounding box center [75, 88] width 124 height 25
click at [206, 323] on input "1" at bounding box center [197, 325] width 40 height 22
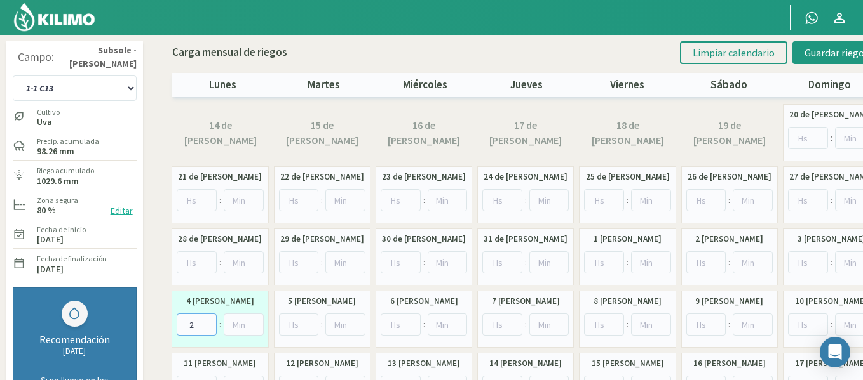
type input "2"
click at [206, 323] on input "2" at bounding box center [197, 325] width 40 height 22
click at [837, 50] on span "Guardar riegos" at bounding box center [836, 52] width 64 height 13
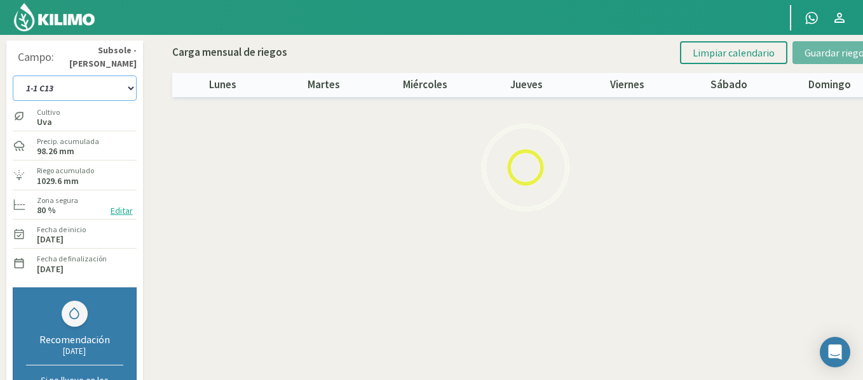
click at [113, 88] on select "1-1 C13 1-2 C14 1-3 C15 1-4 C16 2-1 C11 2-2 C7-8-9 2-3 C9-10-12 3-1 C1 3-2 C2-3…" at bounding box center [75, 88] width 124 height 25
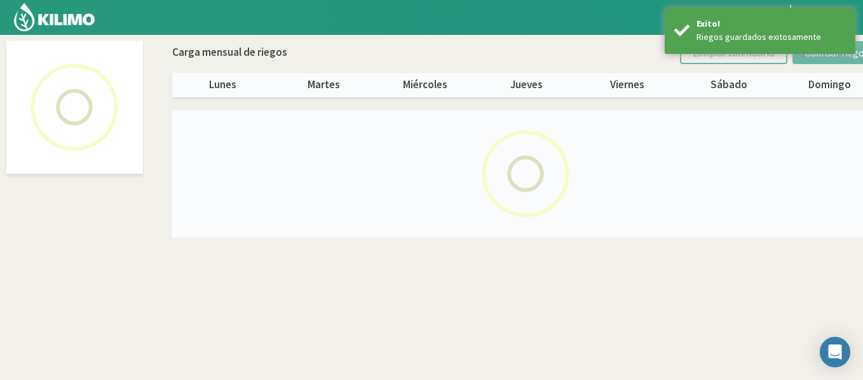
select select "1: Object"
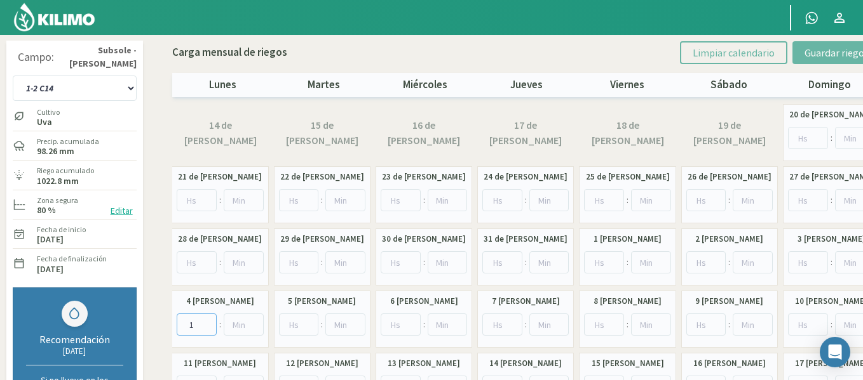
click at [205, 323] on input "1" at bounding box center [197, 325] width 40 height 22
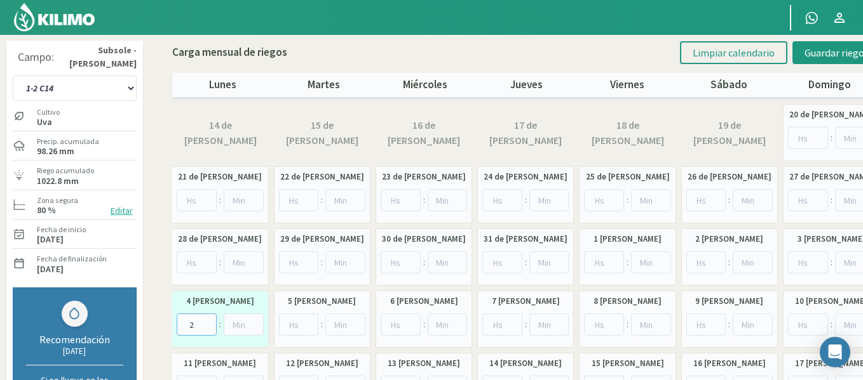
type input "2"
click at [205, 323] on input "2" at bounding box center [197, 325] width 40 height 22
click at [817, 58] on span "Guardar riegos" at bounding box center [836, 52] width 64 height 13
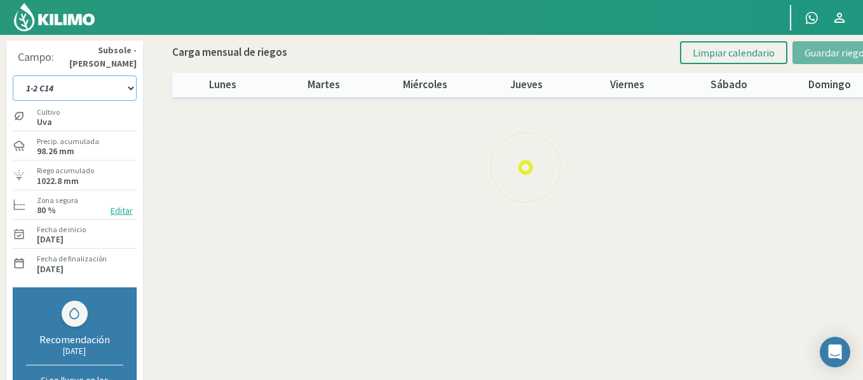
click at [105, 92] on select "1-1 C13 1-2 C14 1-3 C15 1-4 C16 2-1 C11 2-2 C7-8-9 2-3 C9-10-12 3-1 C1 3-2 C2-3…" at bounding box center [75, 88] width 124 height 25
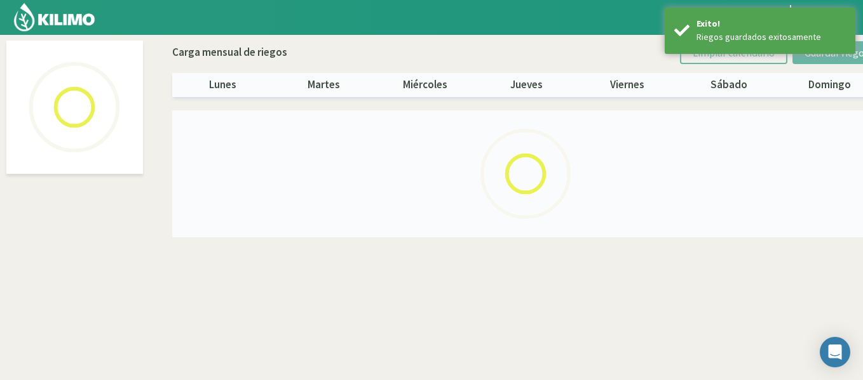
select select "2: Object"
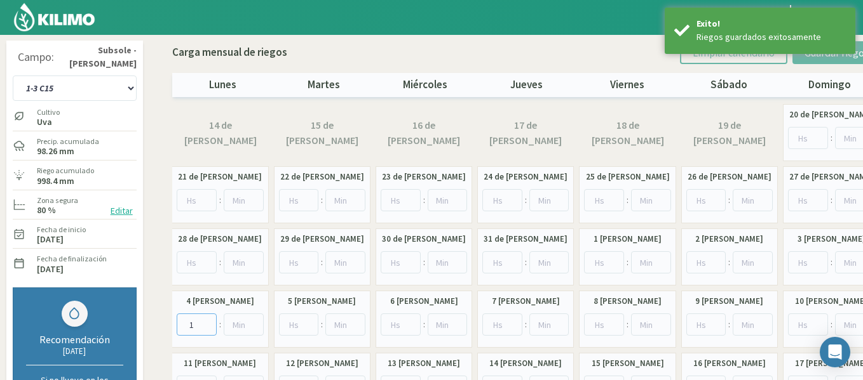
click at [209, 320] on input "1" at bounding box center [197, 325] width 40 height 22
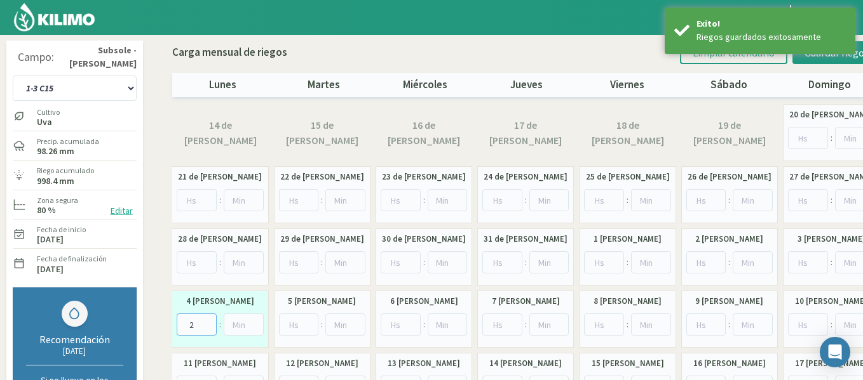
type input "2"
click at [209, 320] on input "2" at bounding box center [197, 325] width 40 height 22
click at [828, 62] on button "Guardar riegos" at bounding box center [836, 52] width 88 height 23
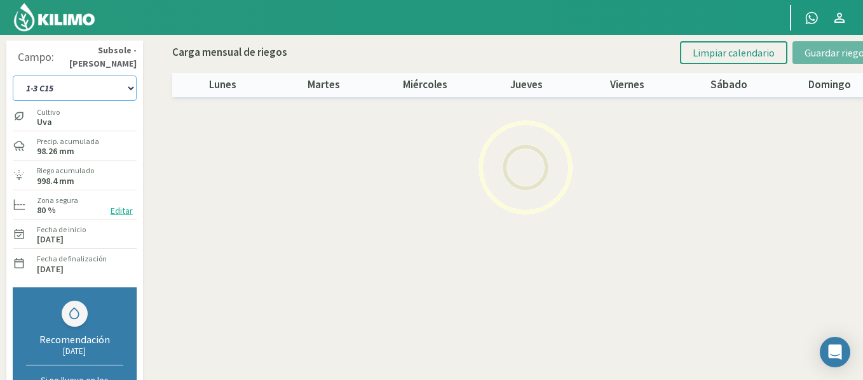
click at [100, 88] on select "1-1 C13 1-2 C14 1-3 C15 1-4 C16 2-1 C11 2-2 C7-8-9 2-3 C9-10-12 3-1 C1 3-2 C2-3…" at bounding box center [75, 88] width 124 height 25
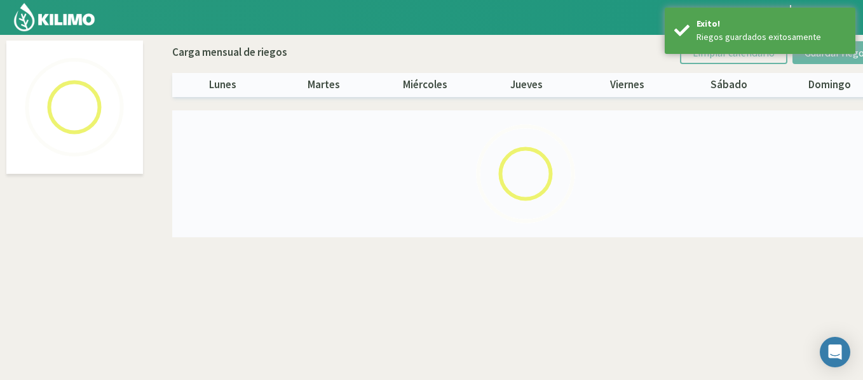
select select "3: Object"
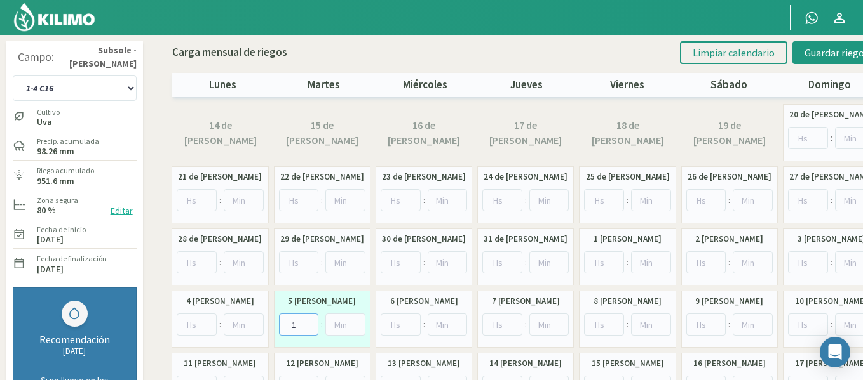
click at [314, 321] on input "1" at bounding box center [299, 325] width 40 height 22
type input "2"
click at [313, 321] on input "2" at bounding box center [299, 325] width 40 height 22
click at [842, 53] on span "Guardar riegos" at bounding box center [836, 52] width 64 height 13
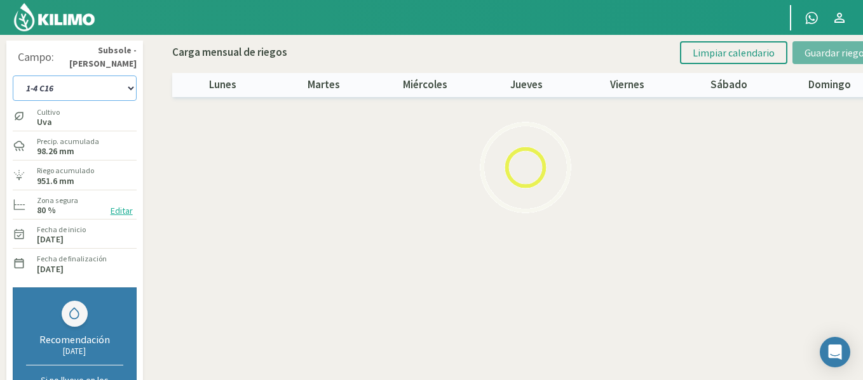
click at [67, 91] on select "1-1 C13 1-2 C14 1-3 C15 1-4 C16 2-1 C11 2-2 C7-8-9 2-3 C9-10-12 3-1 C1 3-2 C2-3…" at bounding box center [75, 88] width 124 height 25
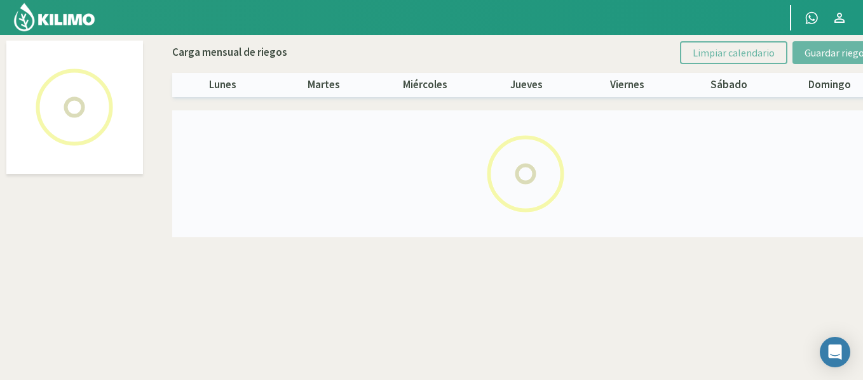
select select "19: Object"
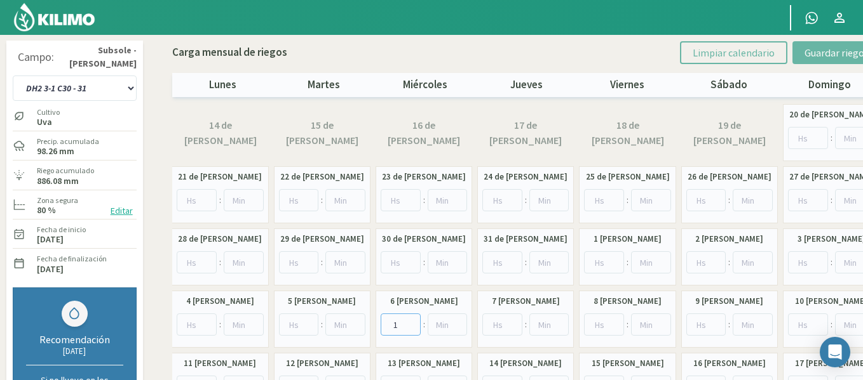
click at [412, 320] on input "1" at bounding box center [400, 325] width 40 height 22
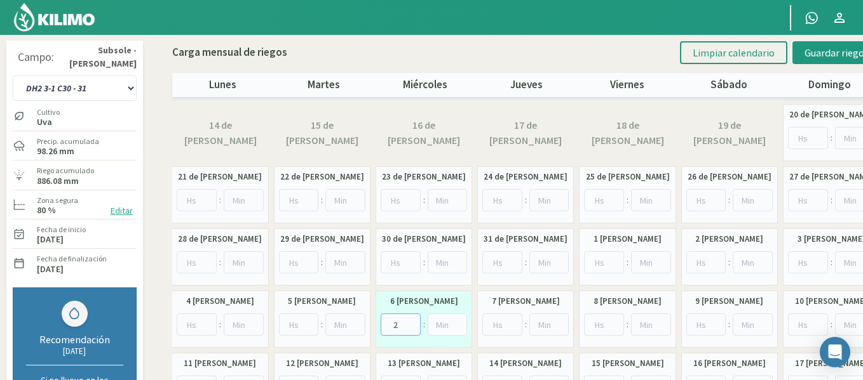
type input "2"
click at [412, 320] on input "2" at bounding box center [400, 325] width 40 height 22
click at [842, 44] on button "Guardar riegos" at bounding box center [836, 52] width 88 height 23
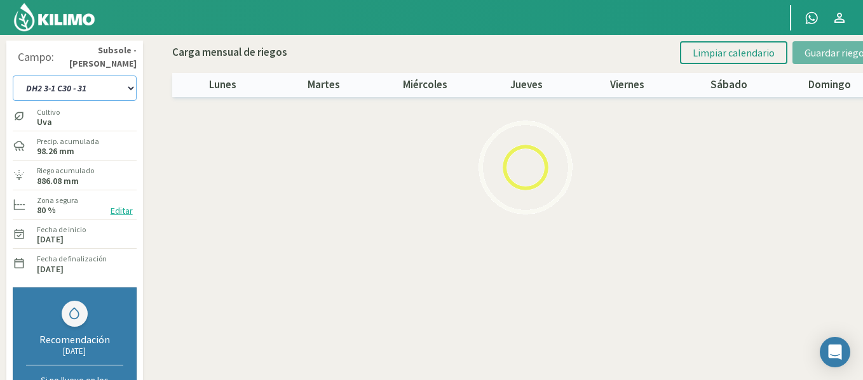
click at [110, 90] on select "1-1 C13 1-2 C14 1-3 C15 1-4 C16 2-1 C11 2-2 C7-8-9 2-3 C9-10-12 3-1 C1 3-2 C2-3…" at bounding box center [75, 88] width 124 height 25
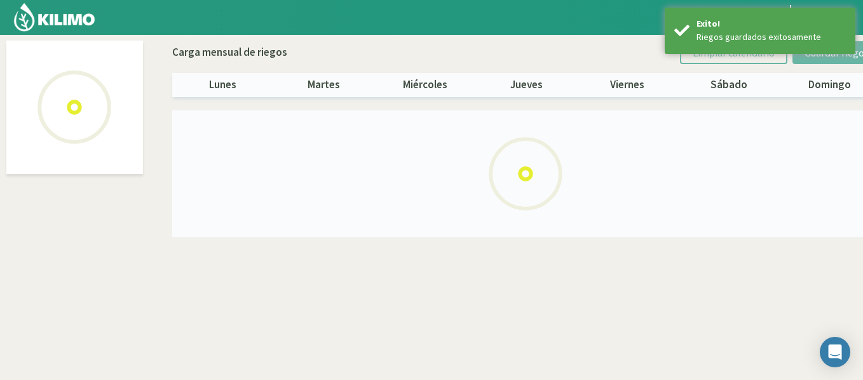
select select "20: Object"
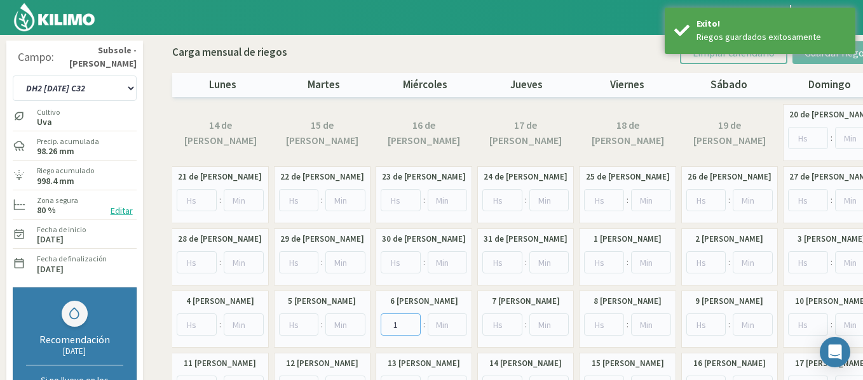
click at [412, 321] on input "1" at bounding box center [400, 325] width 40 height 22
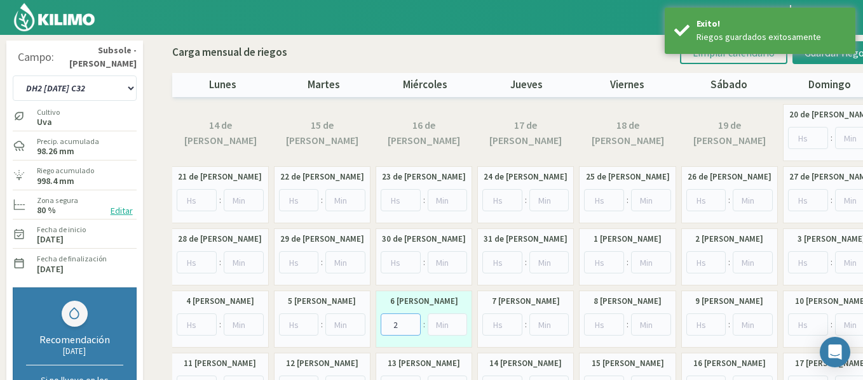
type input "2"
click at [412, 321] on input "2" at bounding box center [400, 325] width 40 height 22
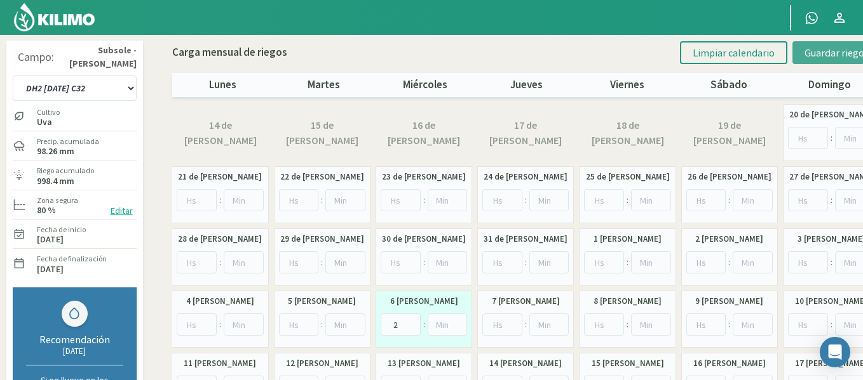
click at [806, 60] on button "Guardar riegos" at bounding box center [836, 52] width 88 height 23
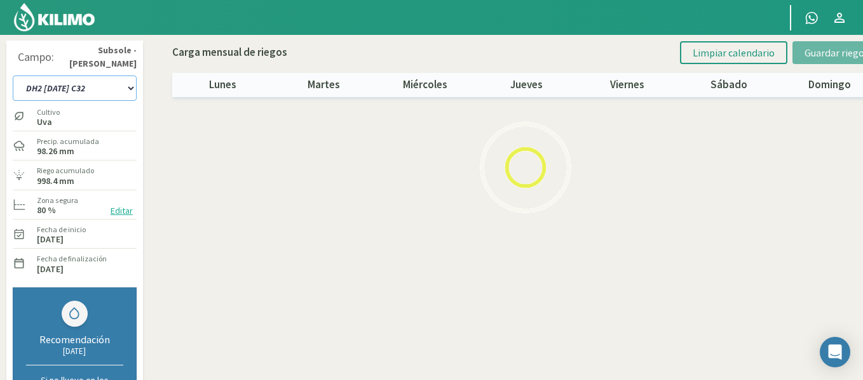
click at [69, 84] on select "1-1 C13 1-2 C14 1-3 C15 1-4 C16 2-1 C11 2-2 C7-8-9 2-3 C9-10-12 3-1 C1 3-2 C2-3…" at bounding box center [75, 88] width 124 height 25
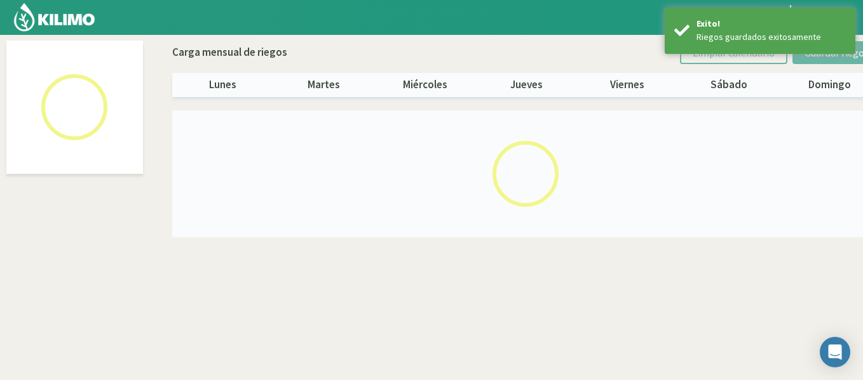
select select "21: Object"
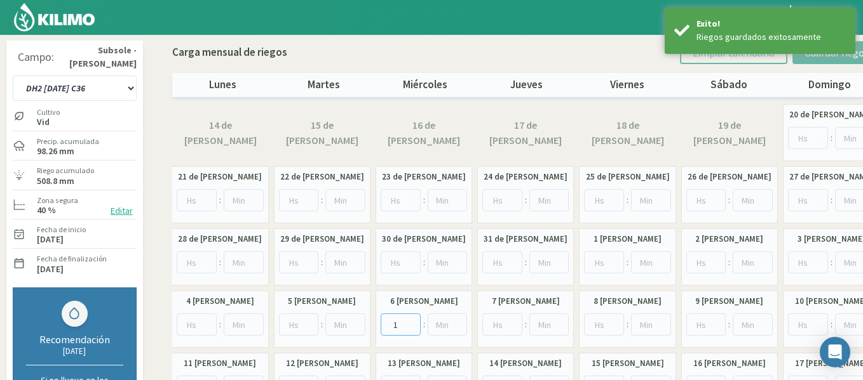
click at [410, 321] on input "1" at bounding box center [400, 325] width 40 height 22
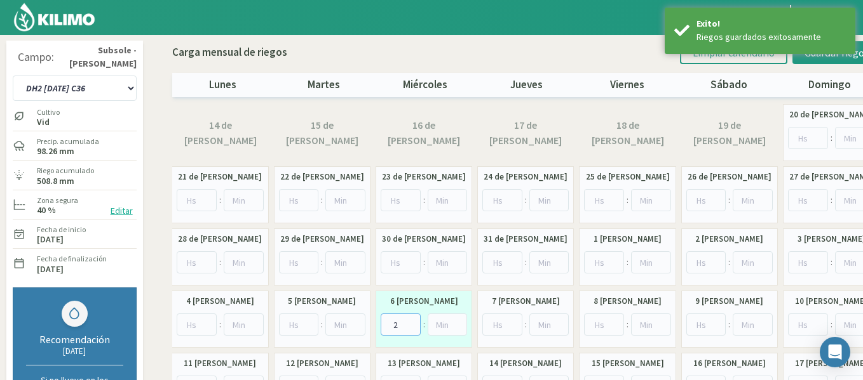
type input "2"
click at [410, 321] on input "2" at bounding box center [400, 325] width 40 height 22
click at [814, 59] on button "Guardar riegos" at bounding box center [836, 52] width 88 height 23
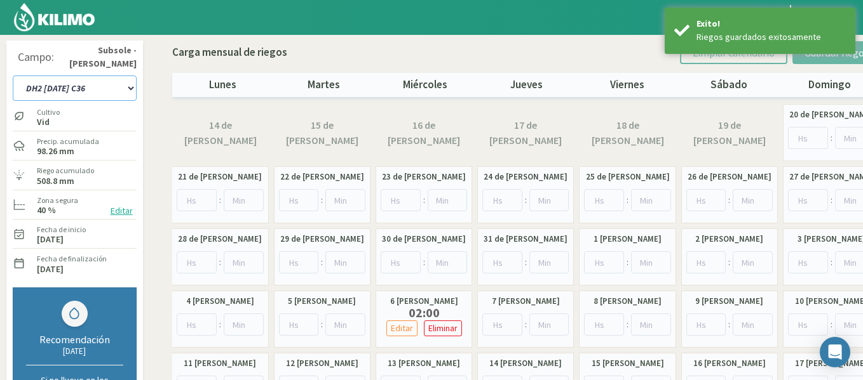
click at [113, 88] on select "1-1 C13 1-2 C14 1-3 C15 1-4 C16 2-1 C11 2-2 C7-8-9 2-3 C9-10-12 3-1 C1 3-2 C2-3…" at bounding box center [75, 88] width 124 height 25
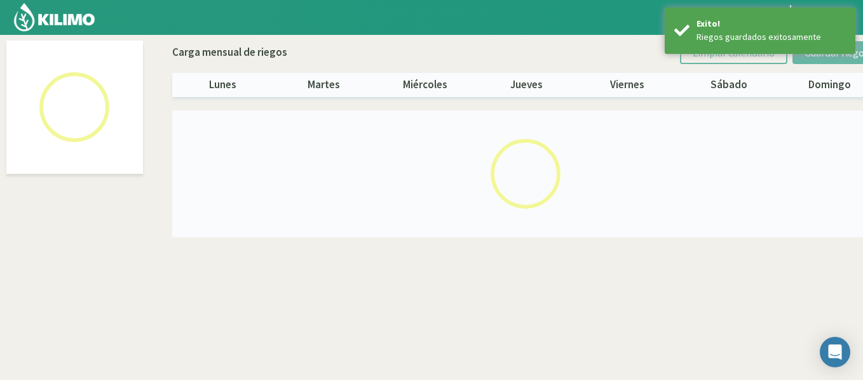
select select "22: Object"
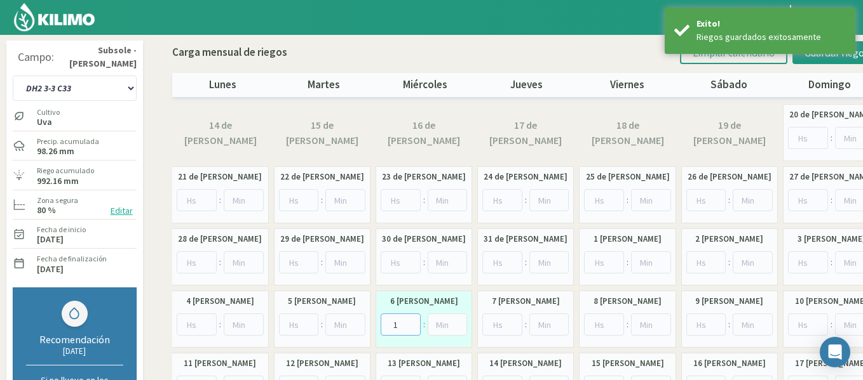
click at [413, 323] on input "1" at bounding box center [400, 325] width 40 height 22
type input "2"
click at [413, 323] on input "2" at bounding box center [400, 325] width 40 height 22
click at [833, 60] on button "Guardar riegos" at bounding box center [836, 52] width 88 height 23
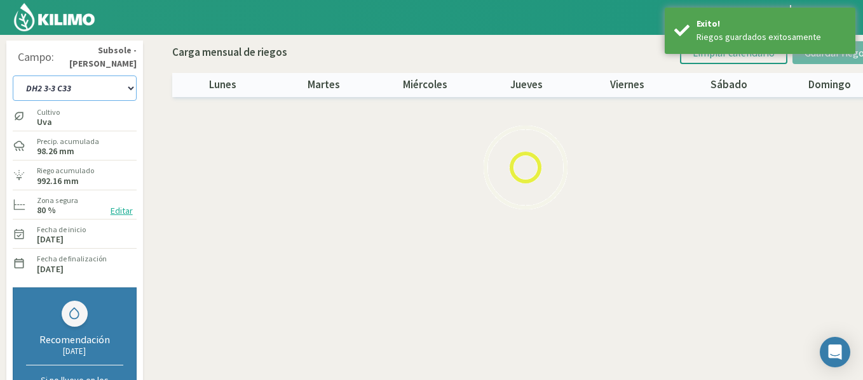
click at [112, 92] on select "1-1 C13 1-2 C14 1-3 C15 1-4 C16 2-1 C11 2-2 C7-8-9 2-3 C9-10-12 3-1 C1 3-2 C2-3…" at bounding box center [75, 88] width 124 height 25
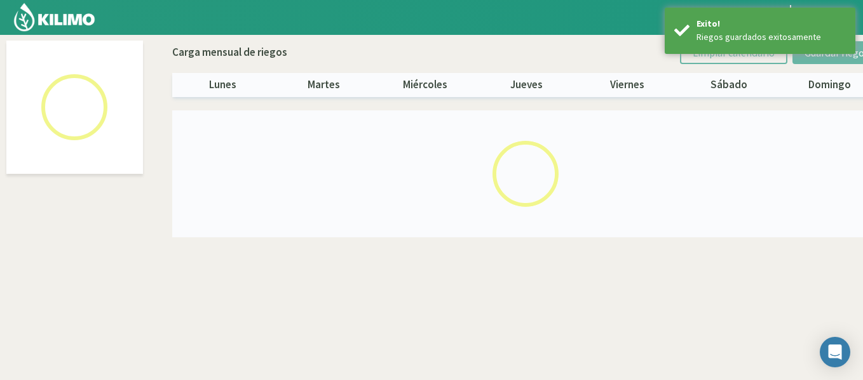
select select "23: Object"
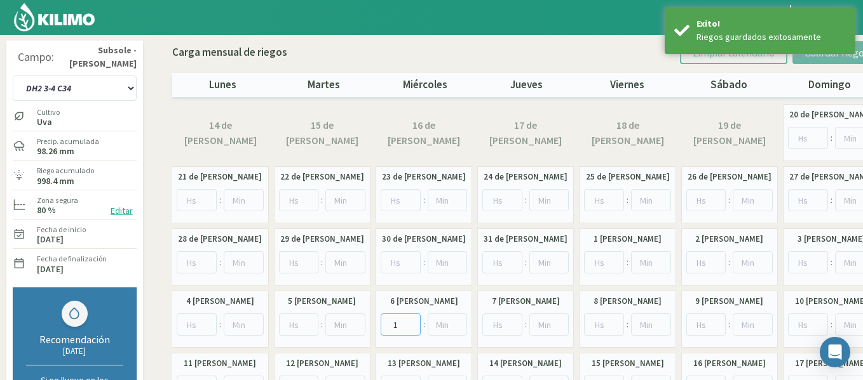
click at [412, 321] on input "1" at bounding box center [400, 325] width 40 height 22
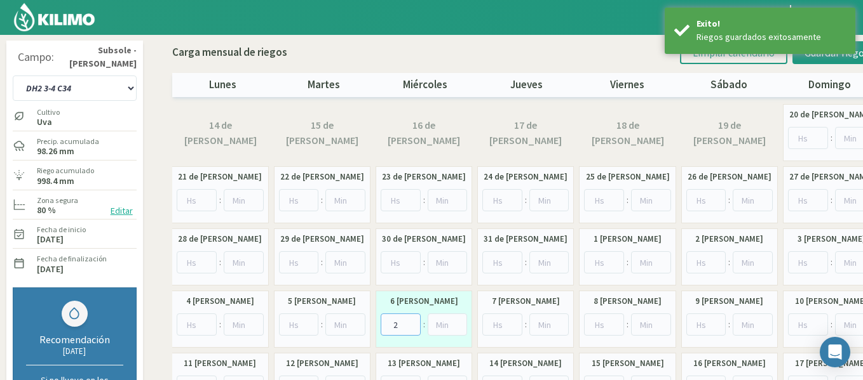
type input "2"
click at [412, 321] on input "2" at bounding box center [400, 325] width 40 height 22
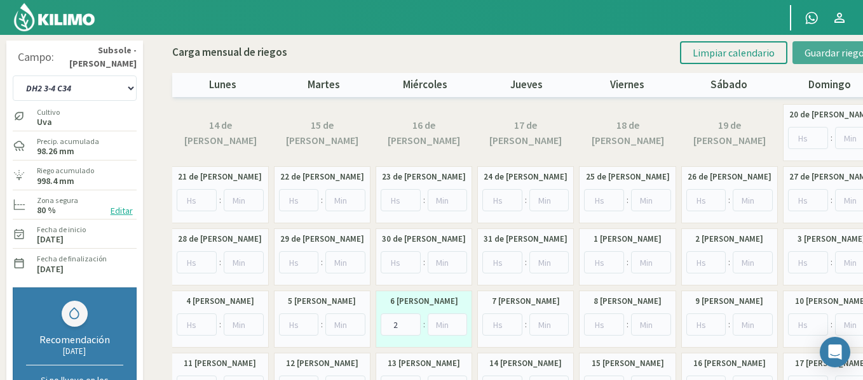
click at [814, 64] on button "Guardar riegos" at bounding box center [836, 52] width 88 height 23
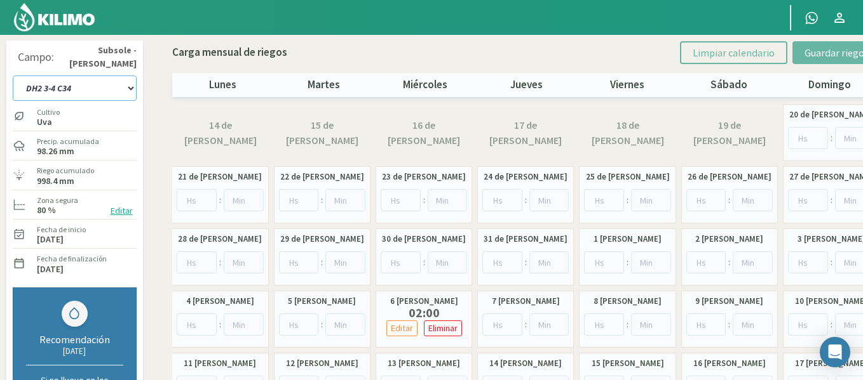
click at [116, 83] on select "1-1 C13 1-2 C14 1-3 C15 1-4 C16 2-1 C11 2-2 C7-8-9 2-3 C9-10-12 3-1 C1 3-2 C2-3…" at bounding box center [75, 88] width 124 height 25
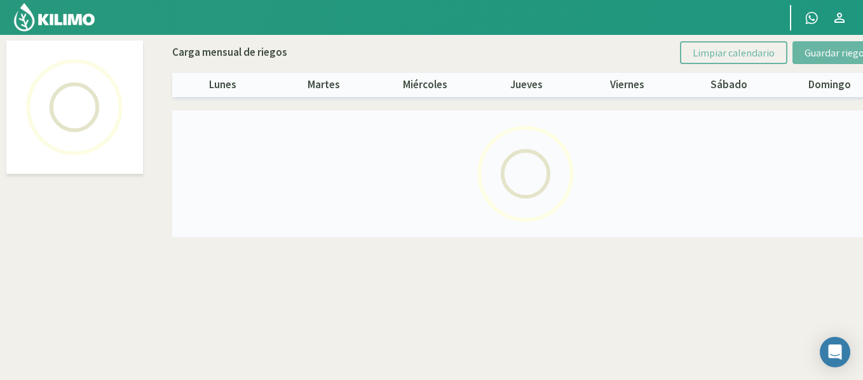
select select "15: Object"
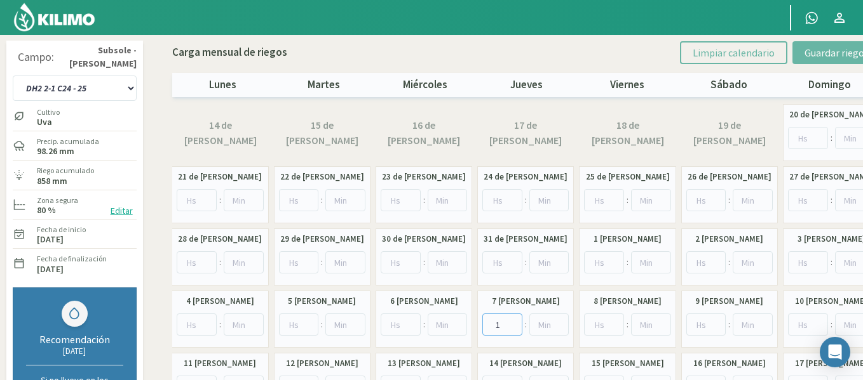
click at [515, 322] on input "1" at bounding box center [502, 325] width 40 height 22
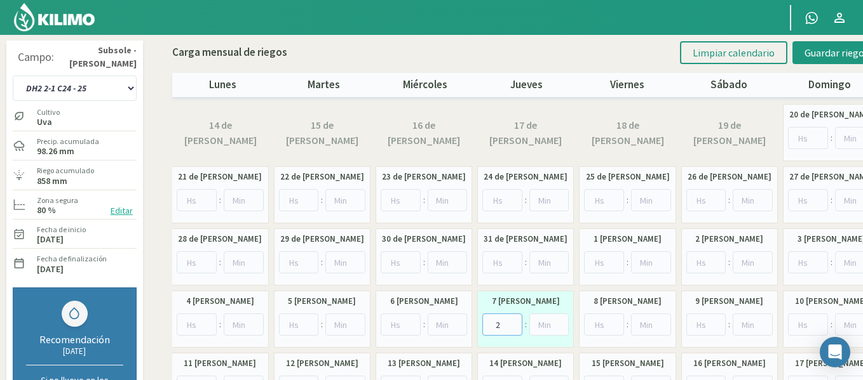
type input "2"
click at [515, 322] on input "2" at bounding box center [502, 325] width 40 height 22
click at [813, 40] on div "Carga mensual de riegos Limpiar calendario Guardar riegos lunes martes miércole…" at bounding box center [526, 66] width 708 height 62
click at [813, 43] on button "Guardar riegos" at bounding box center [836, 52] width 88 height 23
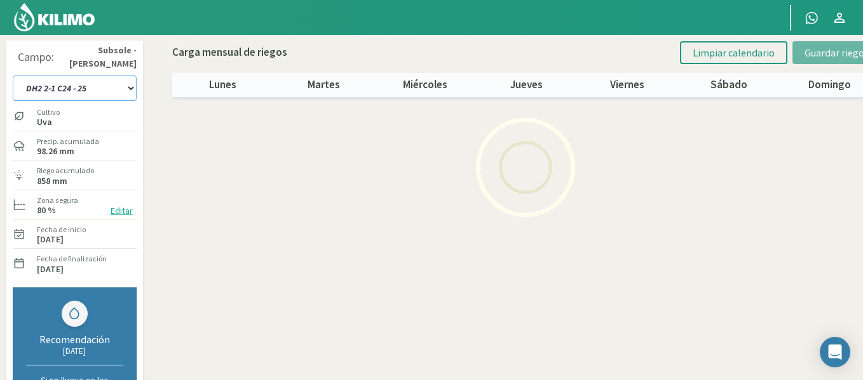
click at [69, 92] on select "1-1 C13 1-2 C14 1-3 C15 1-4 C16 2-1 C11 2-2 C7-8-9 2-3 C9-10-12 3-1 C1 3-2 C2-3…" at bounding box center [75, 88] width 124 height 25
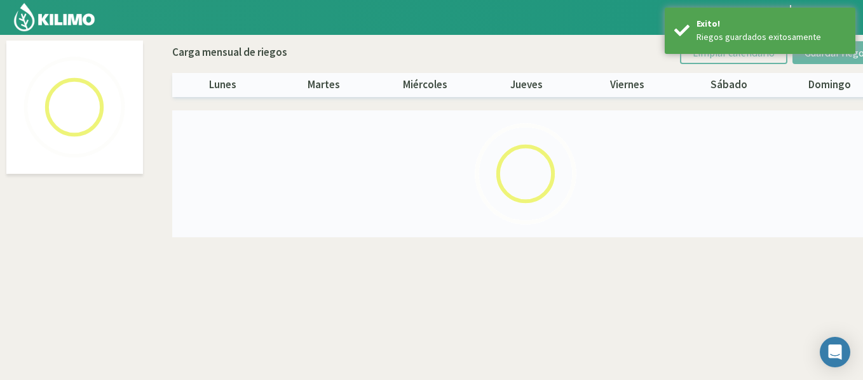
select select "16: Object"
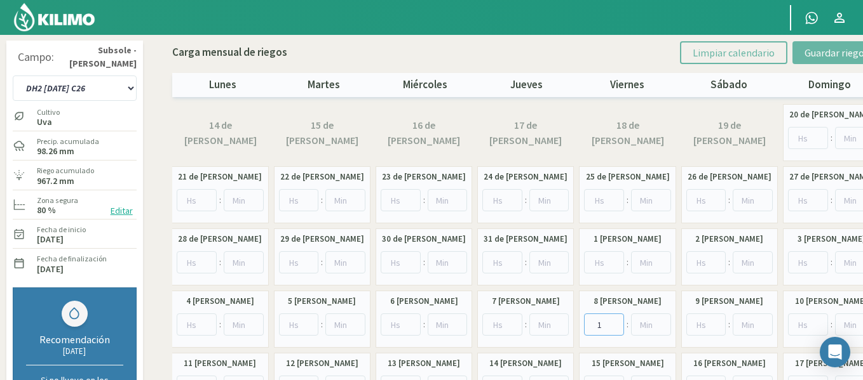
click at [612, 320] on input "1" at bounding box center [604, 325] width 40 height 22
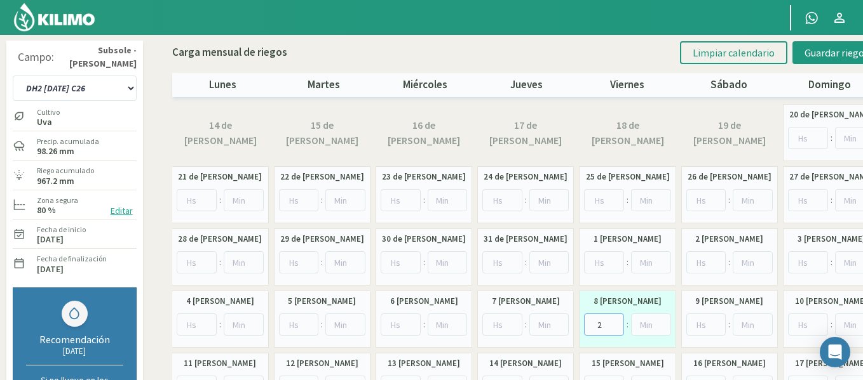
type input "2"
click at [612, 320] on input "2" at bounding box center [604, 325] width 40 height 22
click at [821, 58] on span "Guardar riegos" at bounding box center [836, 52] width 64 height 13
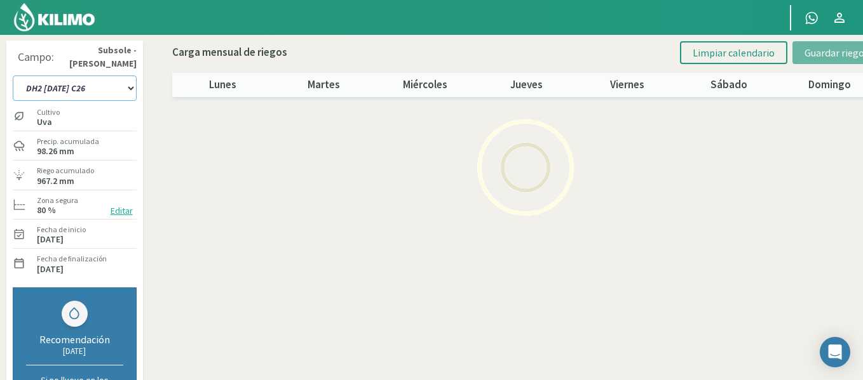
click at [88, 93] on select "1-1 C13 1-2 C14 1-3 C15 1-4 C16 2-1 C11 2-2 C7-8-9 2-3 C9-10-12 3-1 C1 3-2 C2-3…" at bounding box center [75, 88] width 124 height 25
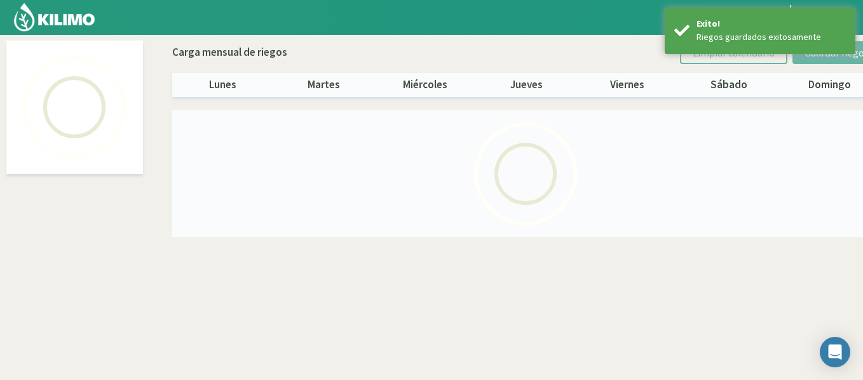
select select "17: Object"
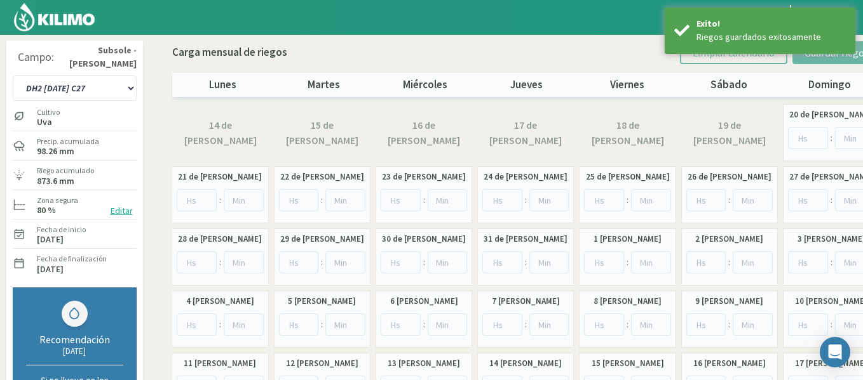
scroll to position [127, 0]
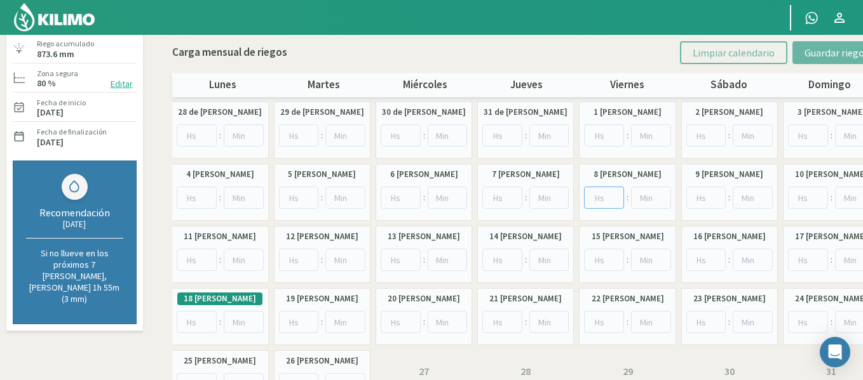
click at [614, 191] on input "number" at bounding box center [604, 198] width 40 height 22
click at [614, 193] on input "1" at bounding box center [604, 198] width 40 height 22
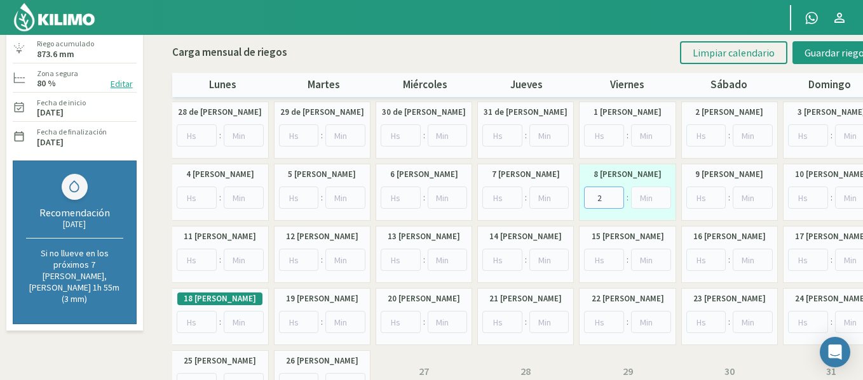
type input "2"
click at [614, 193] on input "2" at bounding box center [604, 198] width 40 height 22
click at [828, 62] on button "Guardar riegos" at bounding box center [836, 52] width 88 height 23
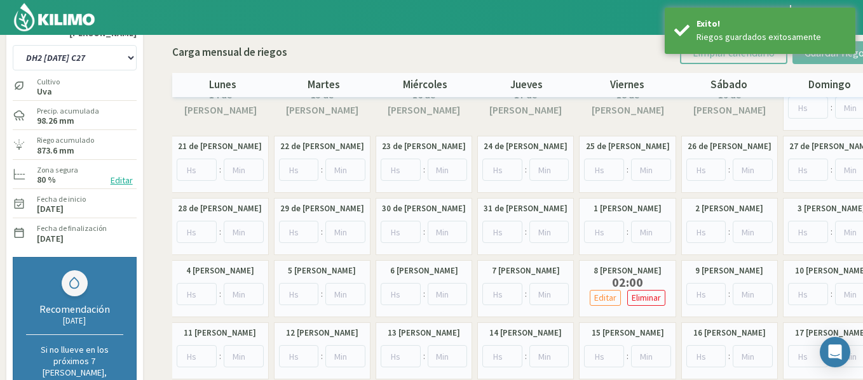
scroll to position [0, 0]
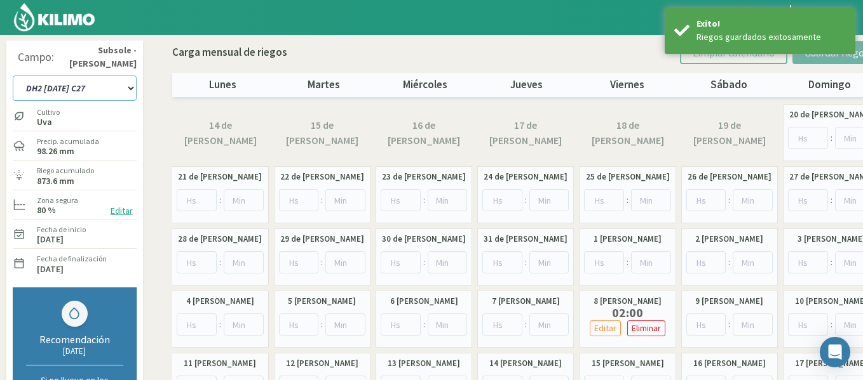
click at [124, 84] on select "1-1 C13 1-2 C14 1-3 C15 1-4 C16 2-1 C11 2-2 C7-8-9 2-3 C9-10-12 3-1 C1 3-2 C2-3…" at bounding box center [75, 88] width 124 height 25
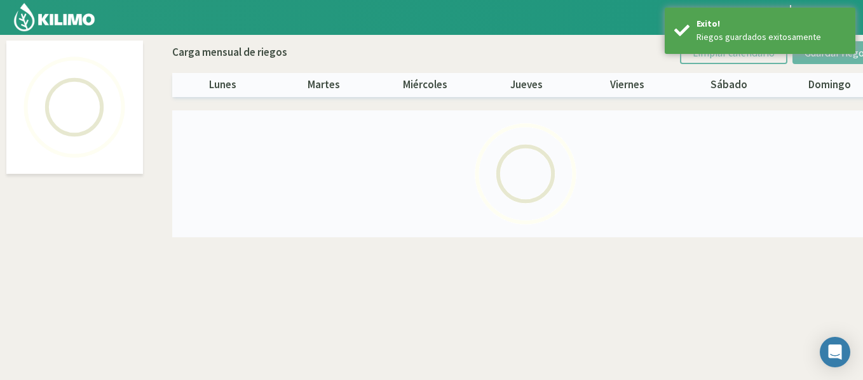
select select "18: Object"
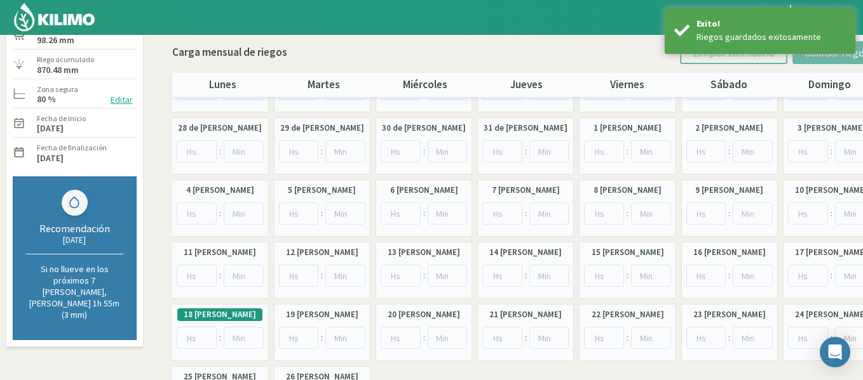
scroll to position [127, 0]
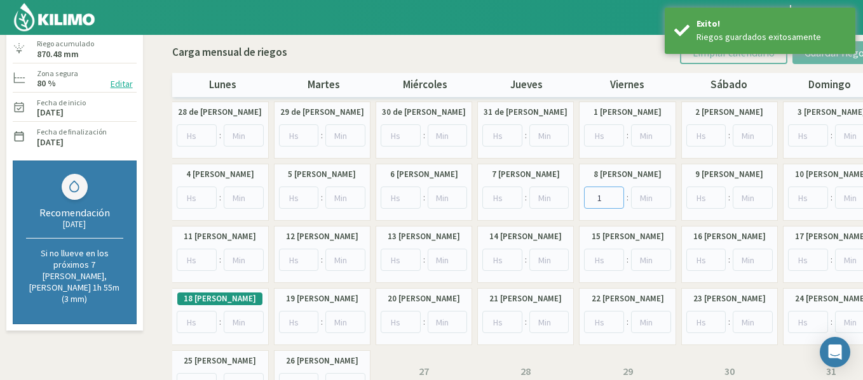
click at [616, 197] on input "1" at bounding box center [604, 198] width 40 height 22
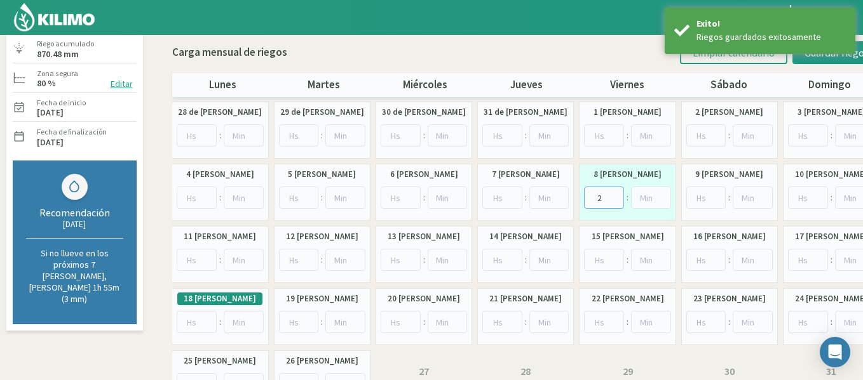
type input "2"
click at [616, 197] on input "2" at bounding box center [604, 198] width 40 height 22
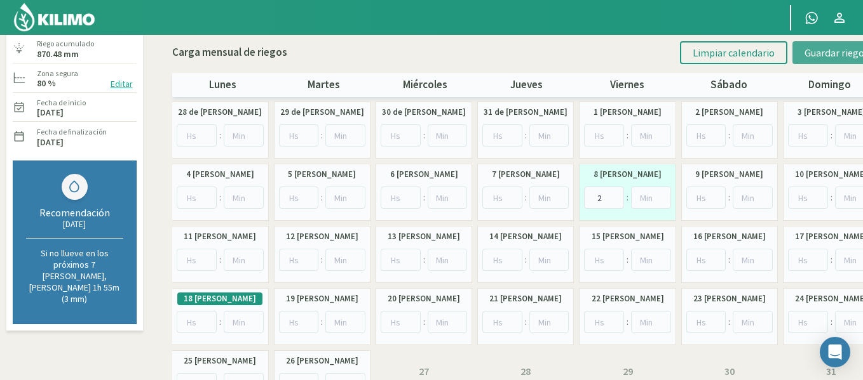
click at [817, 60] on button "Guardar riegos" at bounding box center [836, 52] width 88 height 23
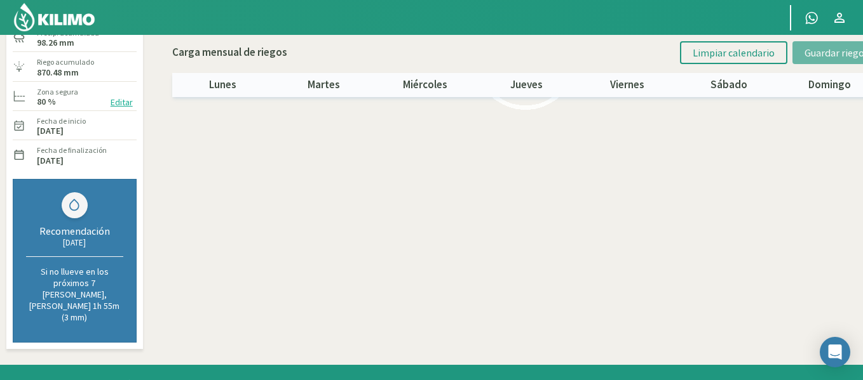
scroll to position [45, 0]
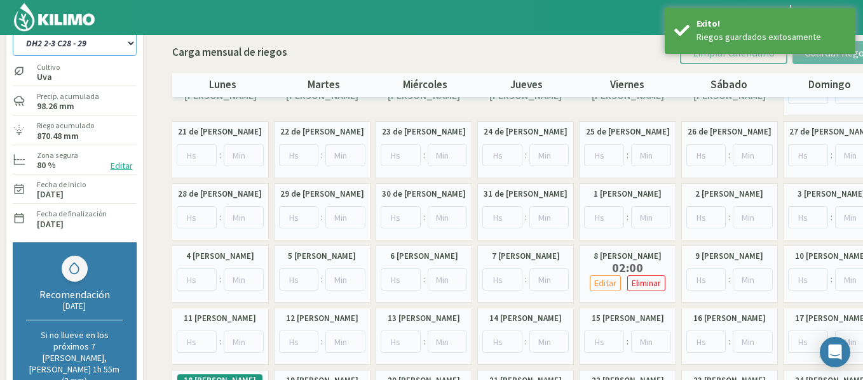
drag, startPoint x: 121, startPoint y: 43, endPoint x: 128, endPoint y: 53, distance: 12.5
click at [121, 43] on select "1-1 C13 1-2 C14 1-3 C15 1-4 C16 2-1 C11 2-2 C7-8-9 2-3 C9-10-12 3-1 C1 3-2 C2-3…" at bounding box center [75, 42] width 124 height 25
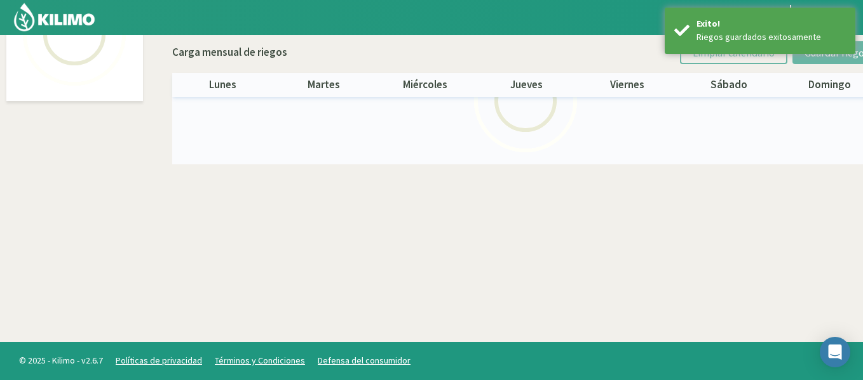
select select "19: Object"
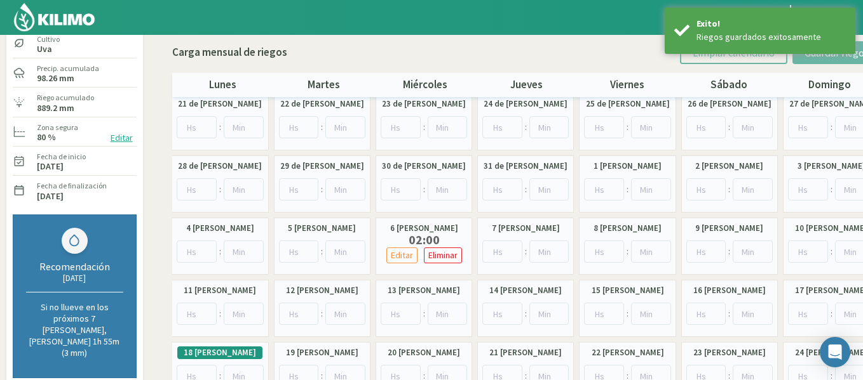
scroll to position [172, 0]
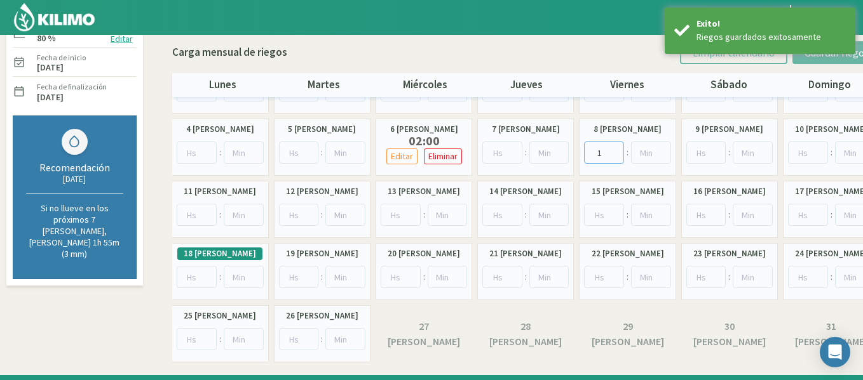
click at [614, 151] on input "1" at bounding box center [604, 153] width 40 height 22
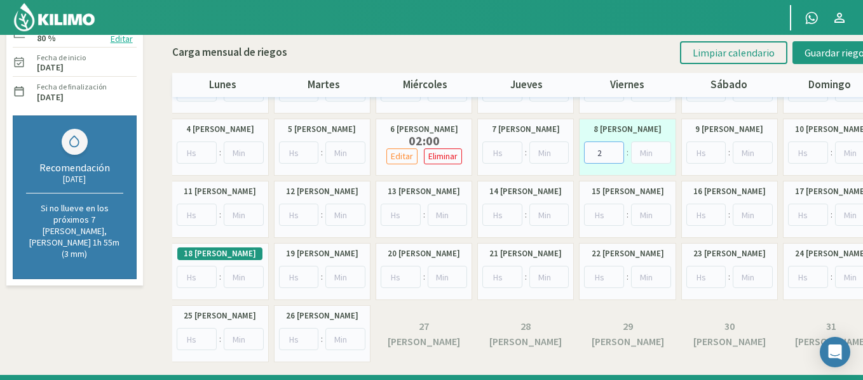
type input "2"
click at [614, 151] on input "2" at bounding box center [604, 153] width 40 height 22
click at [833, 53] on span "Guardar riegos" at bounding box center [836, 52] width 64 height 13
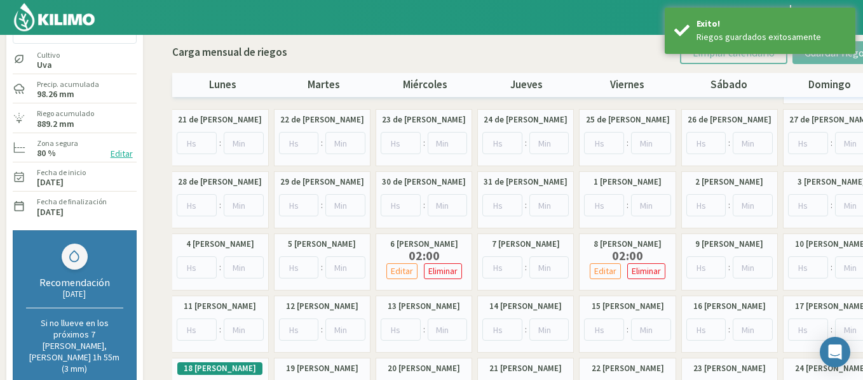
scroll to position [127, 0]
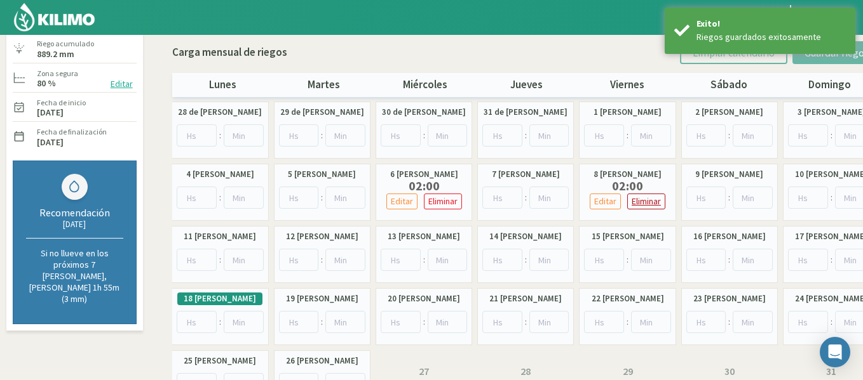
click at [640, 199] on p "Eliminar" at bounding box center [645, 201] width 29 height 15
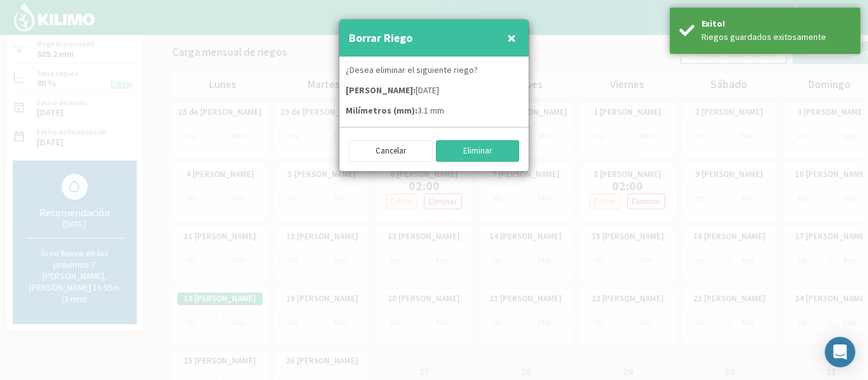
click at [495, 147] on button "Eliminar" at bounding box center [478, 151] width 84 height 22
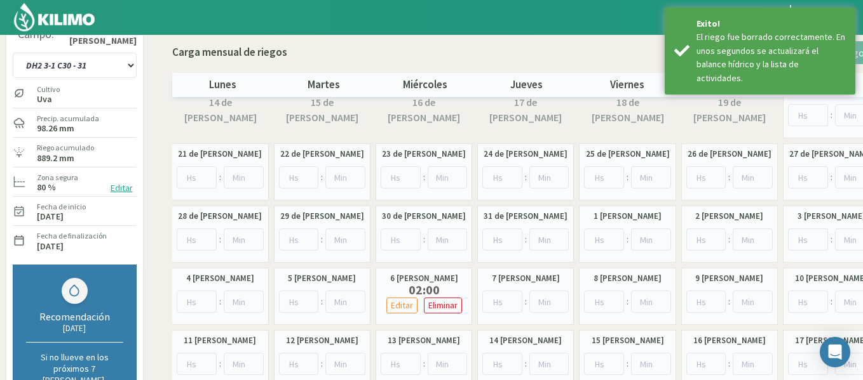
scroll to position [0, 0]
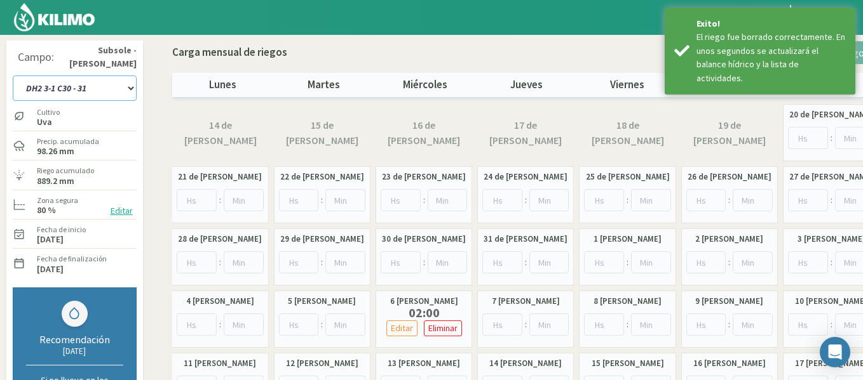
click at [121, 81] on select "1-1 C13 1-2 C14 1-3 C15 1-4 C16 2-1 C11 2-2 C7-8-9 2-3 C9-10-12 3-1 C1 3-2 C2-3…" at bounding box center [75, 88] width 124 height 25
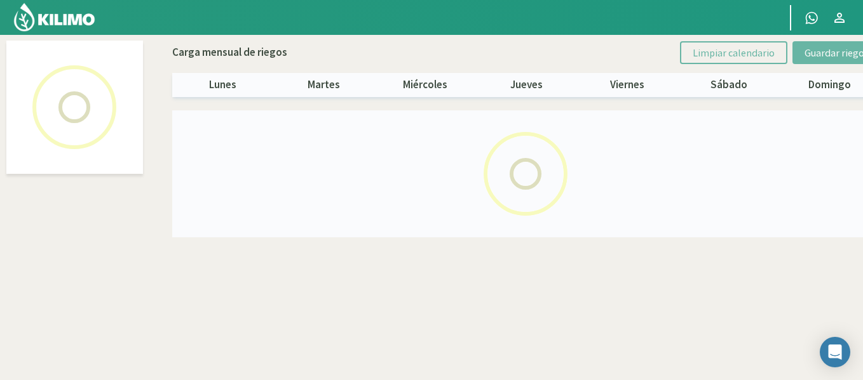
select select "11: Object"
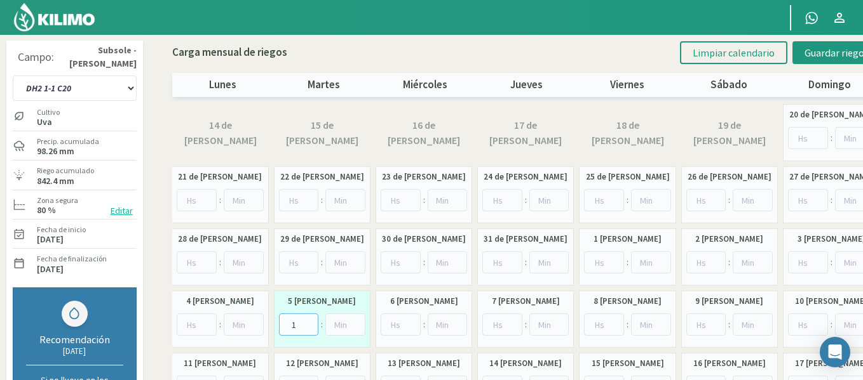
click at [309, 323] on input "1" at bounding box center [299, 325] width 40 height 22
type input "2"
click at [309, 323] on input "2" at bounding box center [299, 325] width 40 height 22
click at [800, 59] on button "Guardar riegos" at bounding box center [836, 52] width 88 height 23
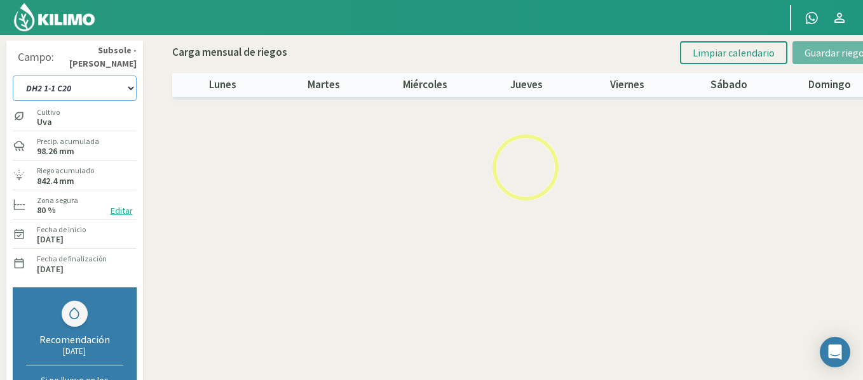
click at [93, 89] on select "1-1 C13 1-2 C14 1-3 C15 1-4 C16 2-1 C11 2-2 C7-8-9 2-3 C9-10-12 3-1 C1 3-2 C2-3…" at bounding box center [75, 88] width 124 height 25
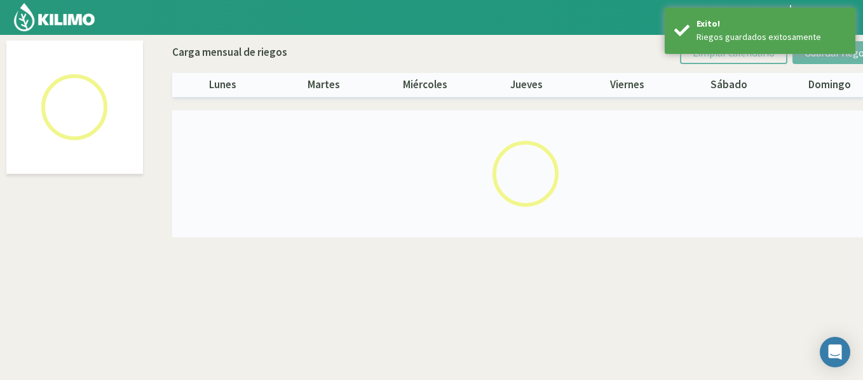
select select "12: Object"
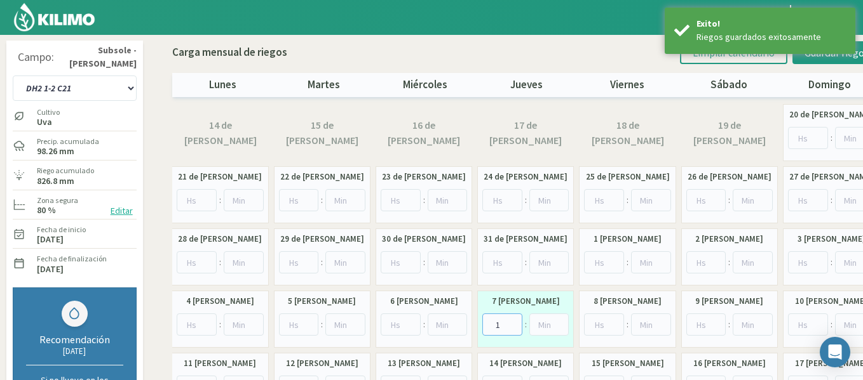
click at [511, 321] on input "1" at bounding box center [502, 325] width 40 height 22
type input "2"
click at [511, 321] on input "2" at bounding box center [502, 325] width 40 height 22
click at [812, 62] on button "Guardar riegos" at bounding box center [836, 52] width 88 height 23
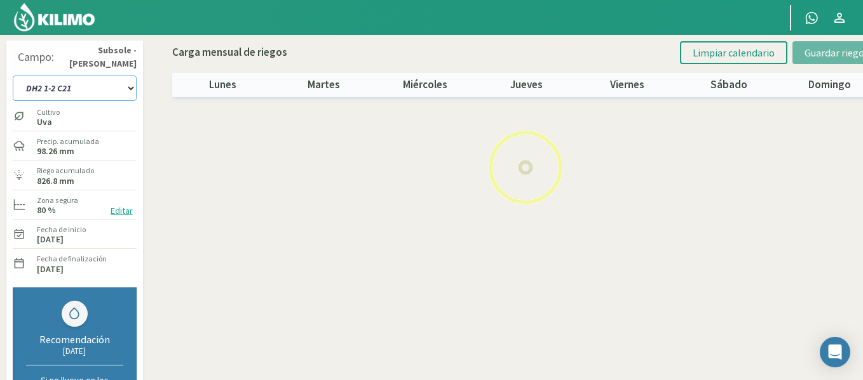
click at [99, 95] on select "1-1 C13 1-2 C14 1-3 C15 1-4 C16 2-1 C11 2-2 C7-8-9 2-3 C9-10-12 3-1 C1 3-2 C2-3…" at bounding box center [75, 88] width 124 height 25
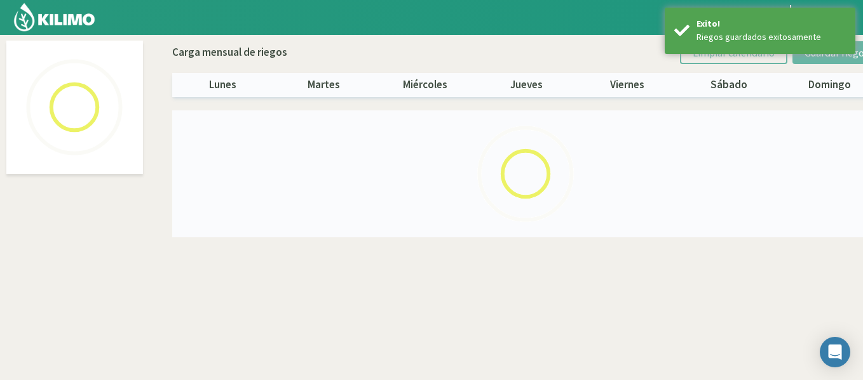
select select "13: Object"
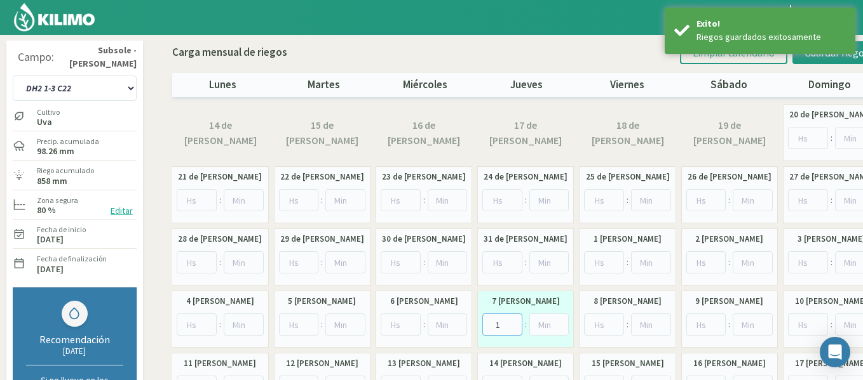
click at [515, 321] on input "1" at bounding box center [502, 325] width 40 height 22
type input "2"
click at [515, 321] on input "2" at bounding box center [502, 325] width 40 height 22
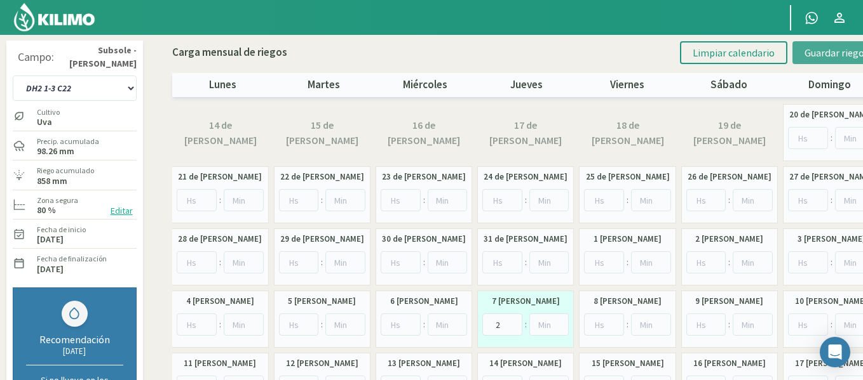
click at [817, 64] on button "Guardar riegos" at bounding box center [836, 52] width 88 height 23
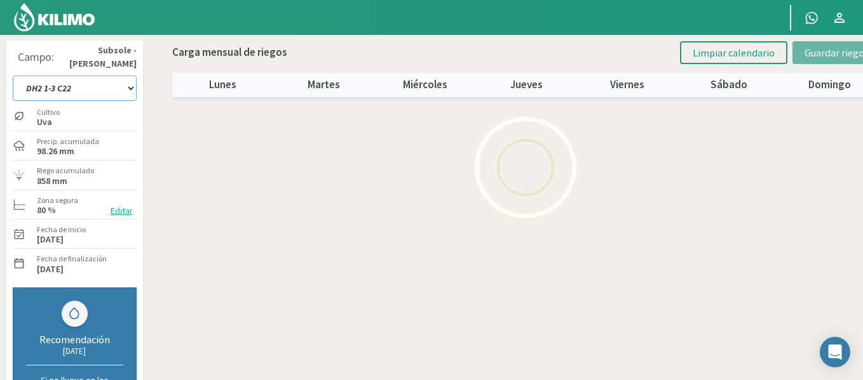
click at [121, 83] on select "1-1 C13 1-2 C14 1-3 C15 1-4 C16 2-1 C11 2-2 C7-8-9 2-3 C9-10-12 3-1 C1 3-2 C2-3…" at bounding box center [75, 88] width 124 height 25
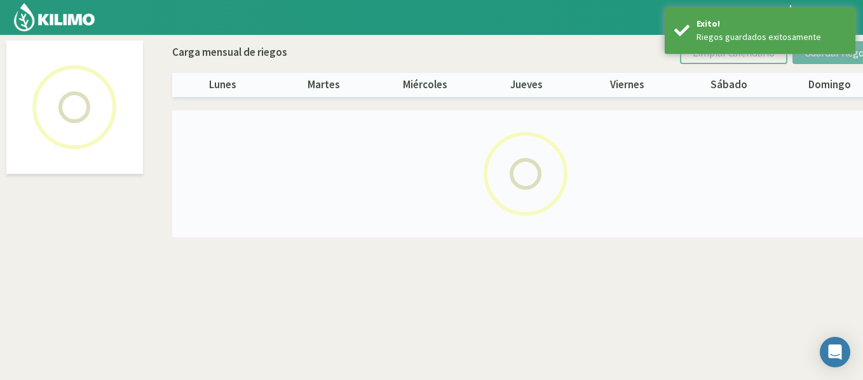
select select "14: Object"
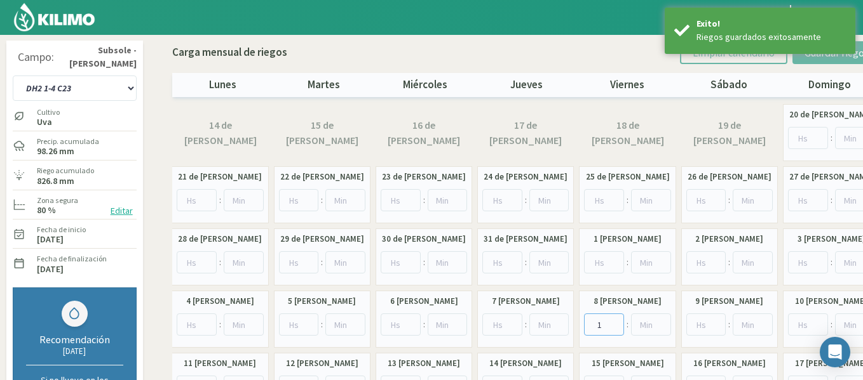
click at [614, 322] on input "1" at bounding box center [604, 325] width 40 height 22
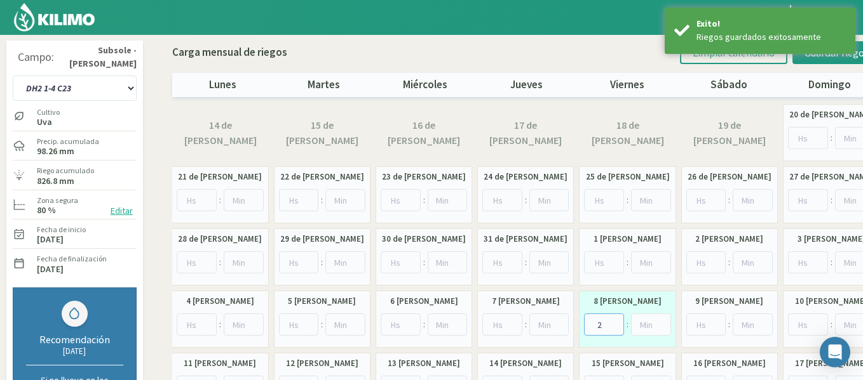
type input "2"
click at [614, 322] on input "2" at bounding box center [604, 325] width 40 height 22
click at [811, 57] on span "Guardar riegos" at bounding box center [836, 52] width 64 height 13
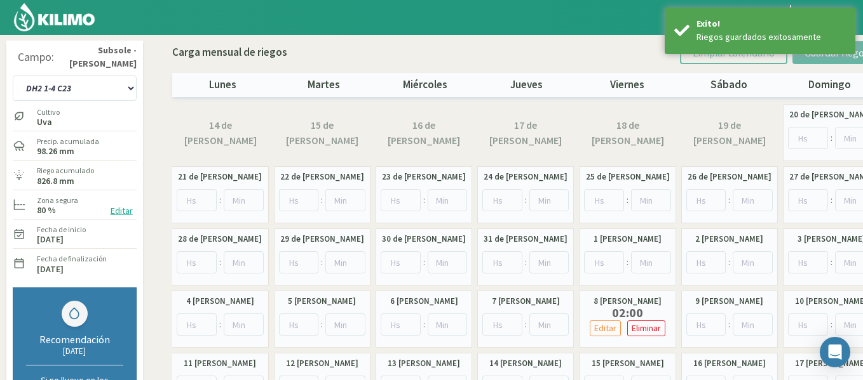
click at [83, 25] on img at bounding box center [54, 17] width 83 height 30
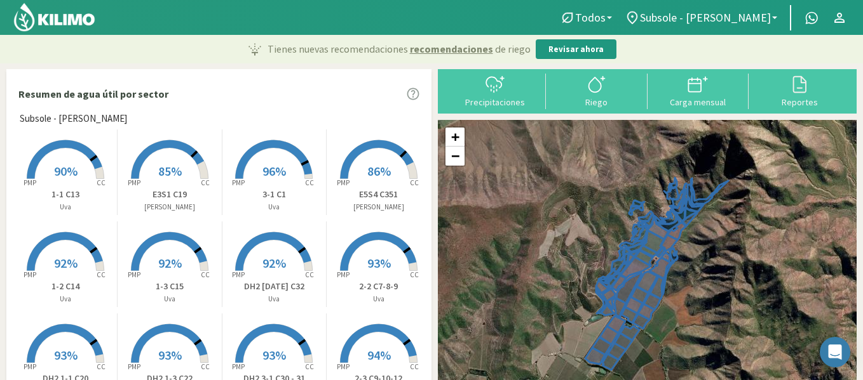
click at [83, 24] on img at bounding box center [54, 17] width 83 height 30
